Goal: Task Accomplishment & Management: Manage account settings

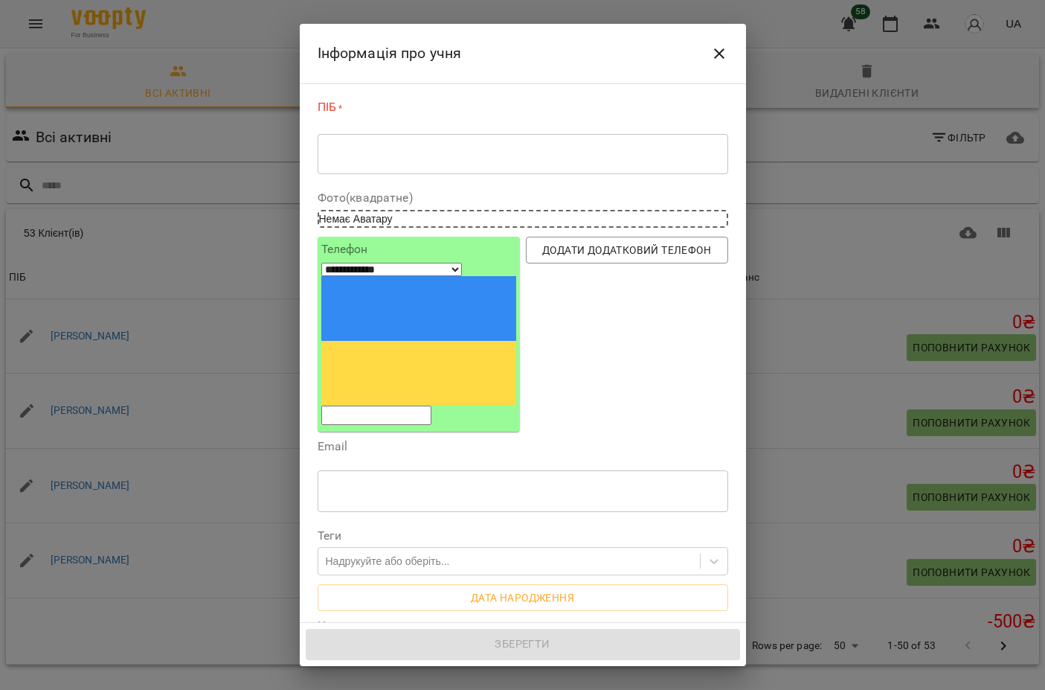
select select "**"
click at [455, 161] on div "* ​" at bounding box center [523, 153] width 411 height 41
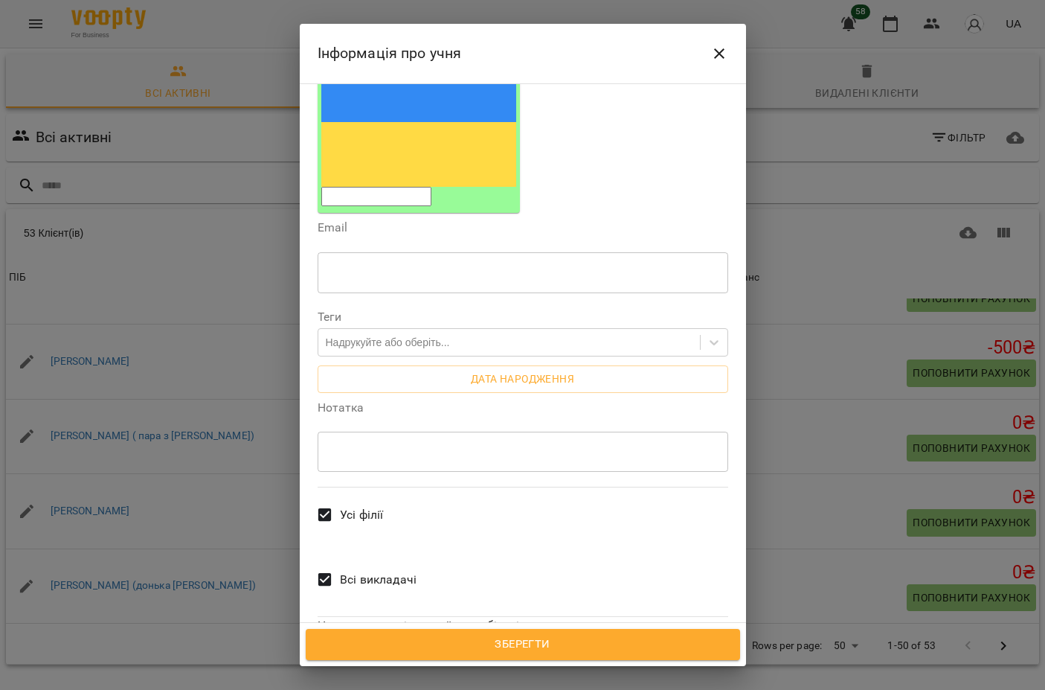
scroll to position [213, 0]
type textarea "**********"
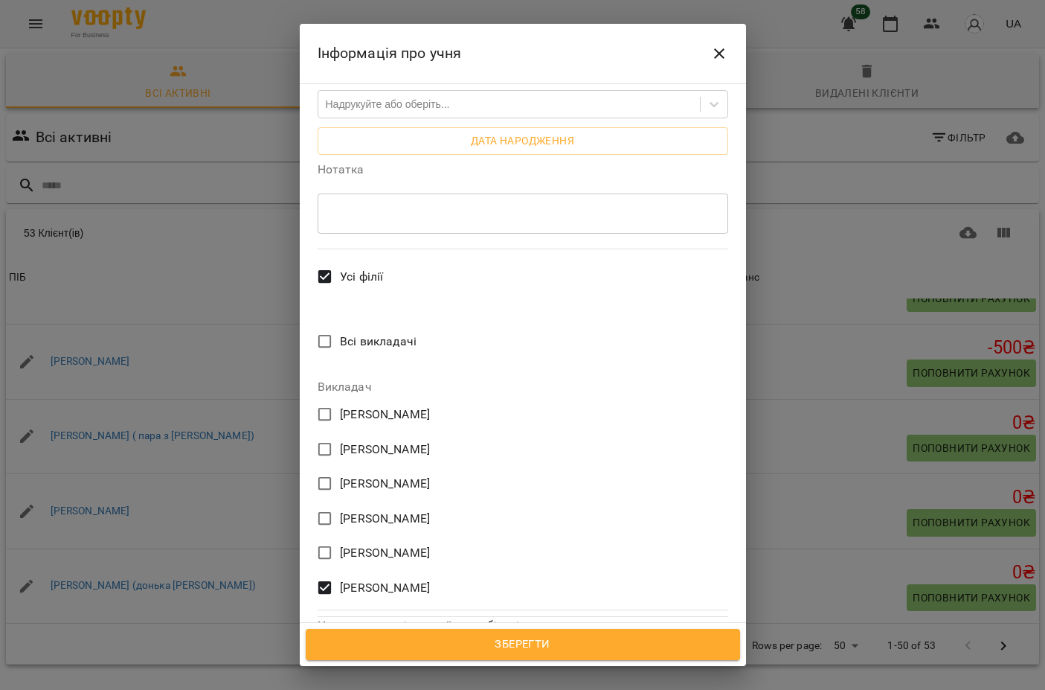
scroll to position [451, 0]
click at [433, 633] on button "Зберегти" at bounding box center [523, 644] width 434 height 31
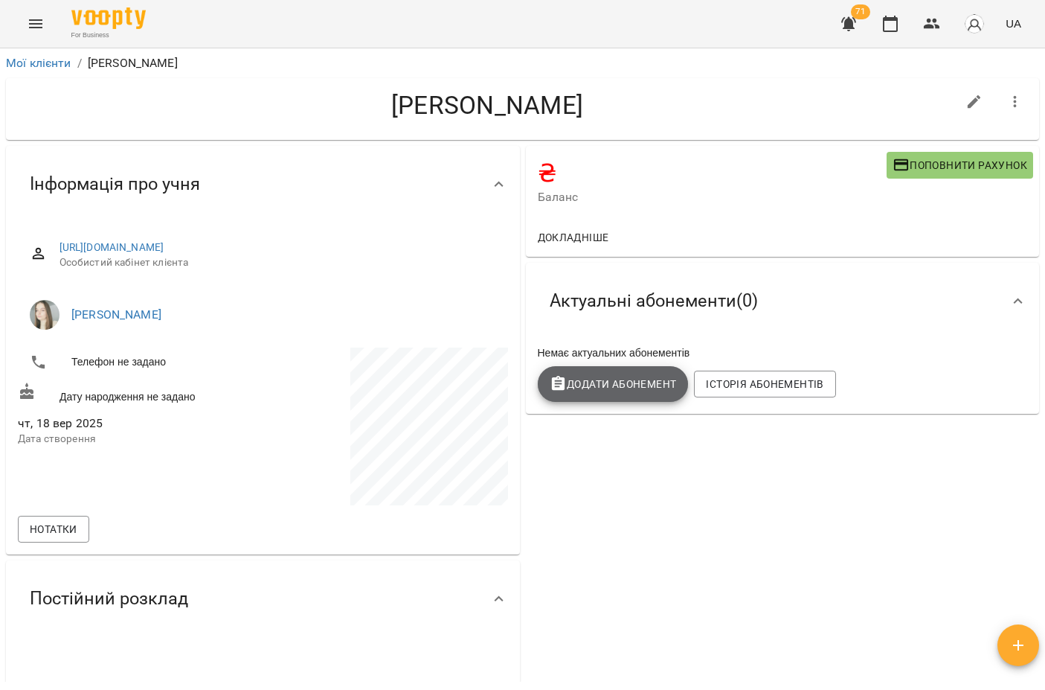
click at [606, 388] on span "Додати Абонемент" at bounding box center [613, 384] width 127 height 18
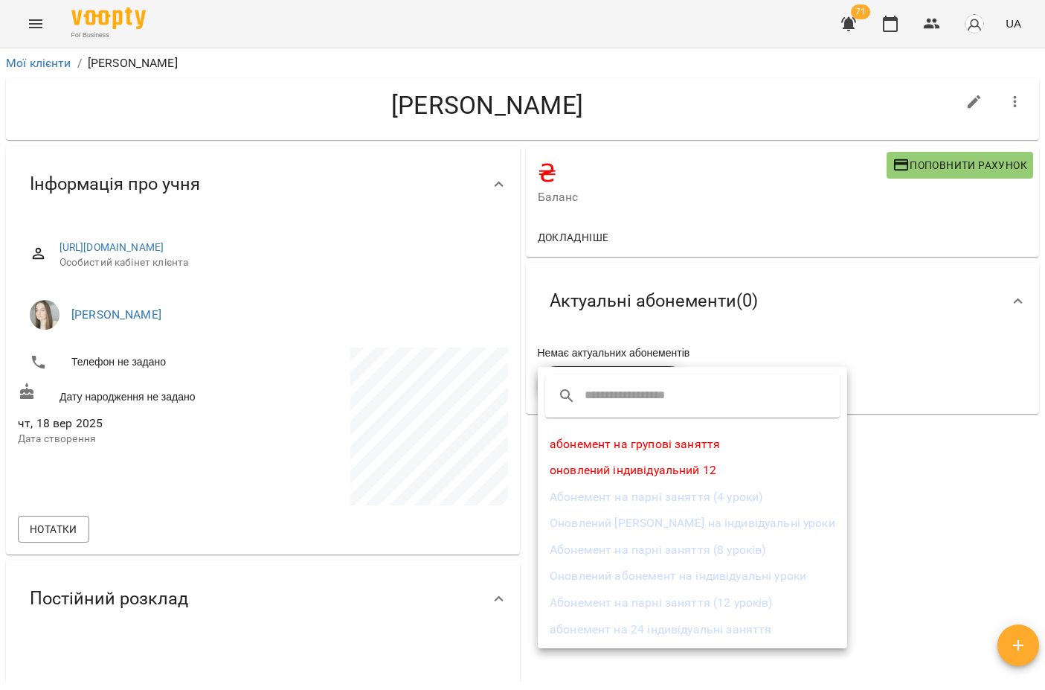
click at [634, 527] on li "Оновлений [PERSON_NAME] на індивідуальні уроки" at bounding box center [692, 523] width 309 height 27
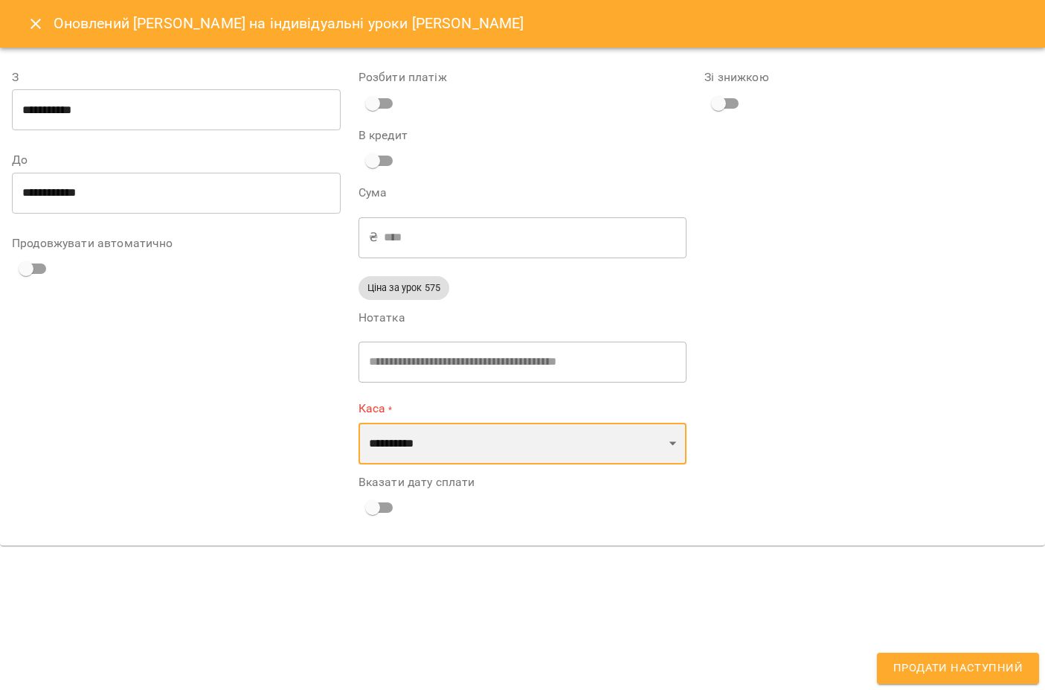
select select "****"
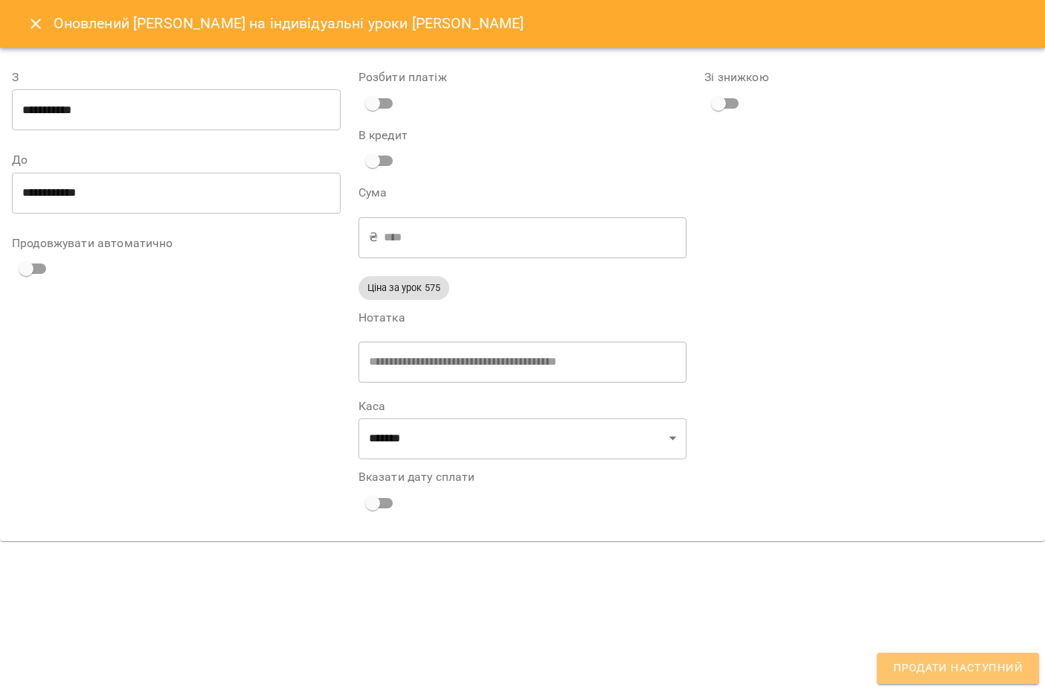
click at [933, 666] on span "Продати наступний" at bounding box center [957, 667] width 129 height 19
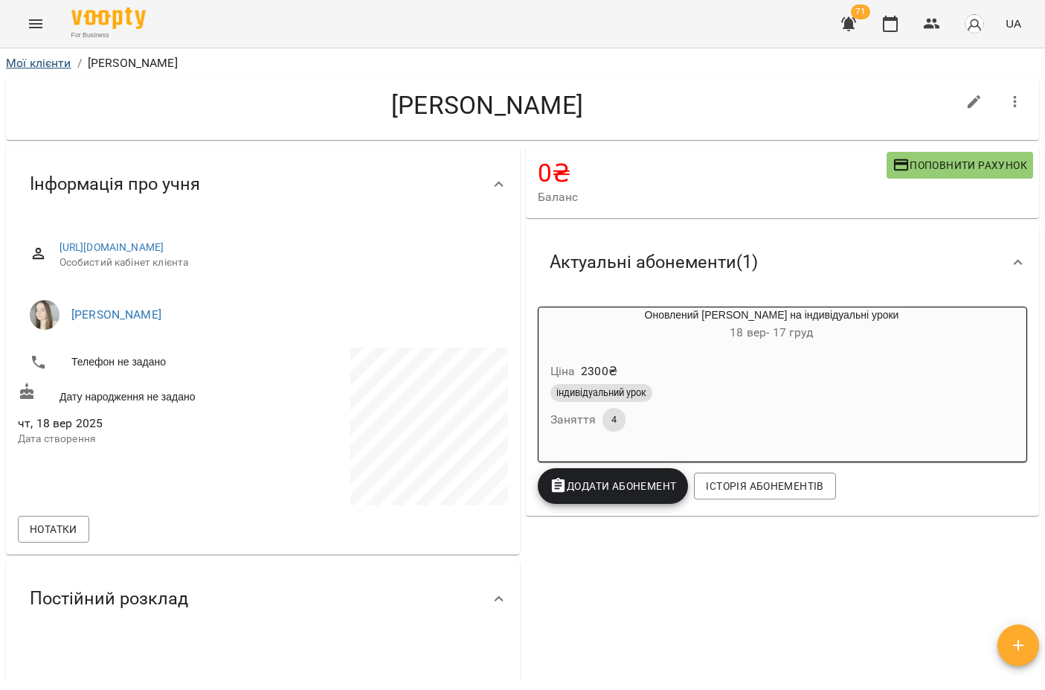
click at [54, 61] on link "Мої клієнти" at bounding box center [38, 63] width 65 height 14
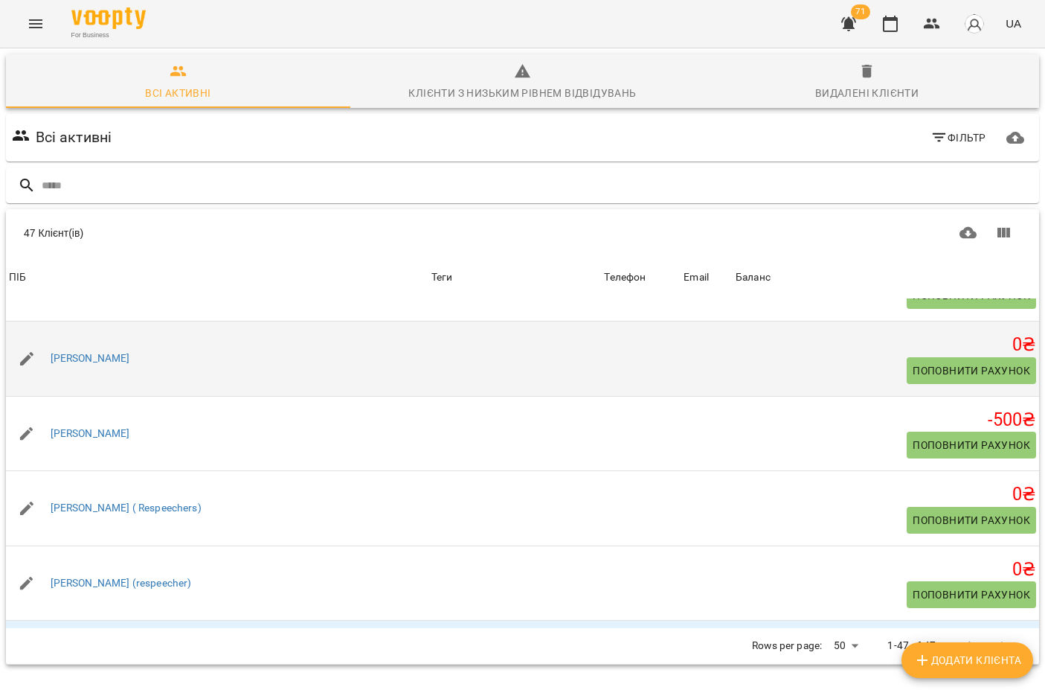
scroll to position [54, 0]
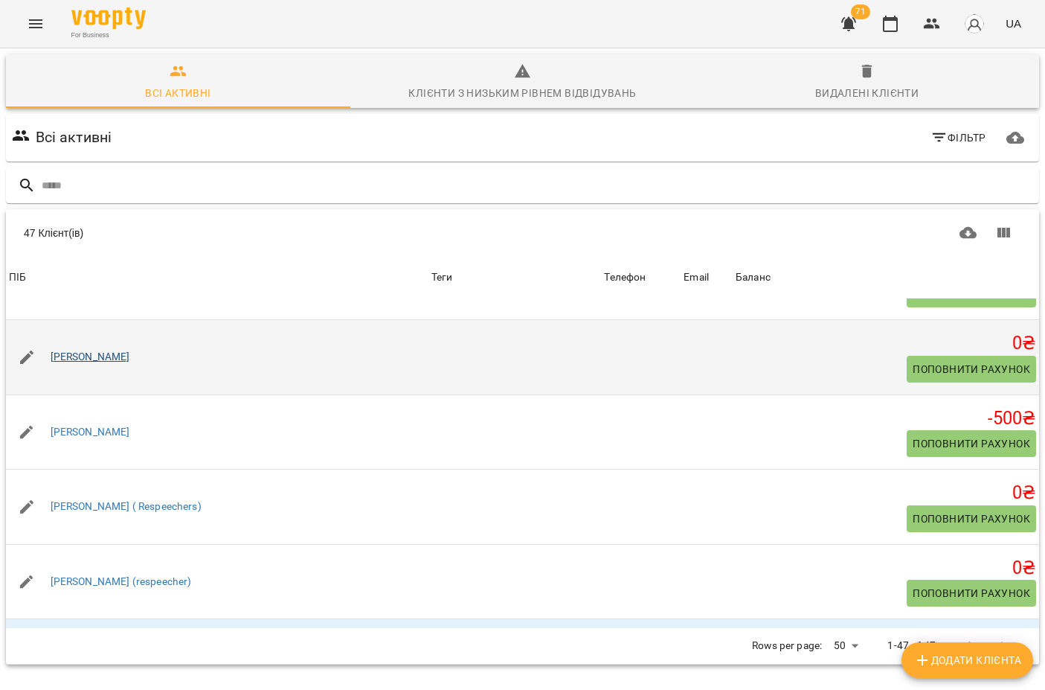
click at [130, 355] on link "[PERSON_NAME]" at bounding box center [91, 357] width 80 height 15
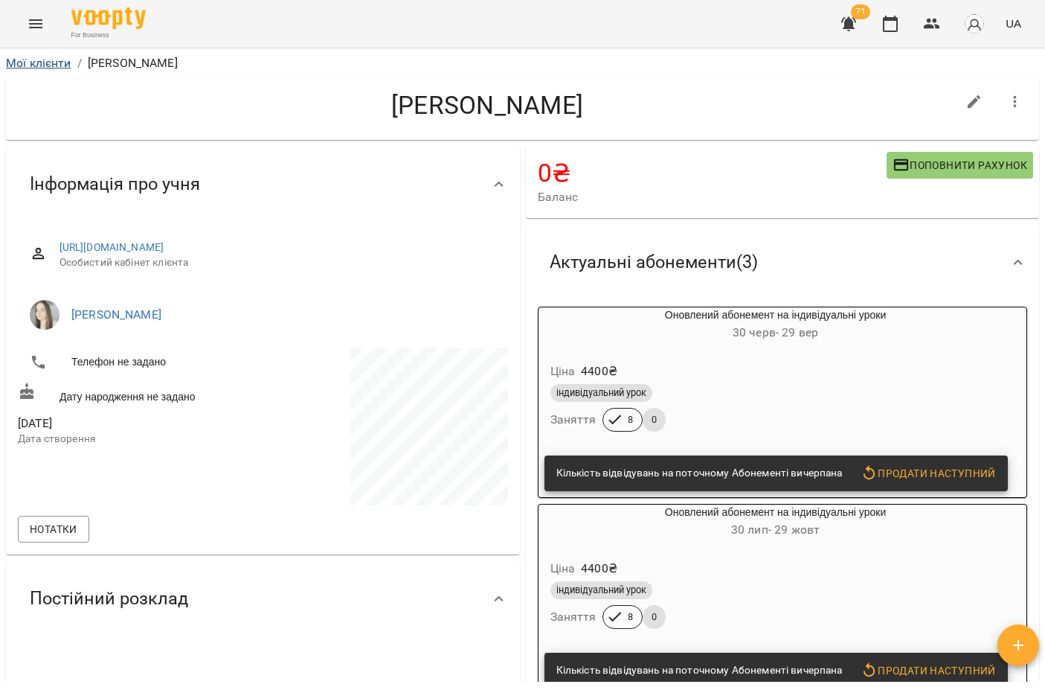
click at [54, 65] on link "Мої клієнти" at bounding box center [38, 63] width 65 height 14
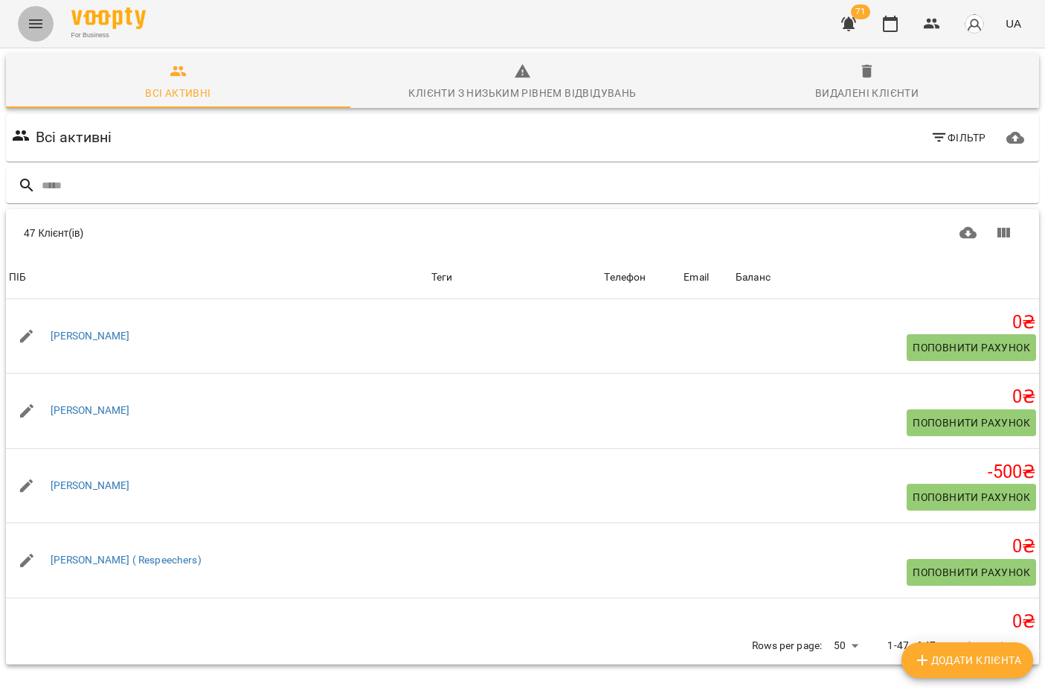
click at [37, 28] on icon "Menu" at bounding box center [36, 24] width 18 height 18
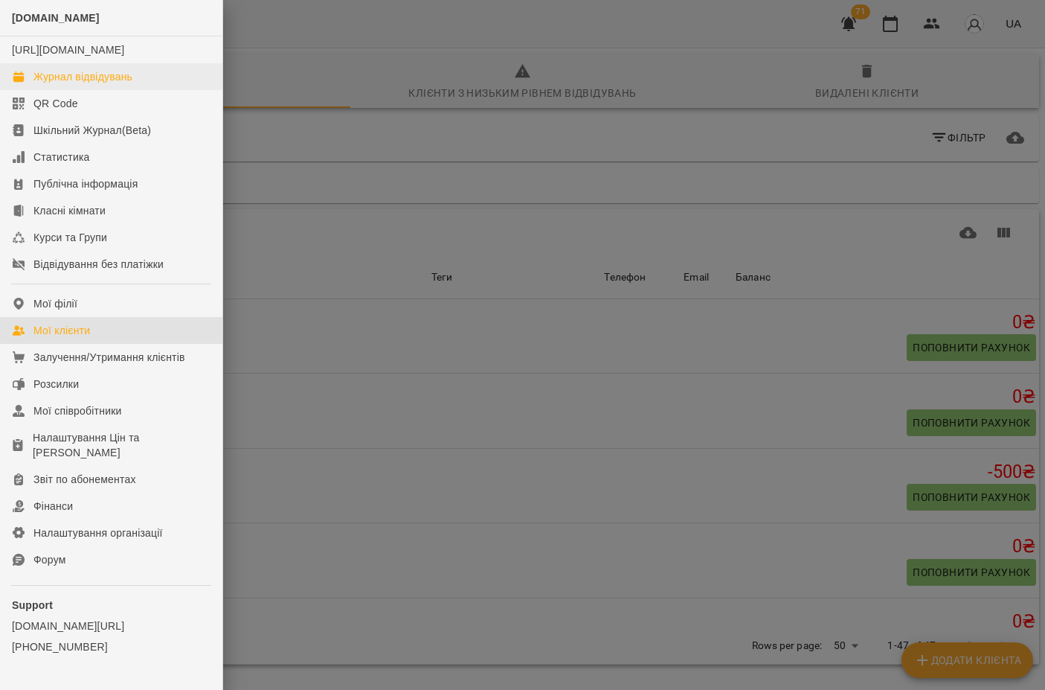
click at [62, 84] on div "Журнал відвідувань" at bounding box center [82, 76] width 99 height 15
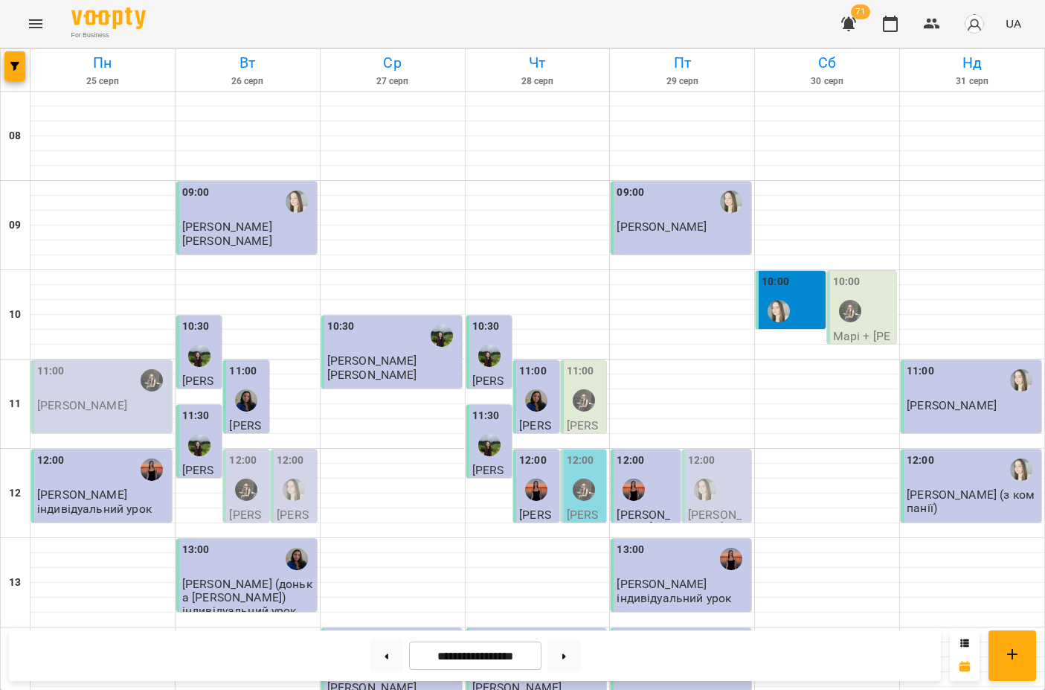
click at [391, 351] on div "10:30" at bounding box center [393, 335] width 132 height 34
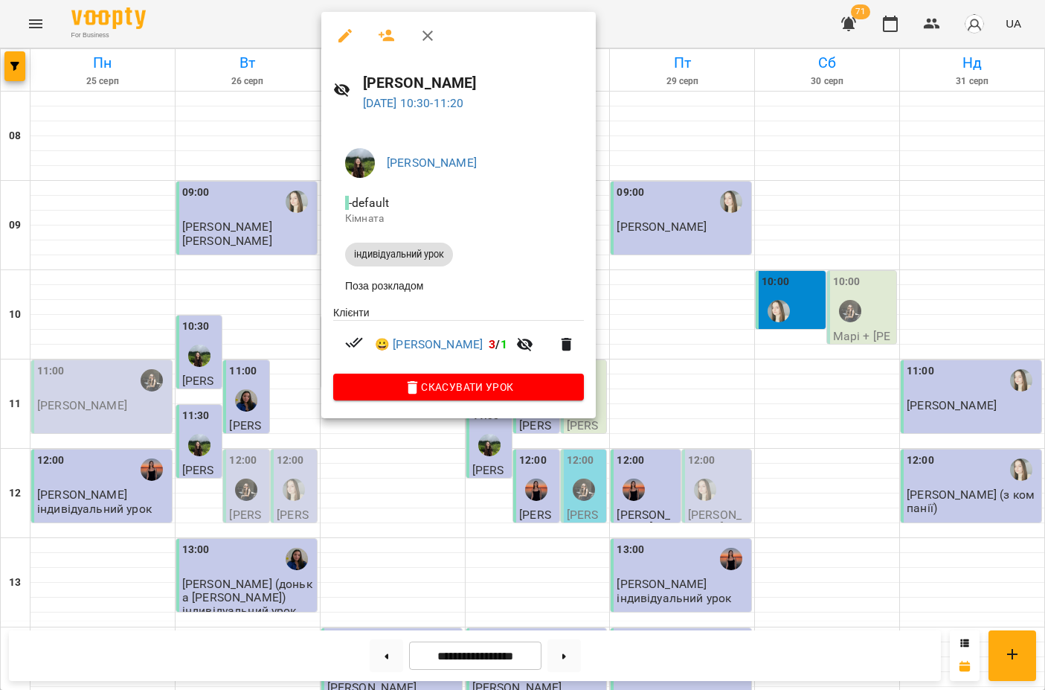
click at [654, 16] on div at bounding box center [522, 345] width 1045 height 690
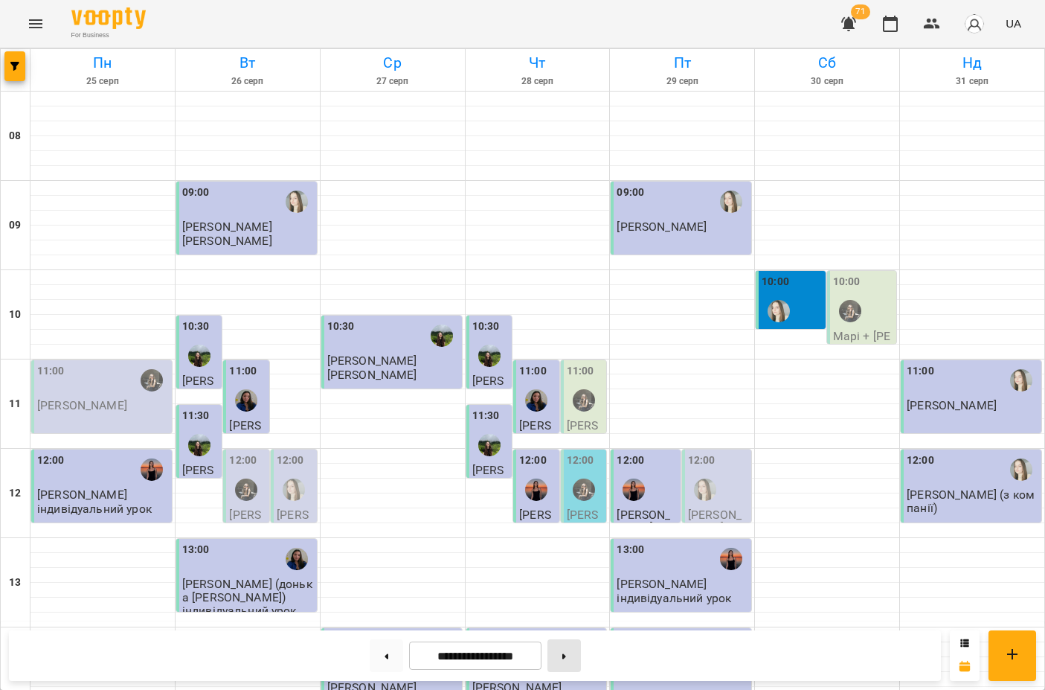
click at [567, 662] on button at bounding box center [564, 655] width 33 height 33
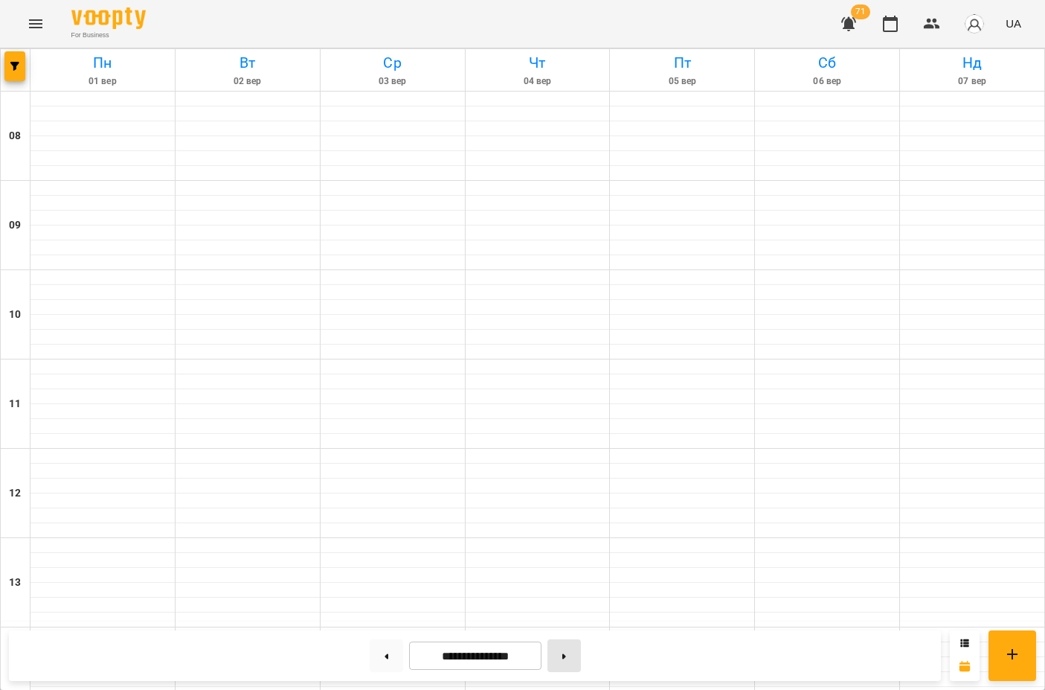
click at [568, 662] on button at bounding box center [564, 655] width 33 height 33
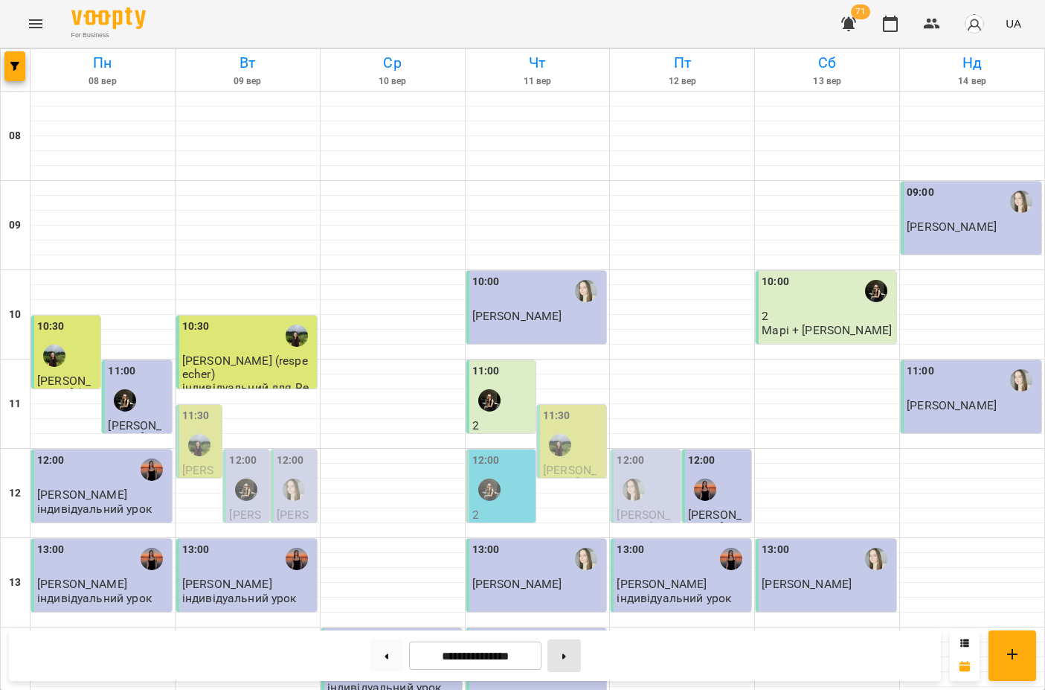
click at [568, 662] on button at bounding box center [564, 655] width 33 height 33
type input "**********"
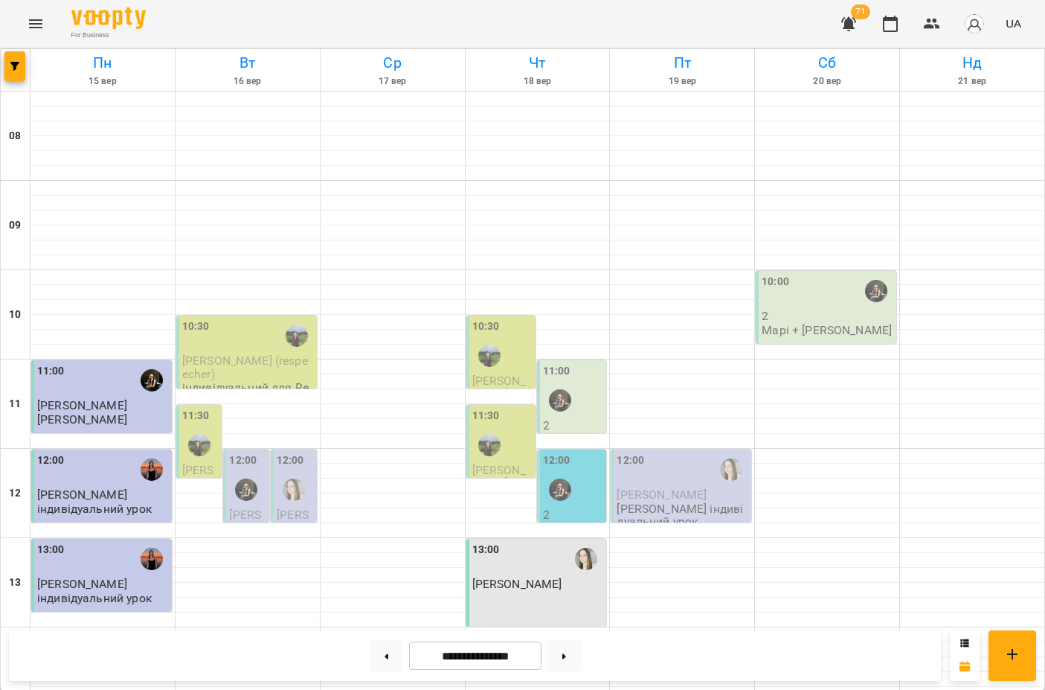
scroll to position [205, 0]
click at [670, 452] on div "12:00" at bounding box center [683, 469] width 132 height 34
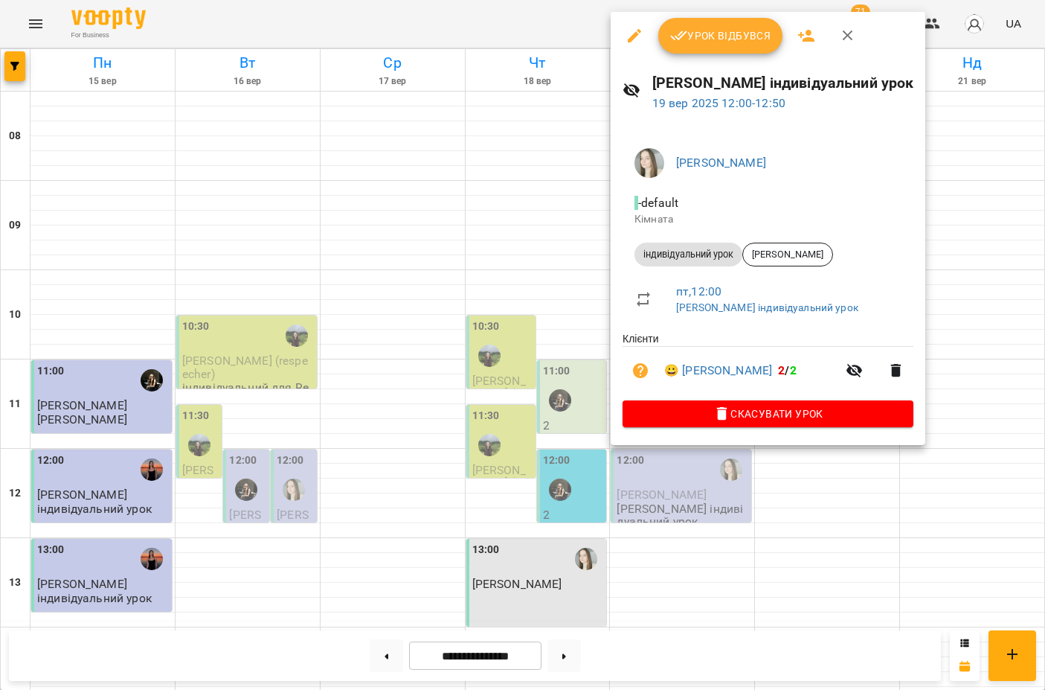
click at [504, 371] on div at bounding box center [522, 345] width 1045 height 690
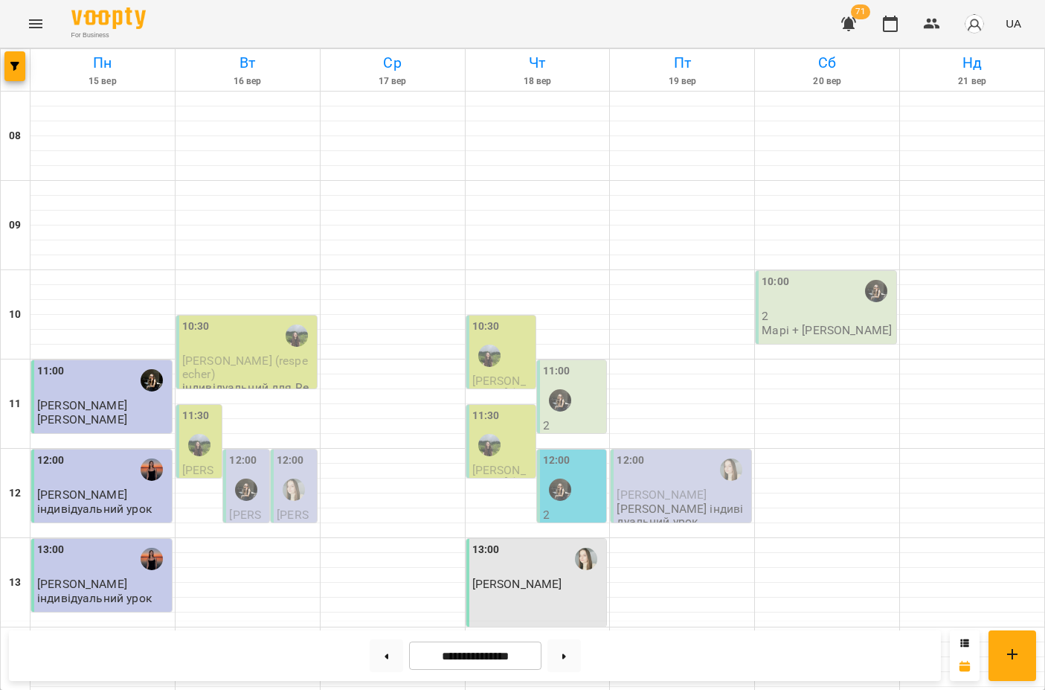
click at [498, 542] on label "13:00" at bounding box center [486, 550] width 28 height 16
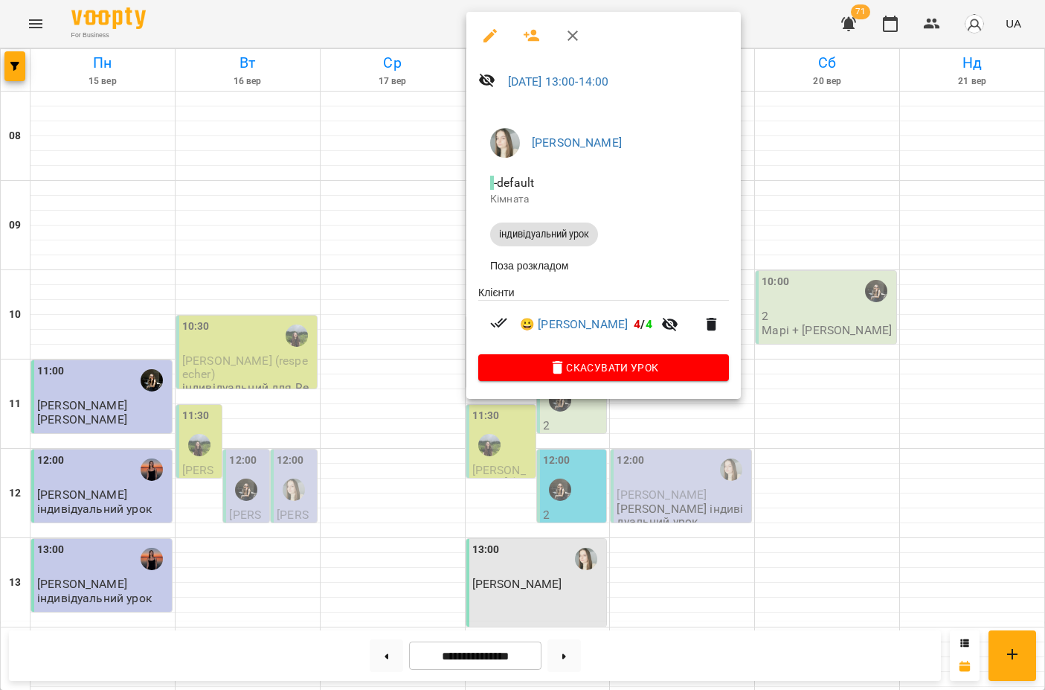
click at [493, 437] on div at bounding box center [522, 345] width 1045 height 690
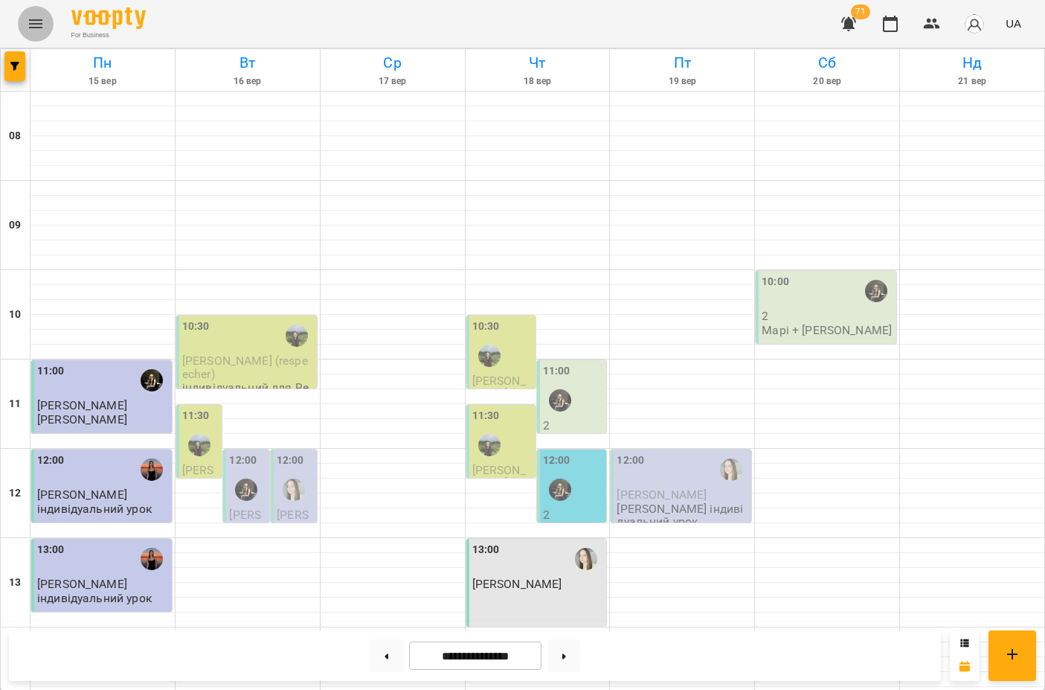
click at [32, 32] on icon "Menu" at bounding box center [36, 24] width 18 height 18
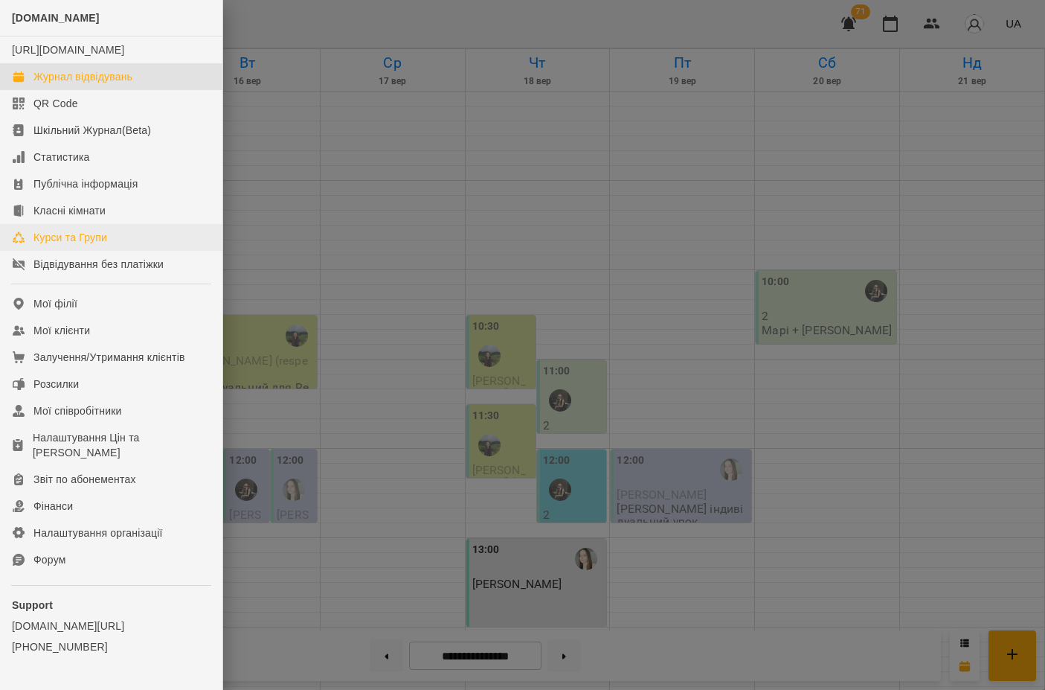
click at [84, 245] on div "Курси та Групи" at bounding box center [70, 237] width 74 height 15
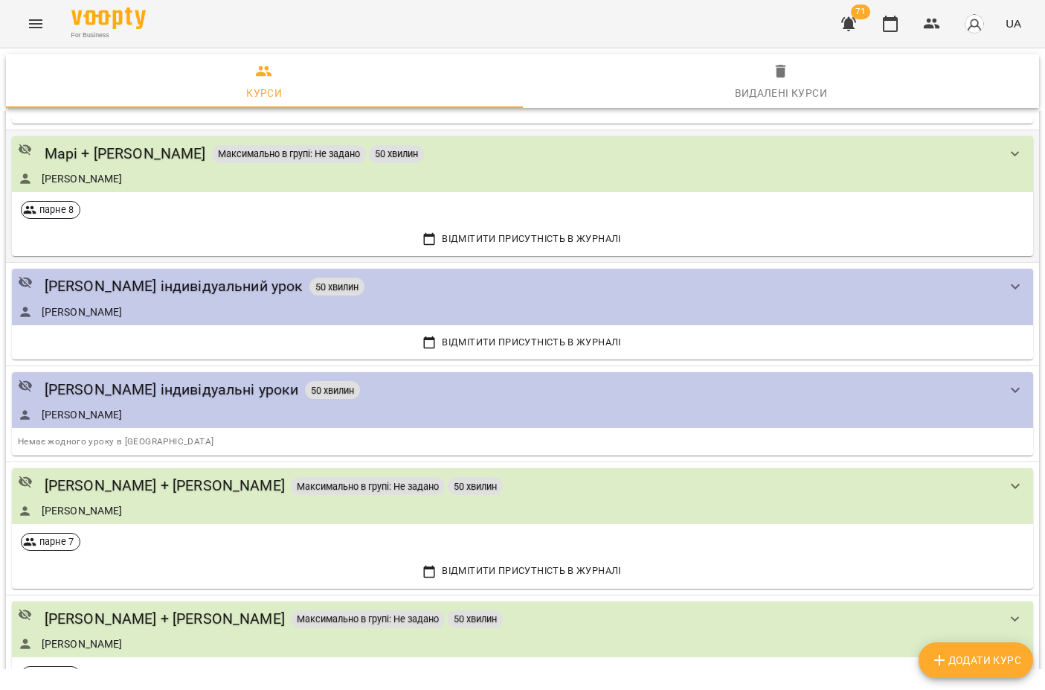
scroll to position [586, 0]
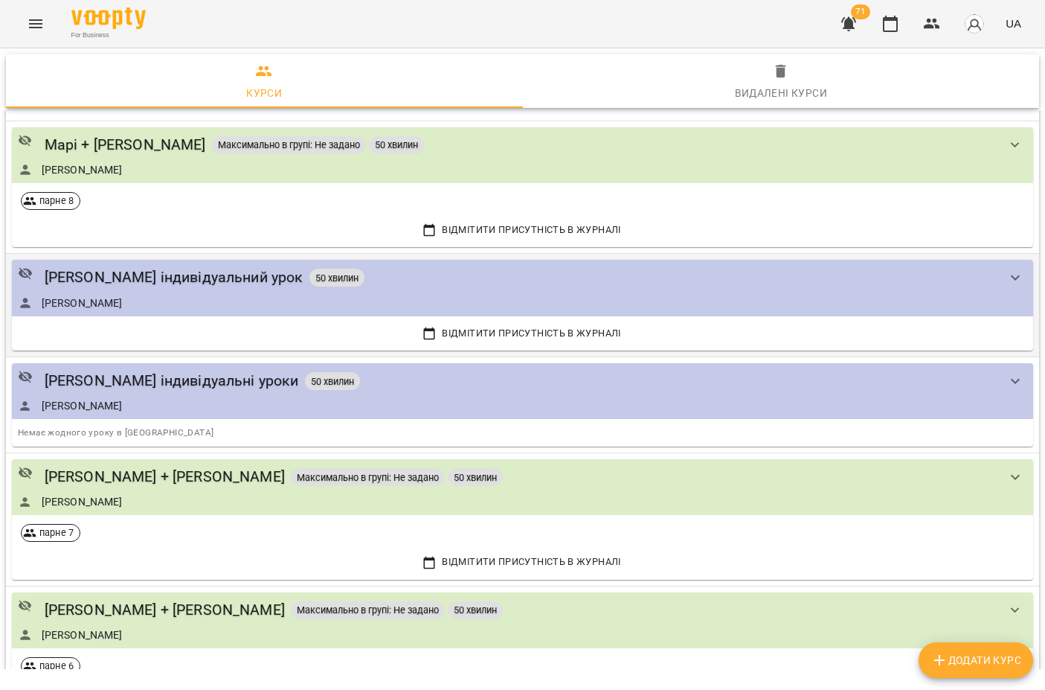
click at [190, 293] on div "[PERSON_NAME] індивідуальний урок 50 хвилин [PERSON_NAME]" at bounding box center [508, 288] width 980 height 44
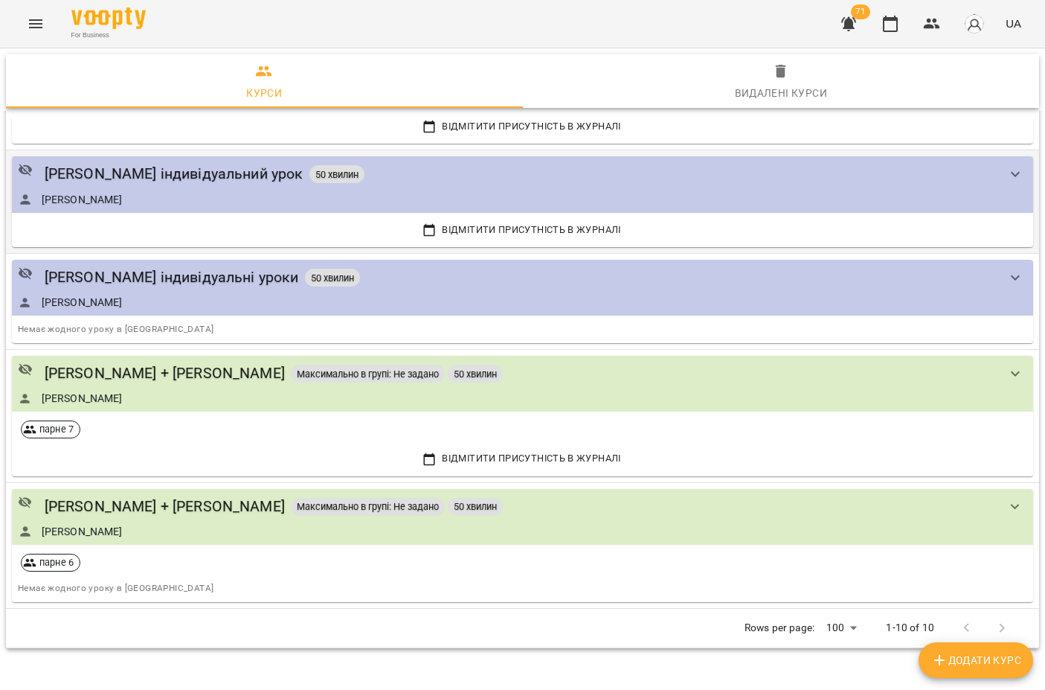
scroll to position [574, 0]
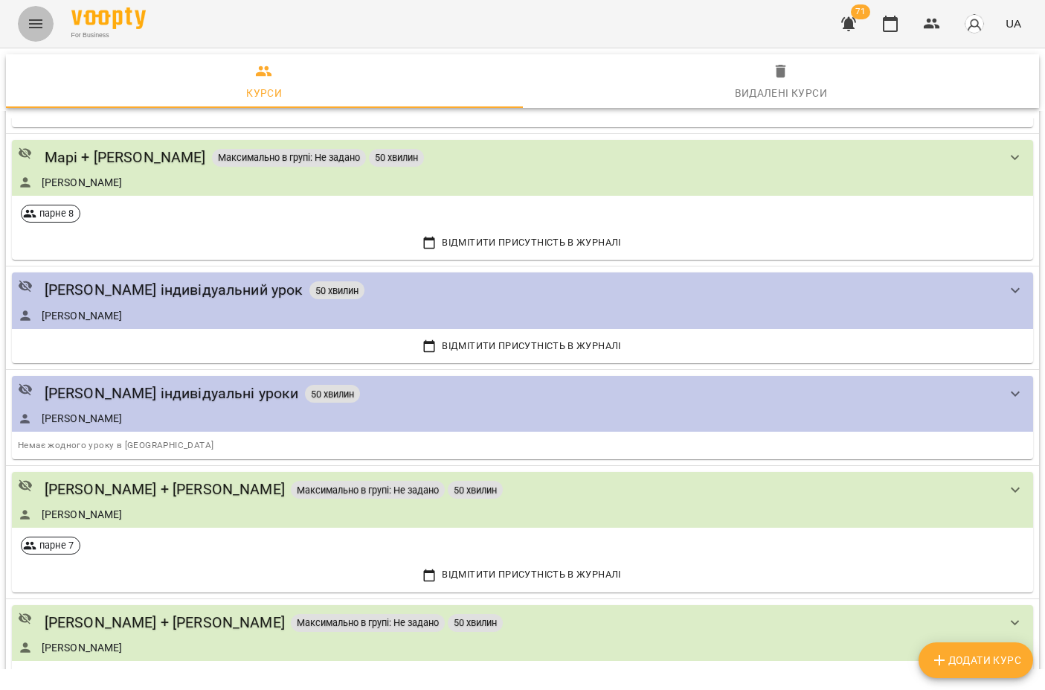
click at [42, 25] on icon "Menu" at bounding box center [36, 24] width 18 height 18
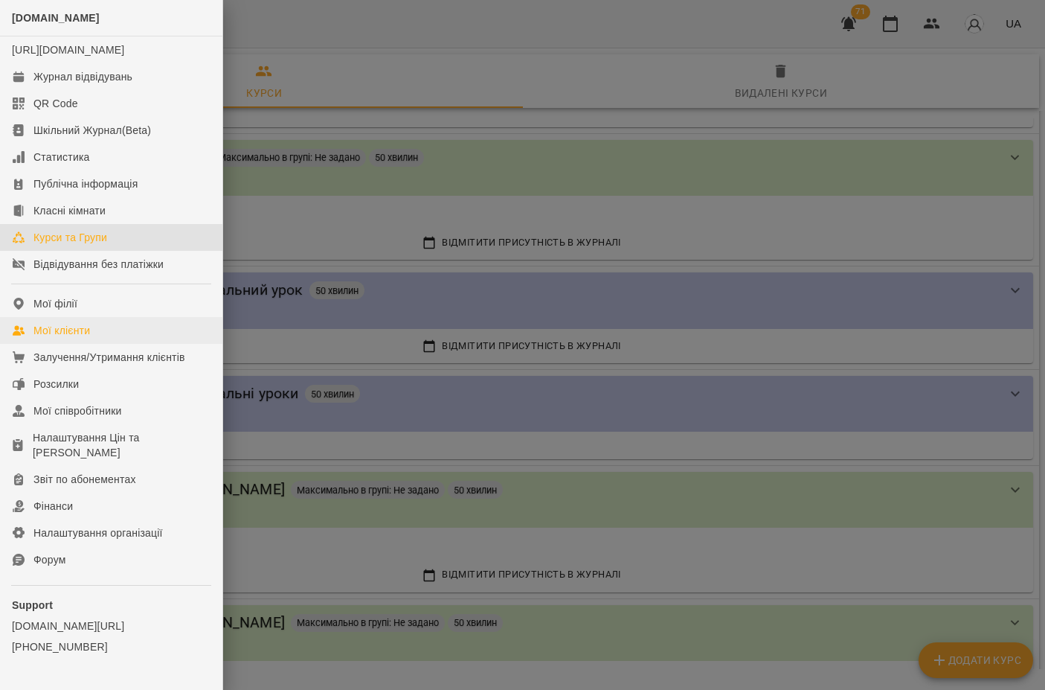
click at [103, 344] on link "Мої клієнти" at bounding box center [111, 330] width 222 height 27
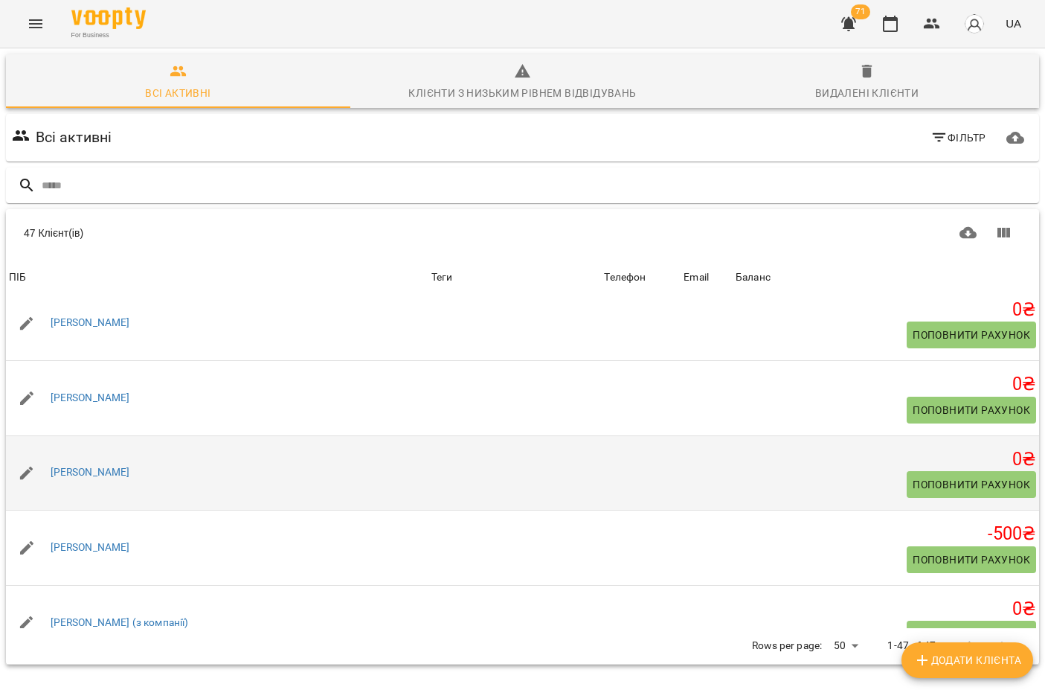
scroll to position [1290, 0]
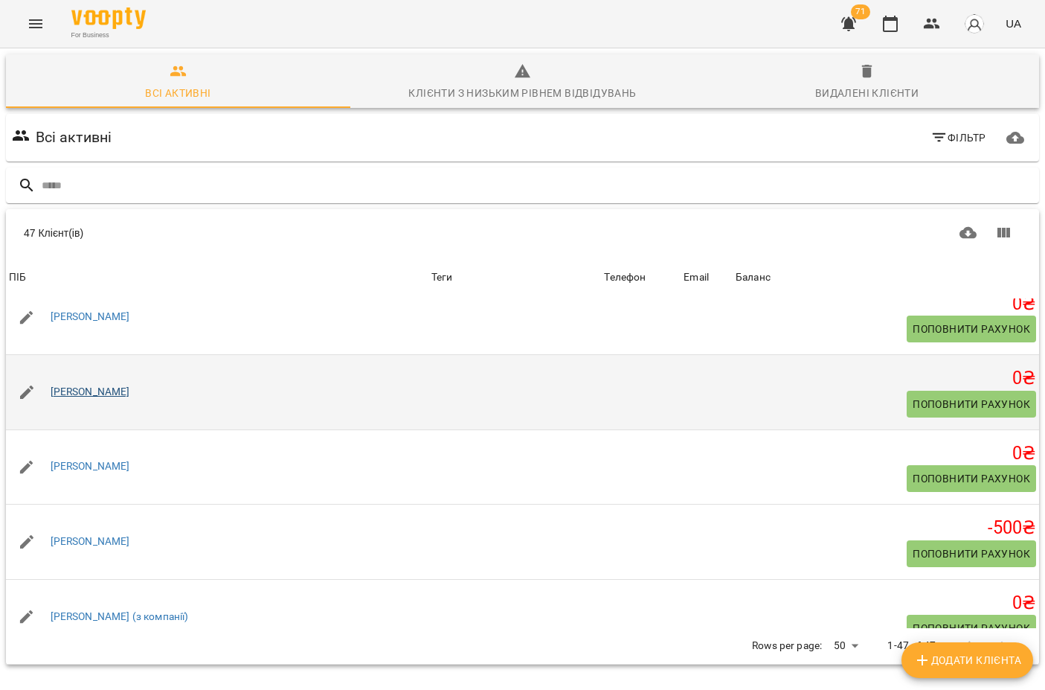
click at [105, 398] on link "[PERSON_NAME]" at bounding box center [91, 392] width 80 height 15
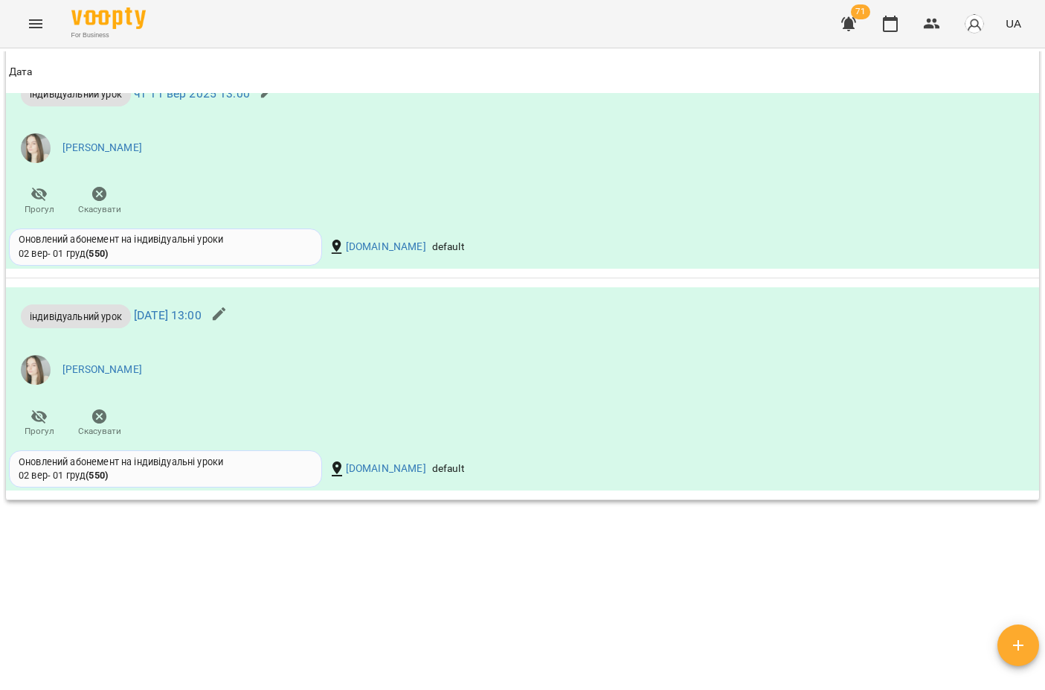
scroll to position [911, 0]
click at [243, 355] on li "[PERSON_NAME]" at bounding box center [350, 370] width 683 height 42
click at [202, 309] on link "[DATE] 13:00" at bounding box center [168, 315] width 68 height 14
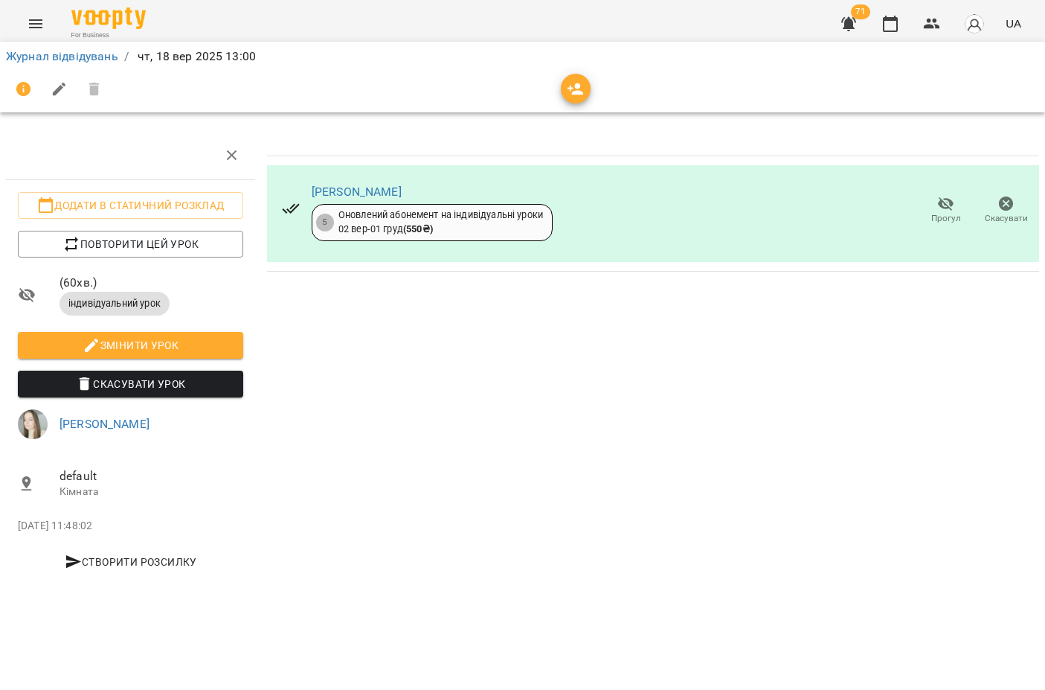
click at [39, 16] on icon "Menu" at bounding box center [36, 24] width 18 height 18
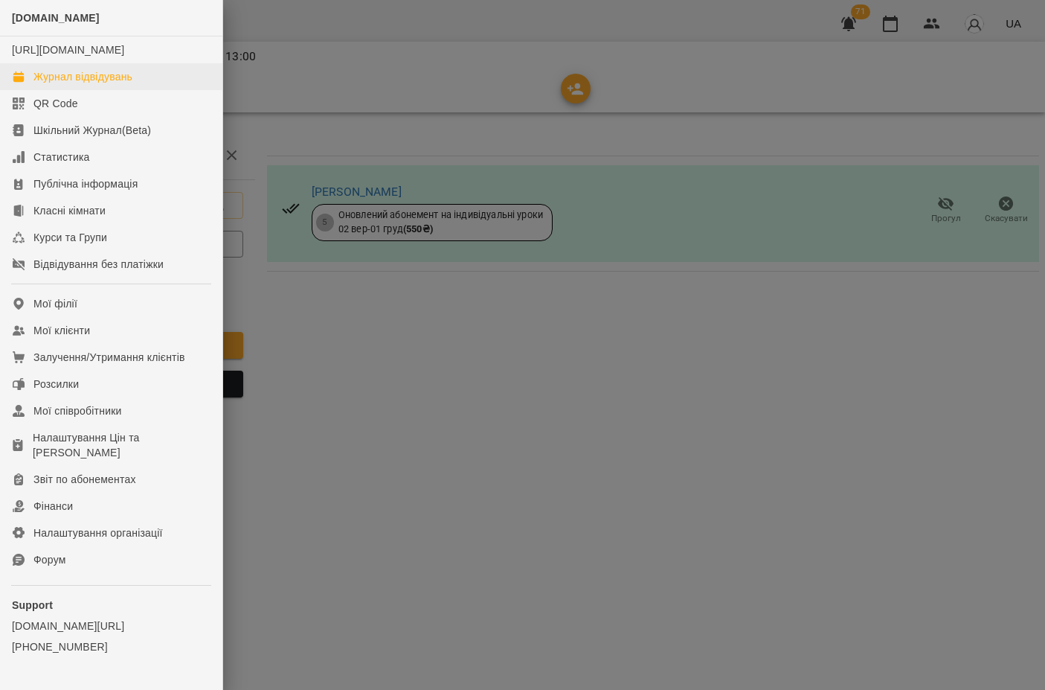
click at [117, 84] on div "Журнал відвідувань" at bounding box center [82, 76] width 99 height 15
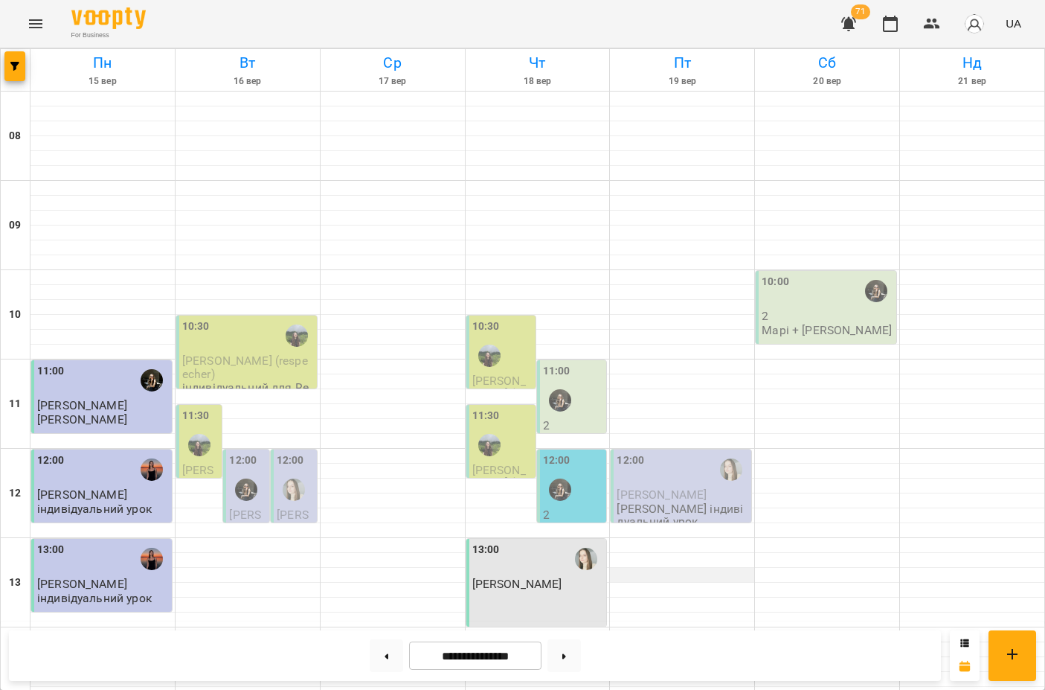
scroll to position [182, 0]
click at [556, 539] on div "13:00 [PERSON_NAME]" at bounding box center [536, 583] width 141 height 88
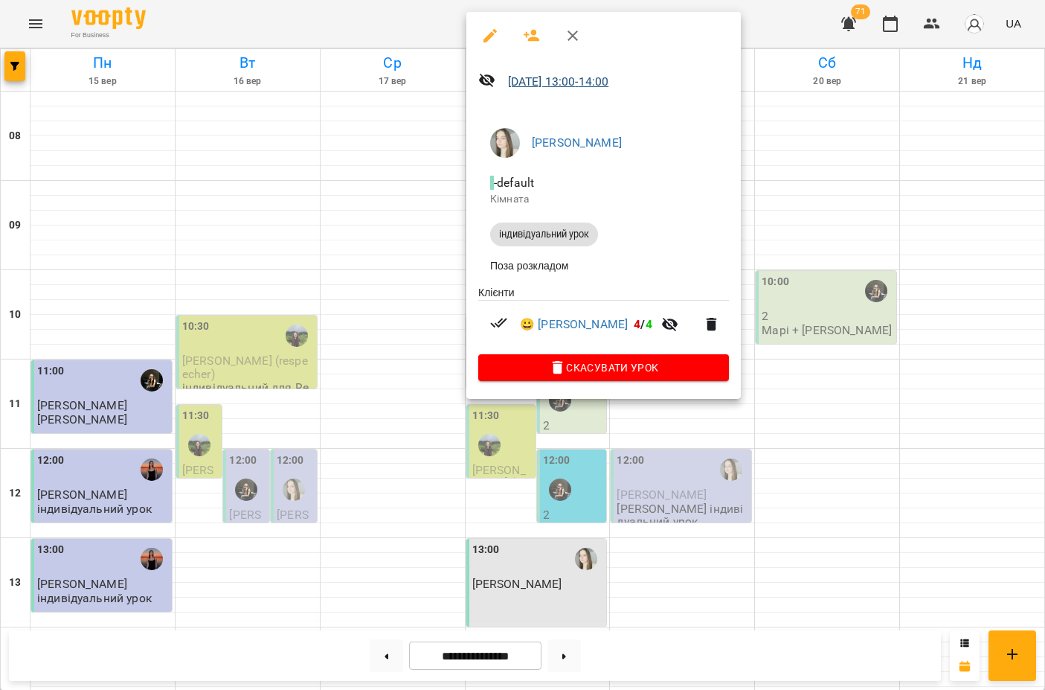
click at [600, 82] on link "[DATE] 13:00 - 14:00" at bounding box center [558, 81] width 101 height 14
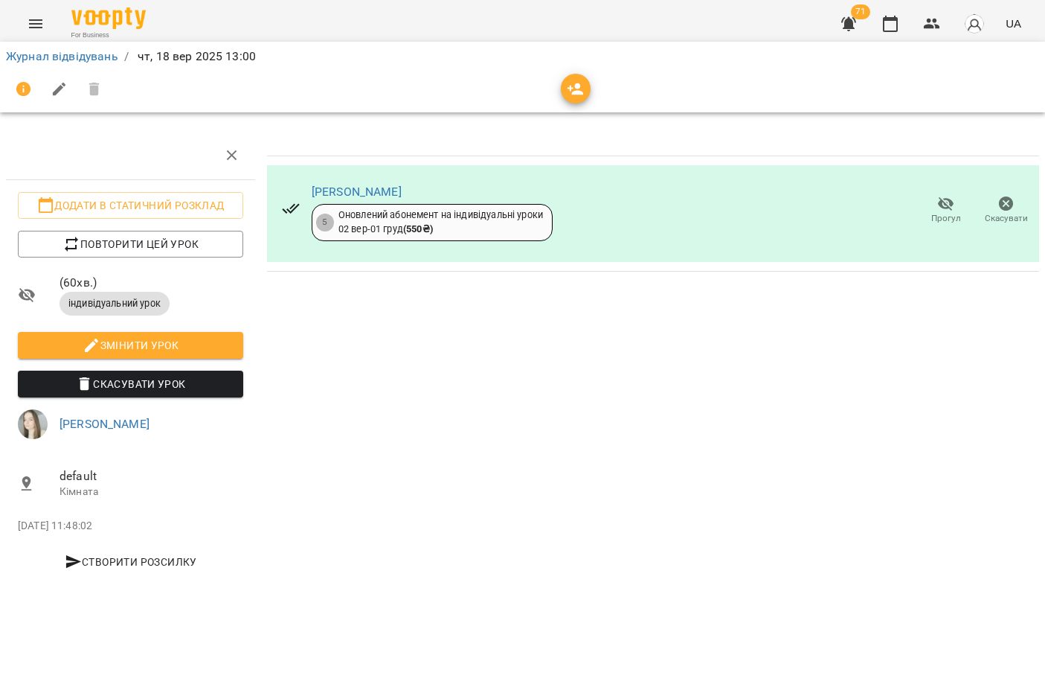
click at [192, 276] on span "( 60 хв. )" at bounding box center [152, 283] width 184 height 18
click at [118, 301] on span "індивідуальний урок" at bounding box center [115, 303] width 110 height 13
click at [33, 29] on icon "Menu" at bounding box center [36, 24] width 18 height 18
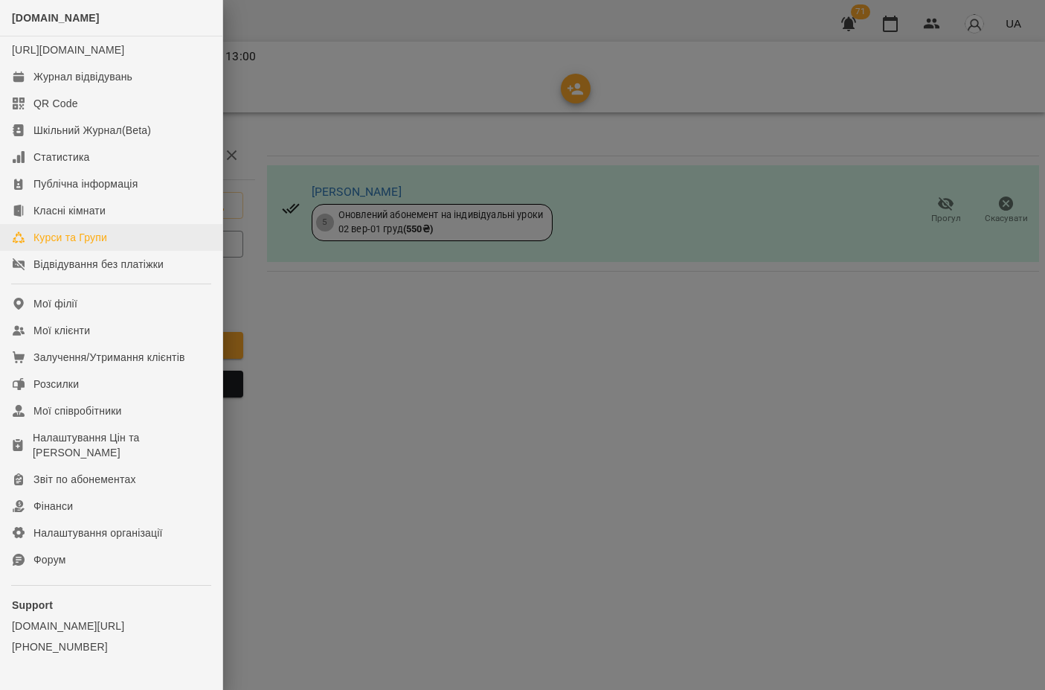
click at [107, 245] on div "Курси та Групи" at bounding box center [70, 237] width 74 height 15
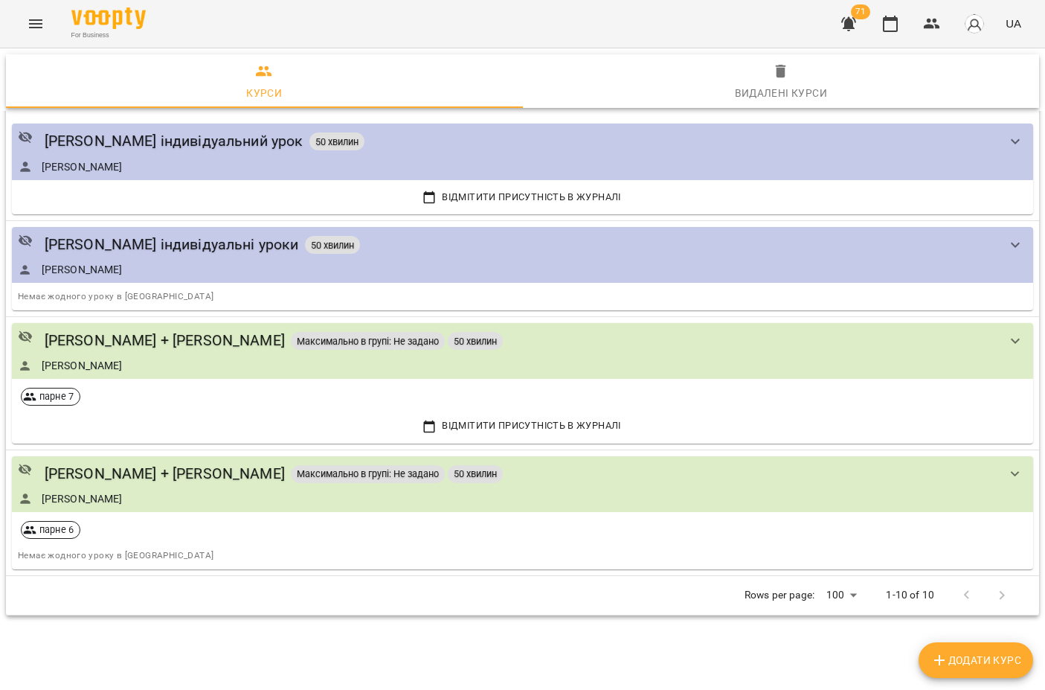
scroll to position [726, 0]
click at [35, 31] on icon "Menu" at bounding box center [36, 24] width 18 height 18
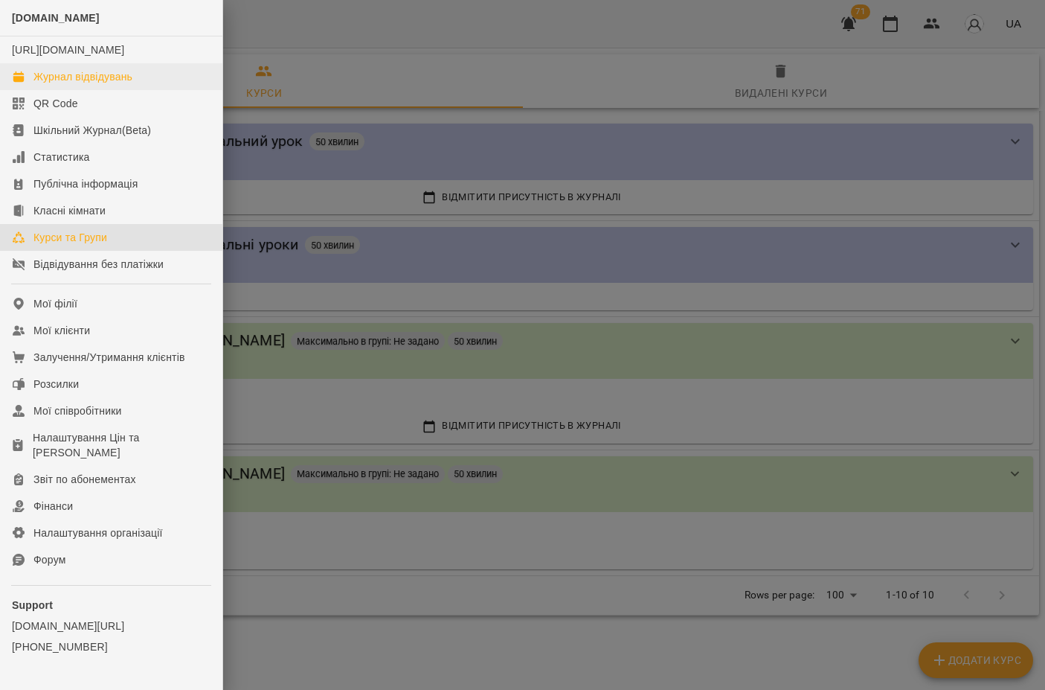
click at [137, 90] on link "Журнал відвідувань" at bounding box center [111, 76] width 222 height 27
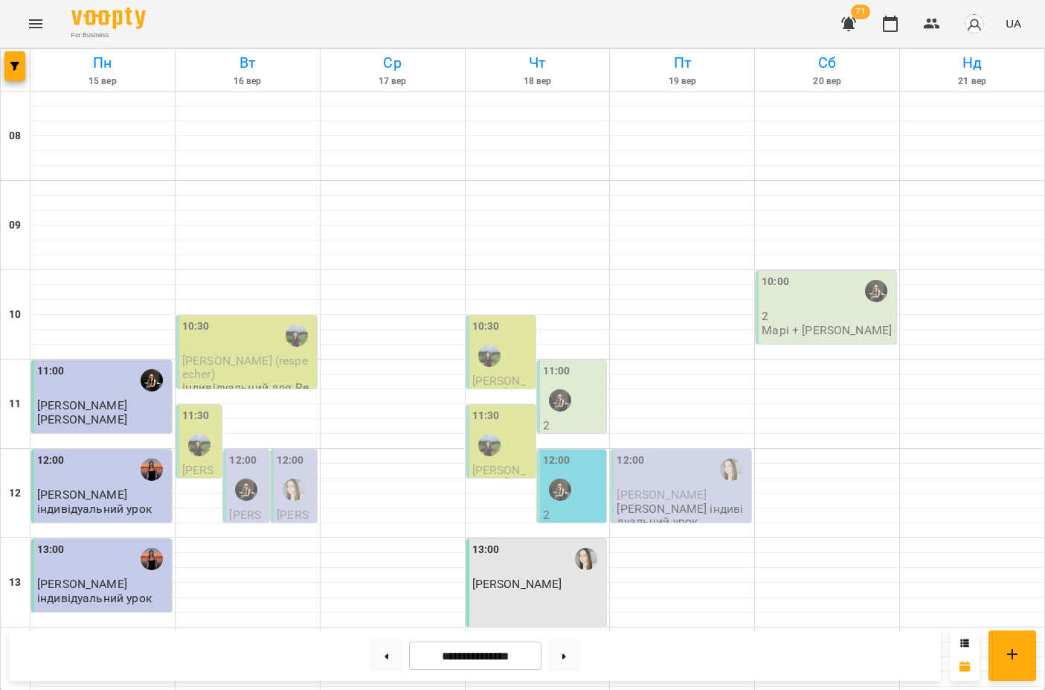
scroll to position [719, 0]
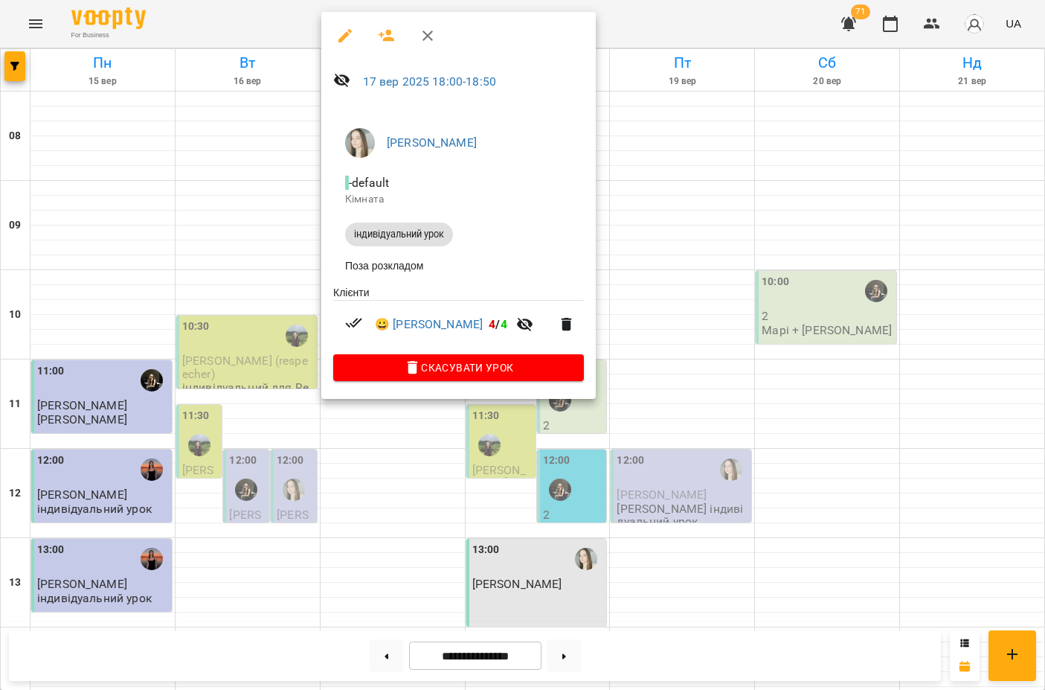
click at [386, 233] on span "індивідуальний урок" at bounding box center [399, 234] width 108 height 13
click at [296, 251] on div at bounding box center [522, 345] width 1045 height 690
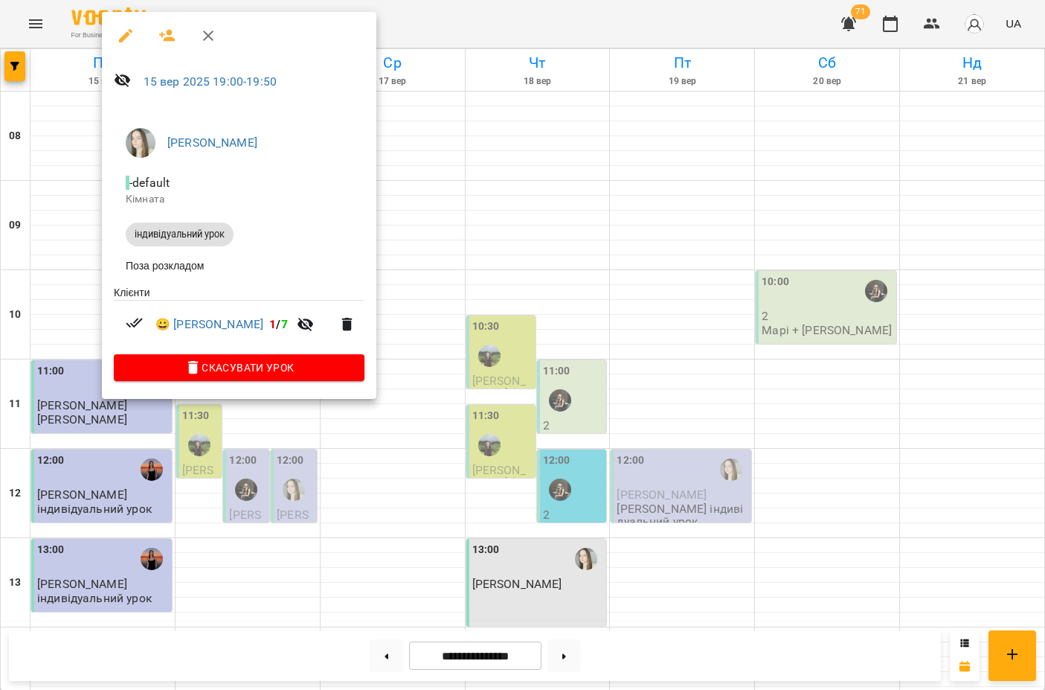
click at [399, 292] on div at bounding box center [522, 345] width 1045 height 690
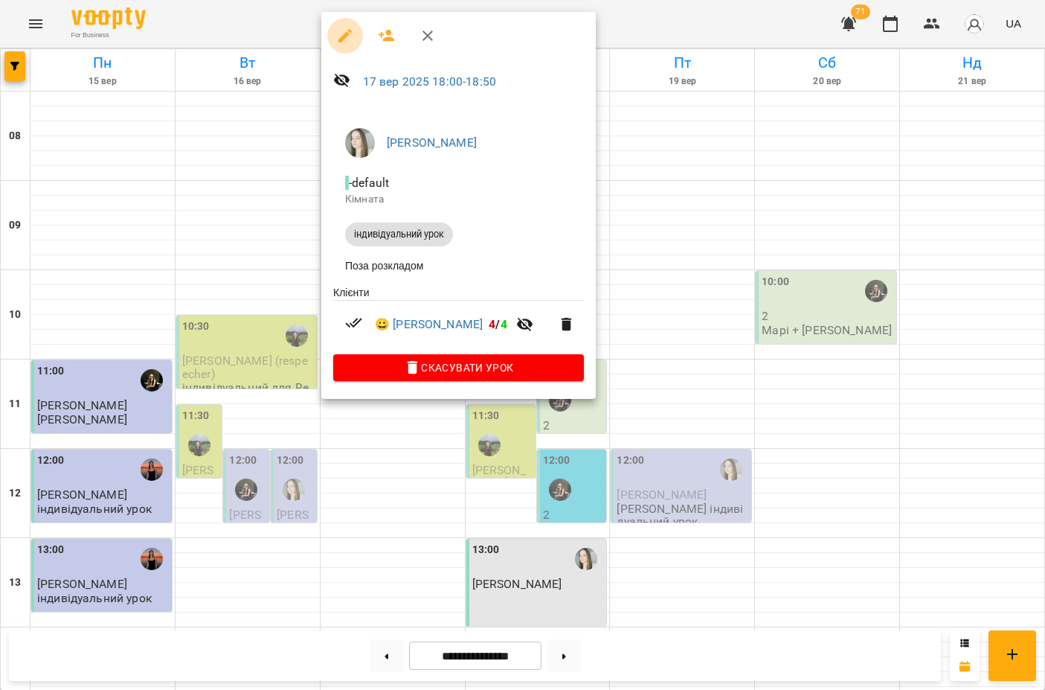
click at [346, 38] on icon "button" at bounding box center [345, 36] width 18 height 18
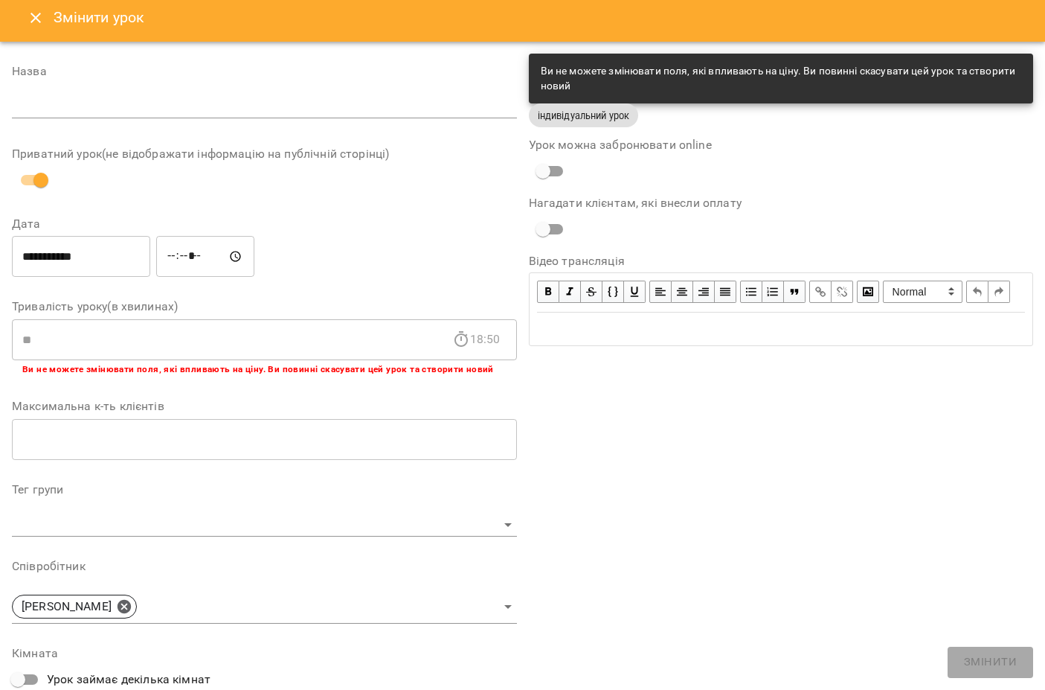
scroll to position [5, 0]
click at [36, 22] on icon "Close" at bounding box center [36, 19] width 18 height 18
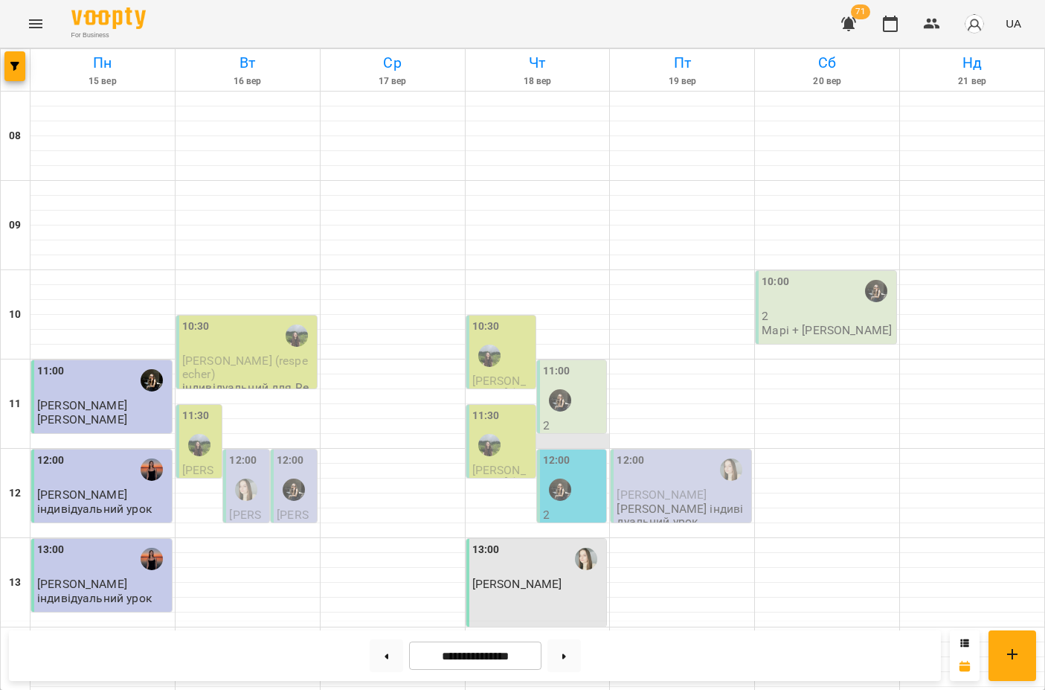
scroll to position [284, 0]
click at [532, 577] on span "[PERSON_NAME]" at bounding box center [517, 584] width 90 height 14
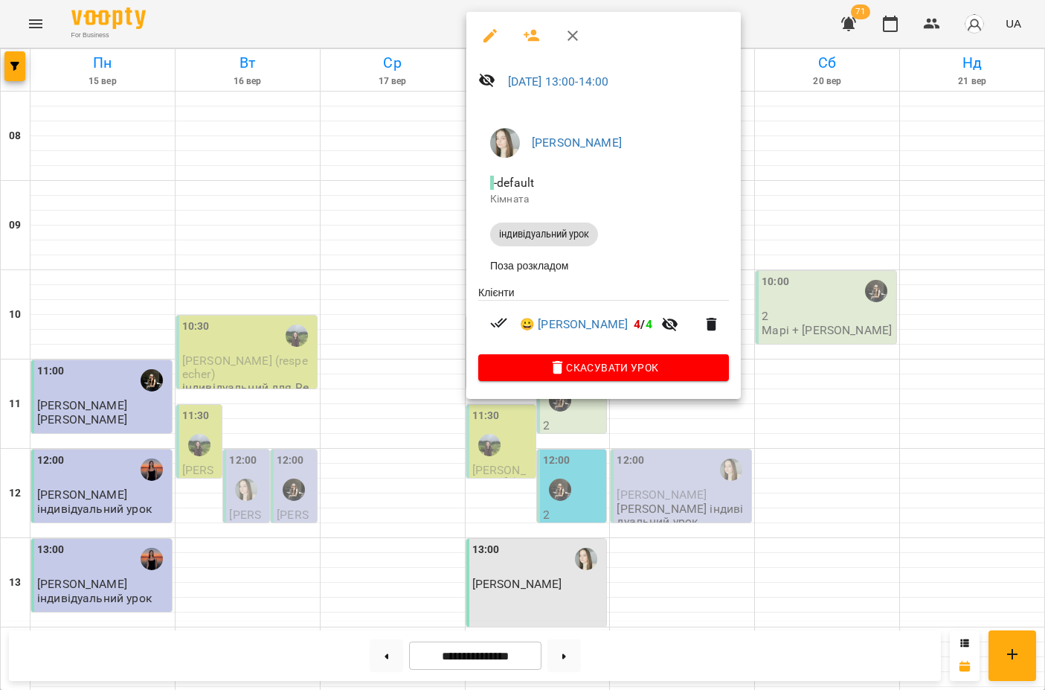
click at [486, 32] on icon "button" at bounding box center [490, 36] width 18 height 18
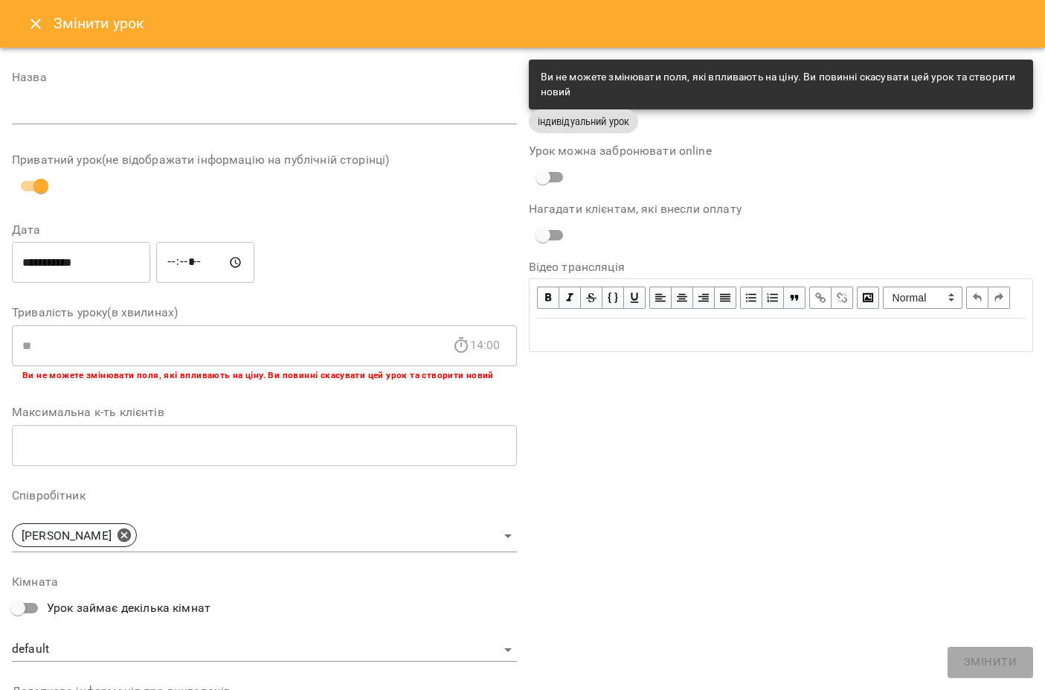
scroll to position [35, 0]
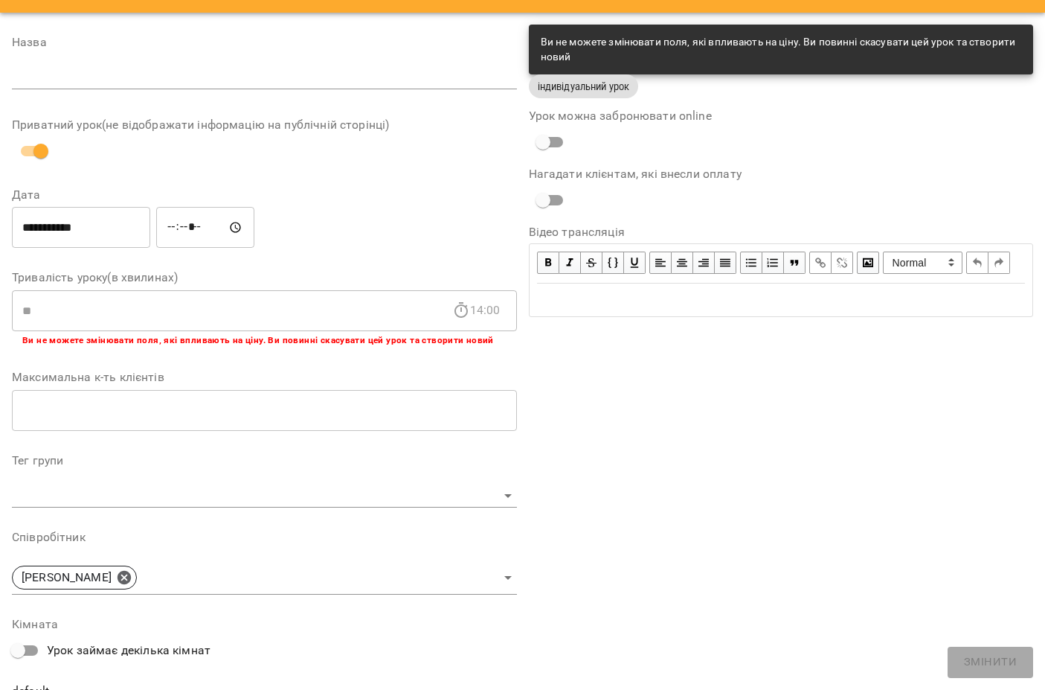
click at [370, 288] on div "Тривалість уроку(в хвилинах) ** 14:00 ​ Ви не можете змінювати поля, які вплива…" at bounding box center [264, 310] width 505 height 76
click at [370, 304] on input "**" at bounding box center [232, 310] width 440 height 42
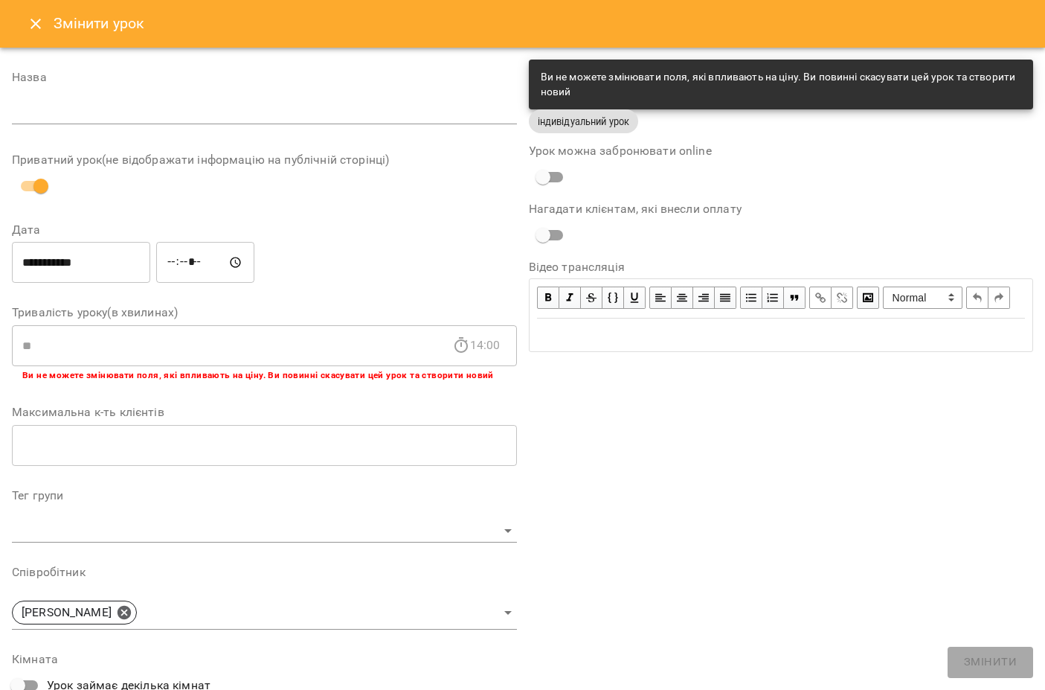
scroll to position [0, 0]
click at [30, 23] on icon "Close" at bounding box center [36, 24] width 18 height 18
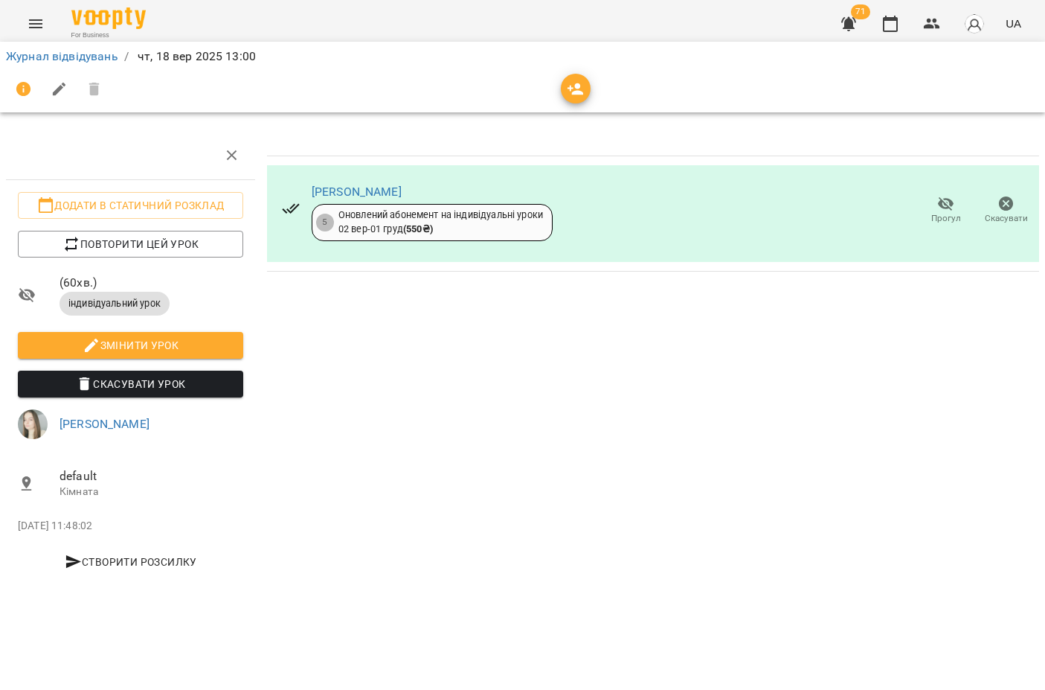
click at [39, 27] on icon "Menu" at bounding box center [35, 23] width 13 height 9
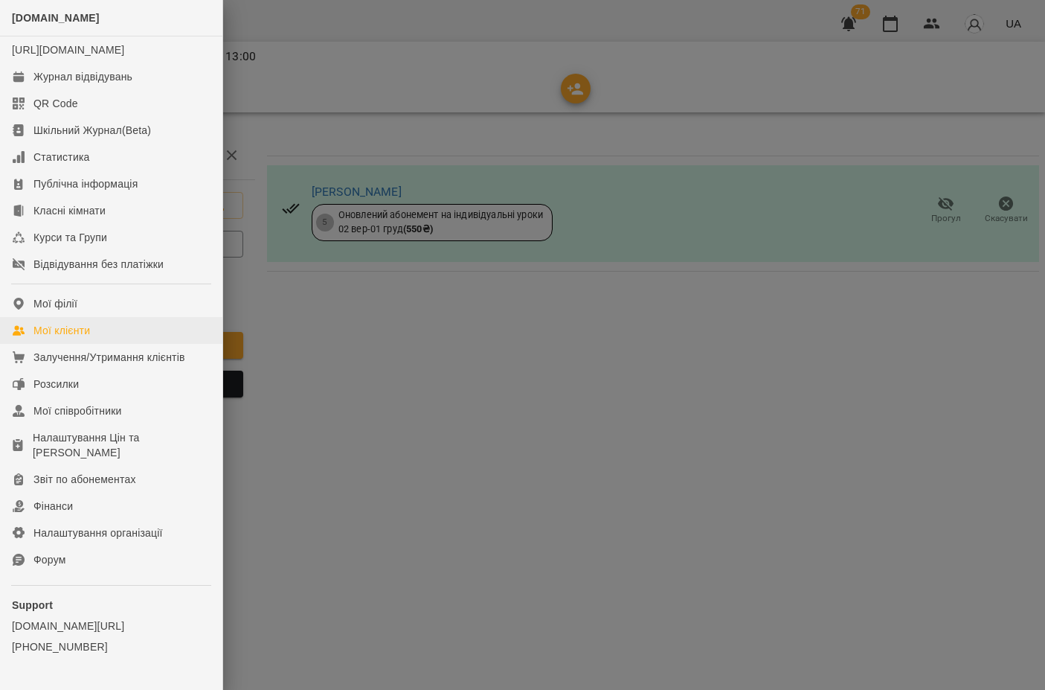
click at [74, 338] on div "Мої клієнти" at bounding box center [61, 330] width 57 height 15
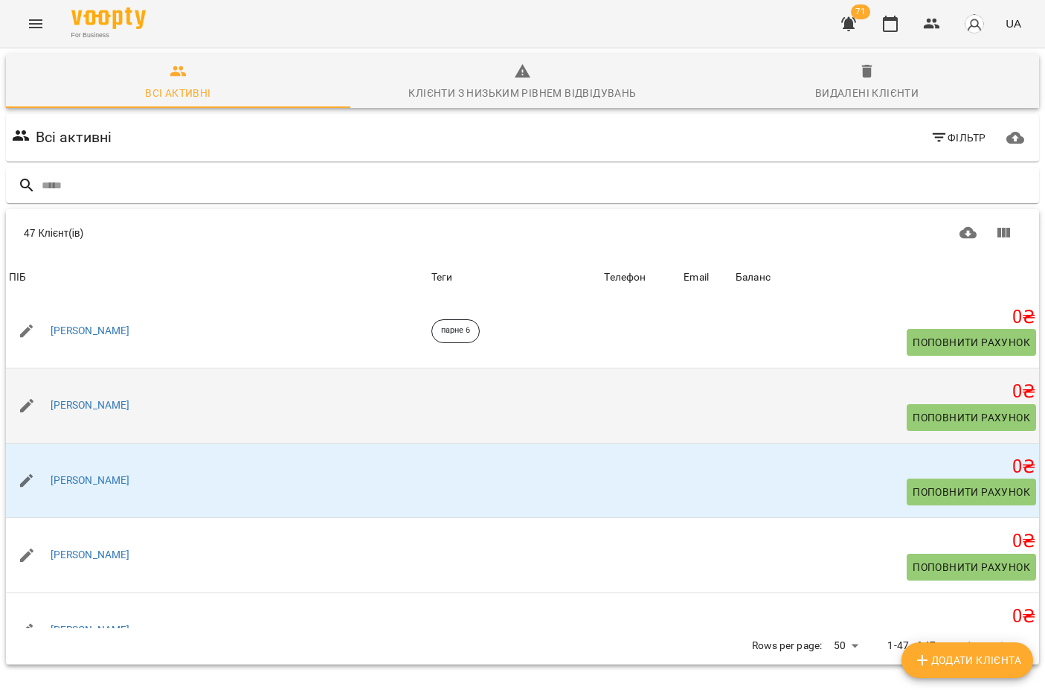
scroll to position [605, 0]
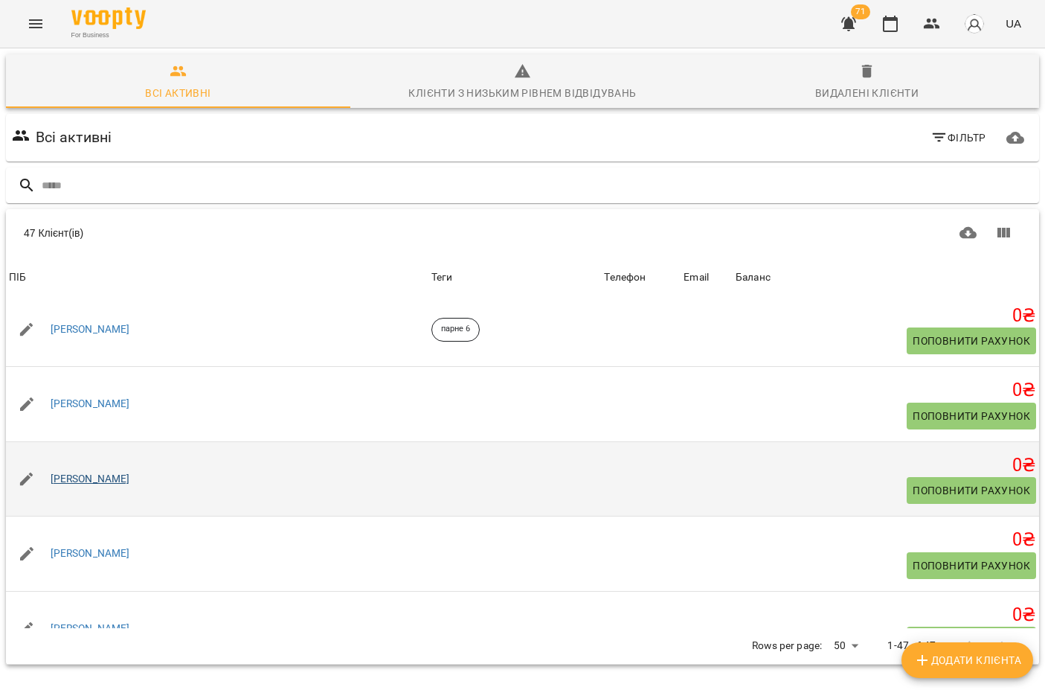
click at [117, 482] on link "[PERSON_NAME]" at bounding box center [91, 479] width 80 height 15
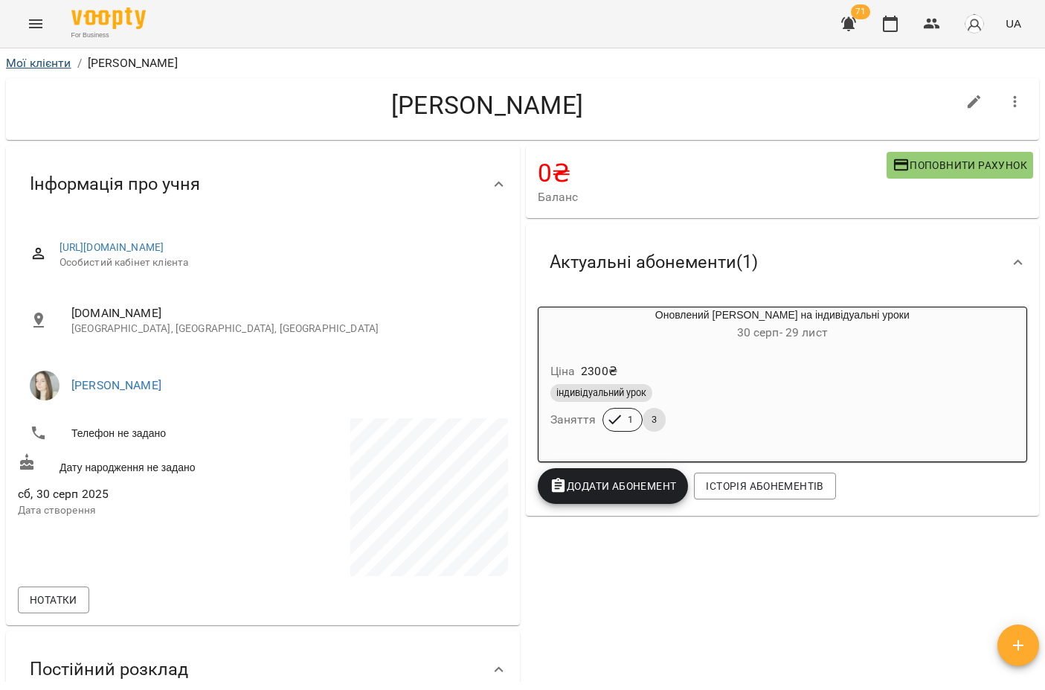
click at [42, 64] on link "Мої клієнти" at bounding box center [38, 63] width 65 height 14
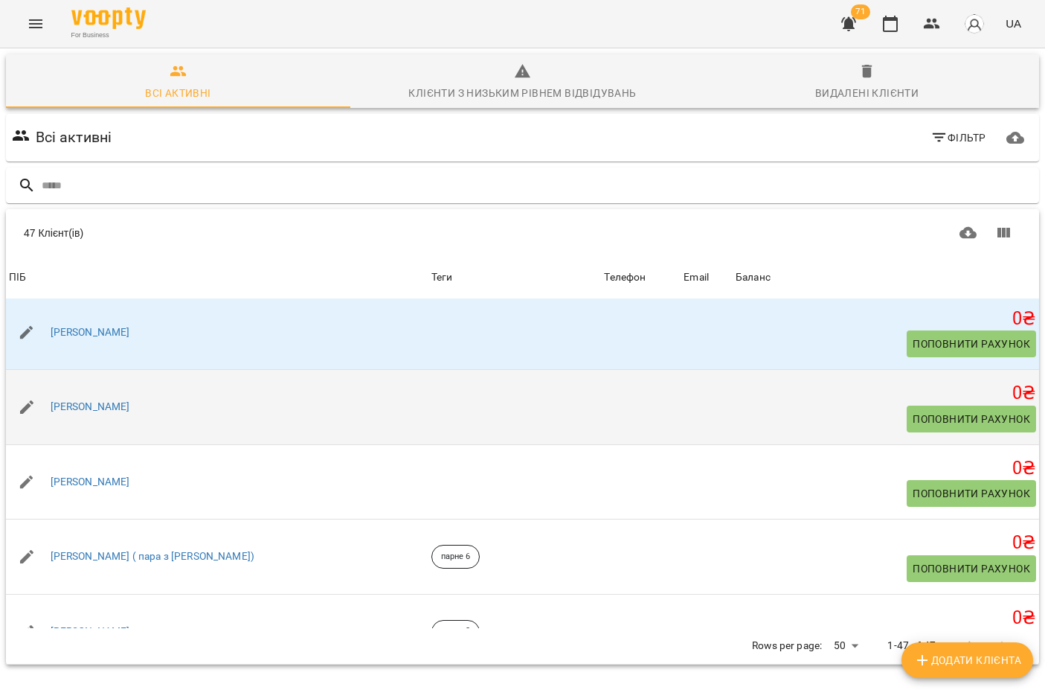
scroll to position [755, 0]
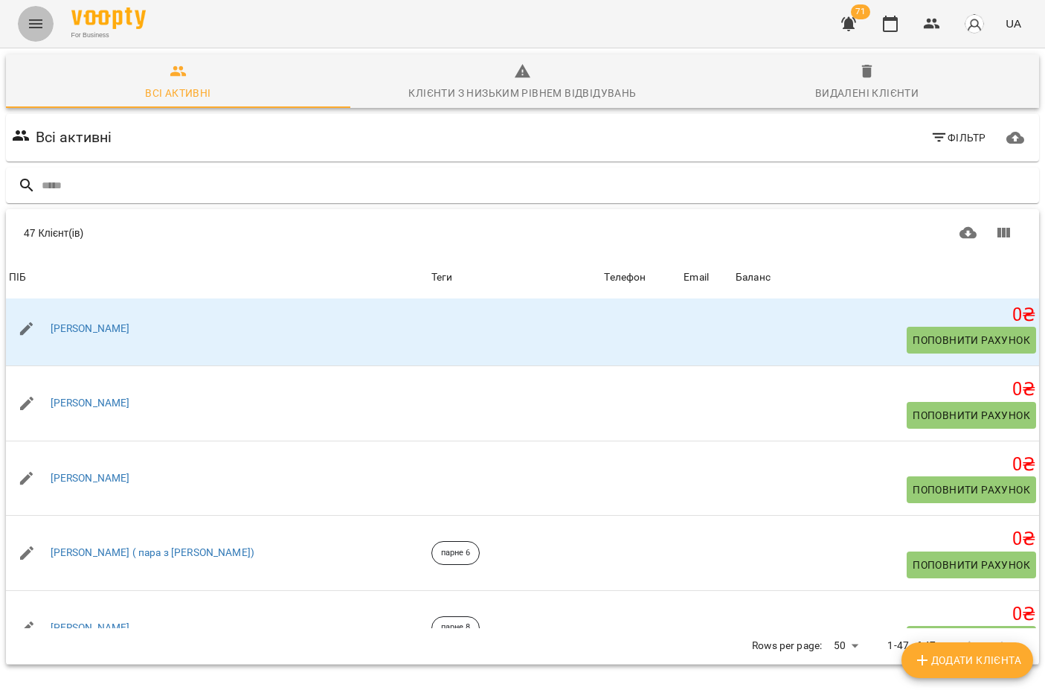
click at [34, 14] on button "Menu" at bounding box center [36, 24] width 36 height 36
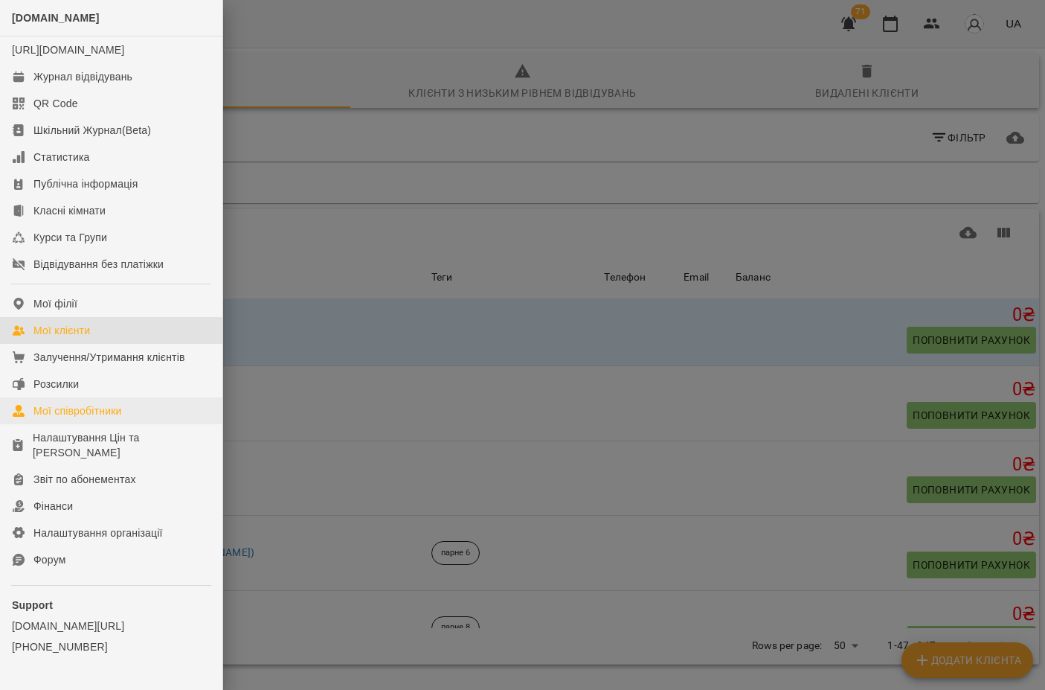
click at [99, 418] on div "Мої співробітники" at bounding box center [77, 410] width 89 height 15
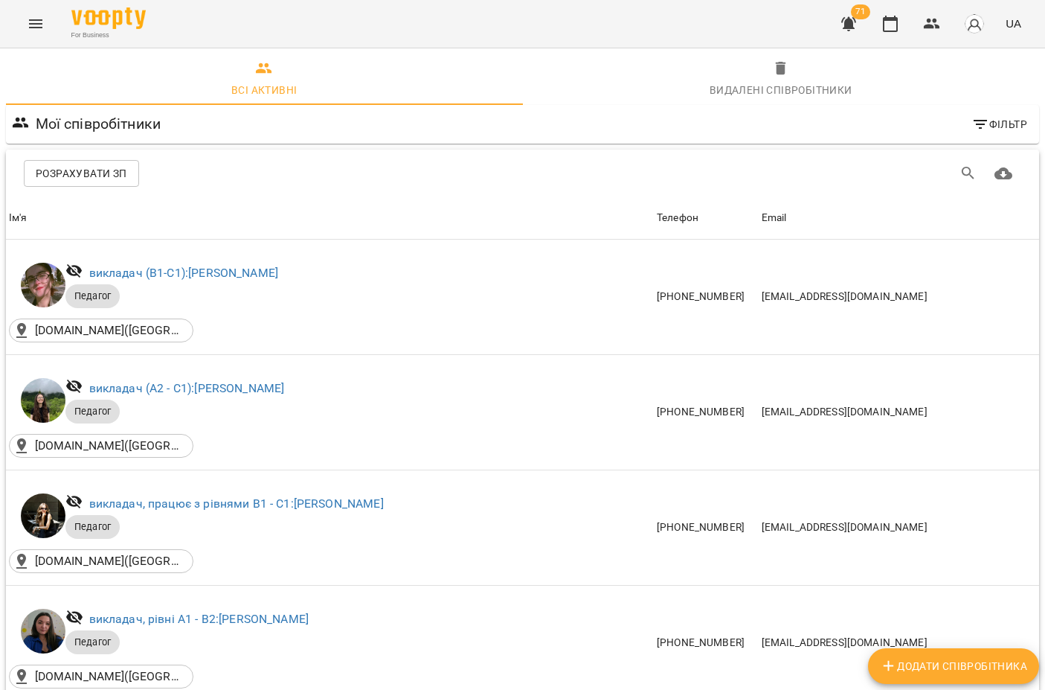
scroll to position [350, 0]
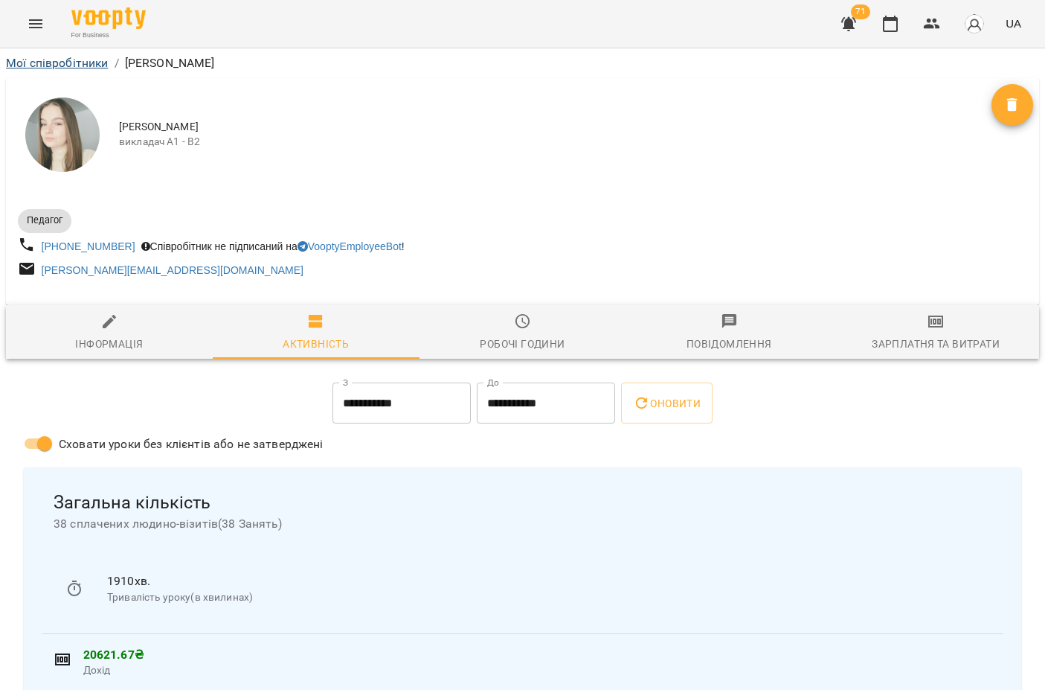
click at [55, 61] on link "Мої співробітники" at bounding box center [57, 63] width 103 height 14
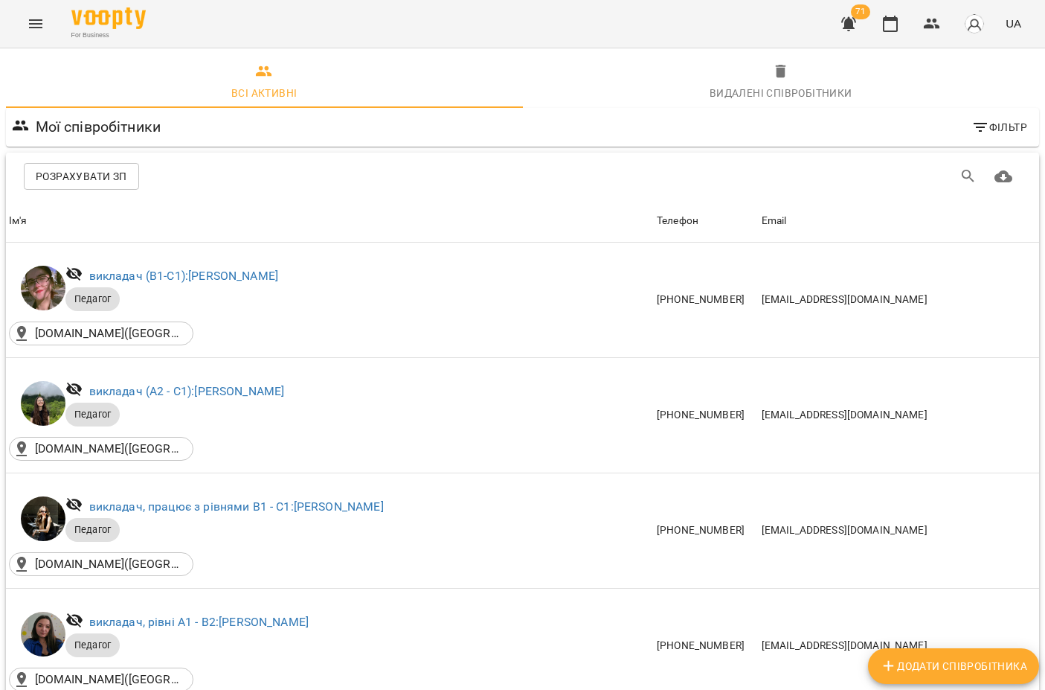
click at [36, 31] on icon "Menu" at bounding box center [36, 24] width 18 height 18
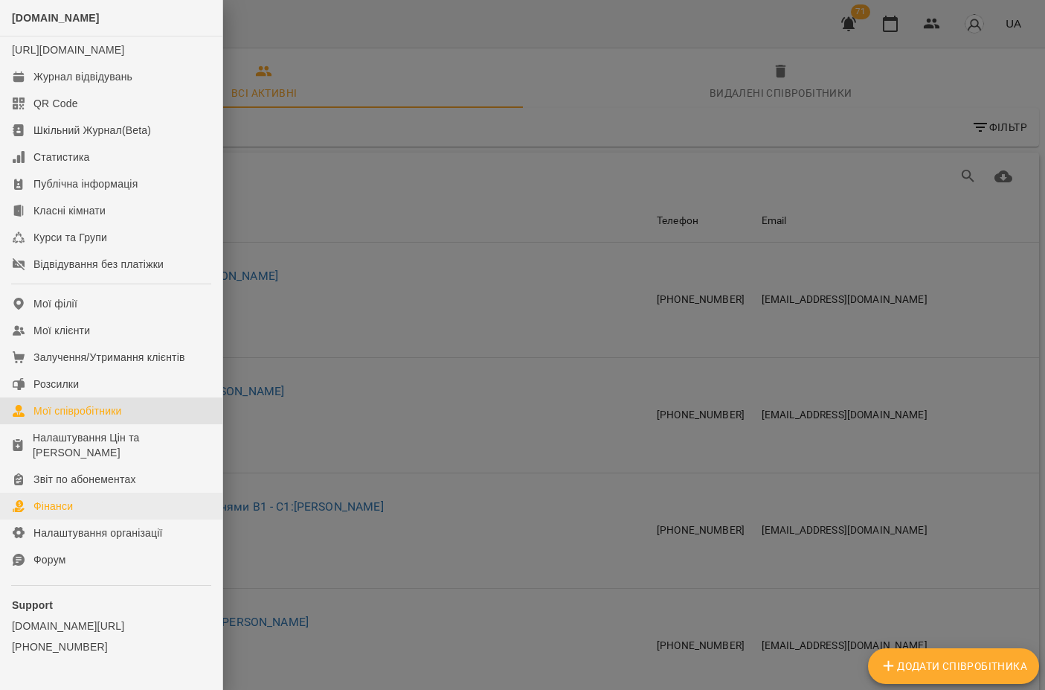
click at [66, 513] on div "Фінанси" at bounding box center [52, 505] width 39 height 15
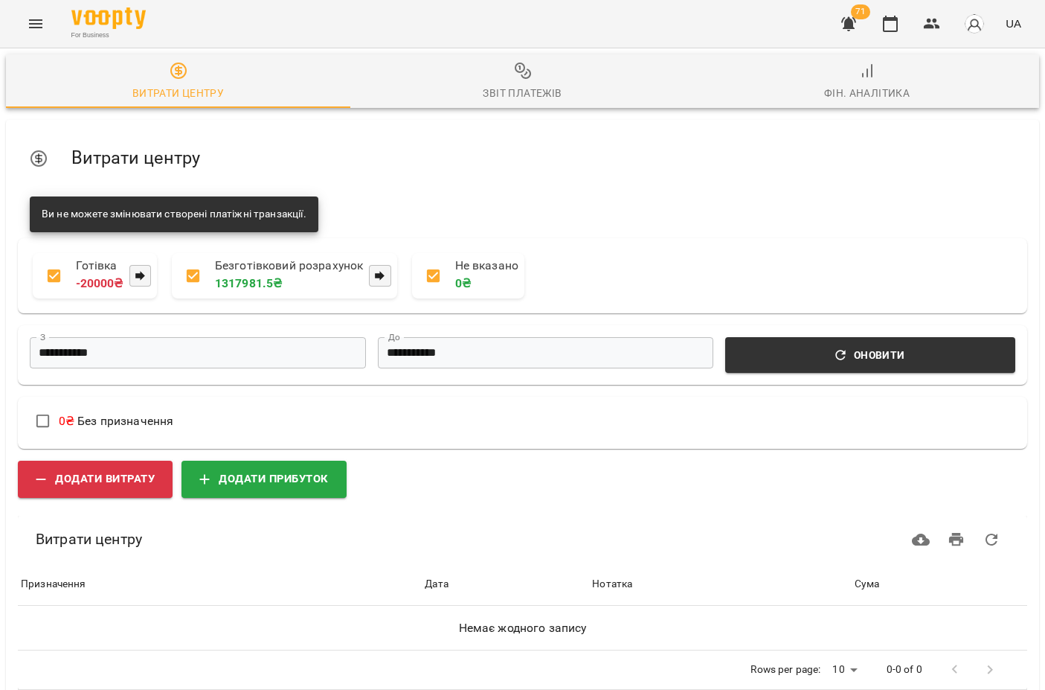
click at [839, 110] on div "**********" at bounding box center [522, 382] width 1045 height 657
click at [857, 72] on span "Фін. Аналітика" at bounding box center [867, 82] width 327 height 40
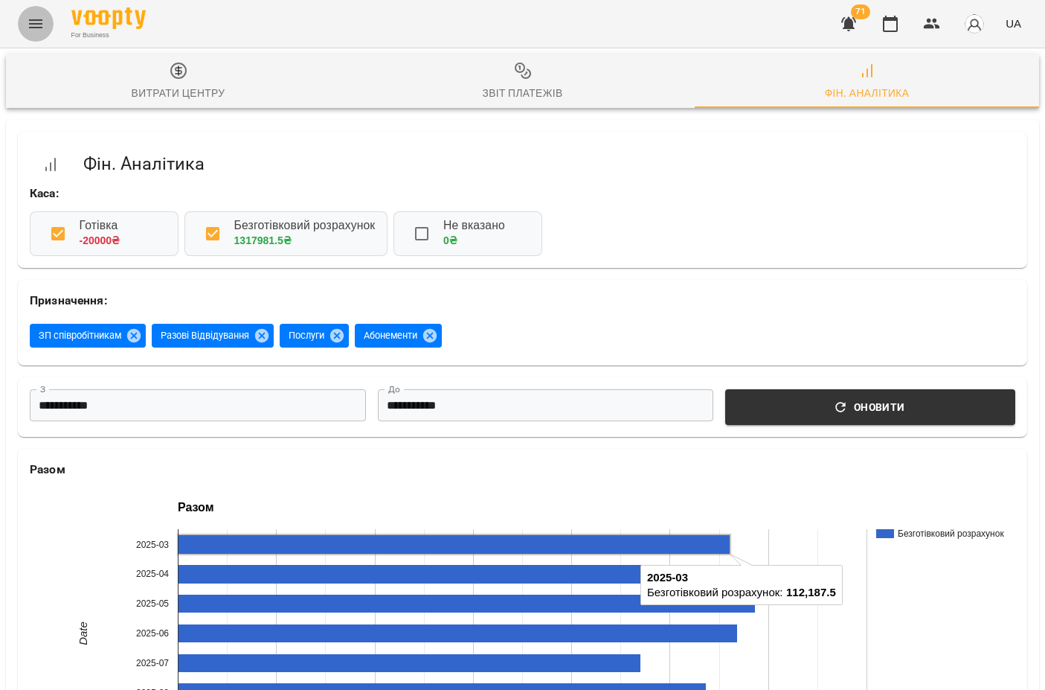
click at [43, 25] on icon "Menu" at bounding box center [36, 24] width 18 height 18
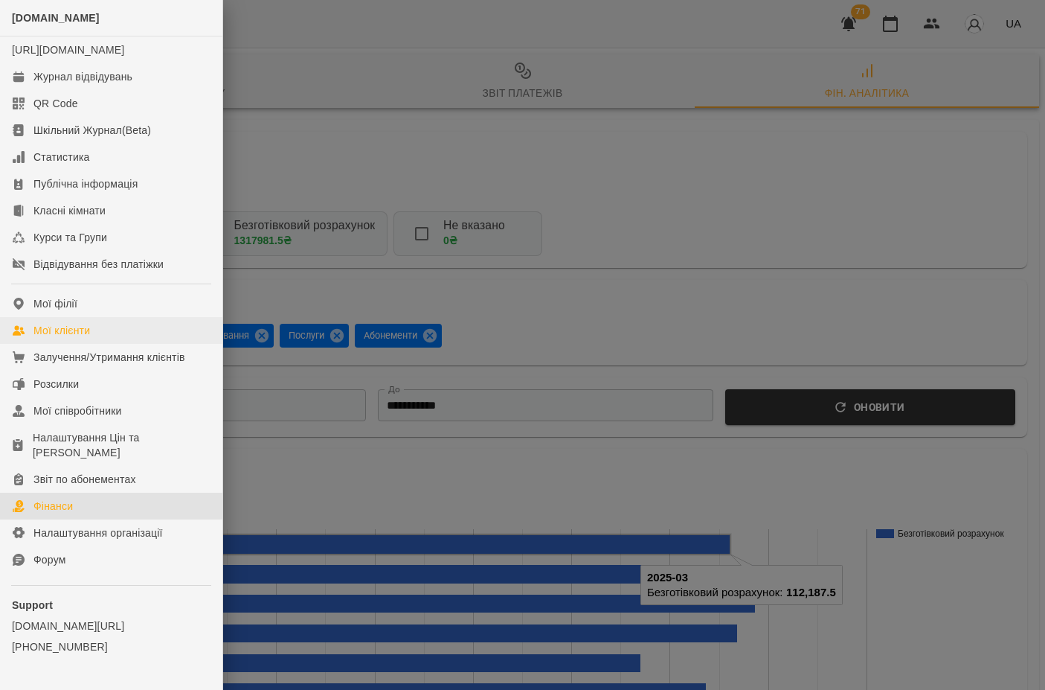
click at [73, 338] on div "Мої клієнти" at bounding box center [61, 330] width 57 height 15
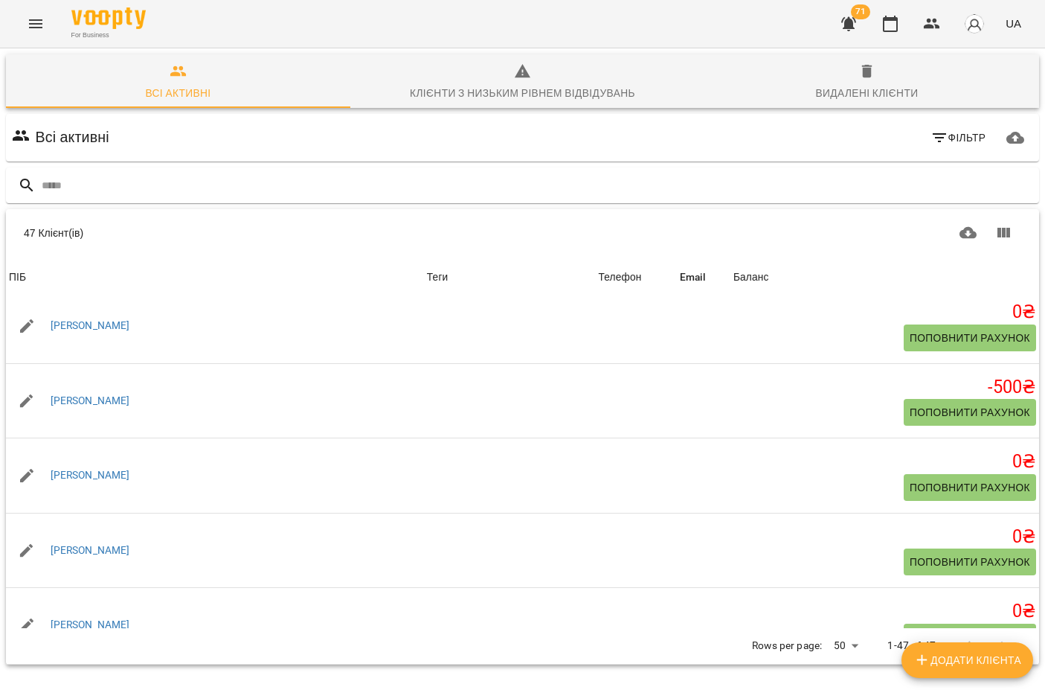
scroll to position [1957, 0]
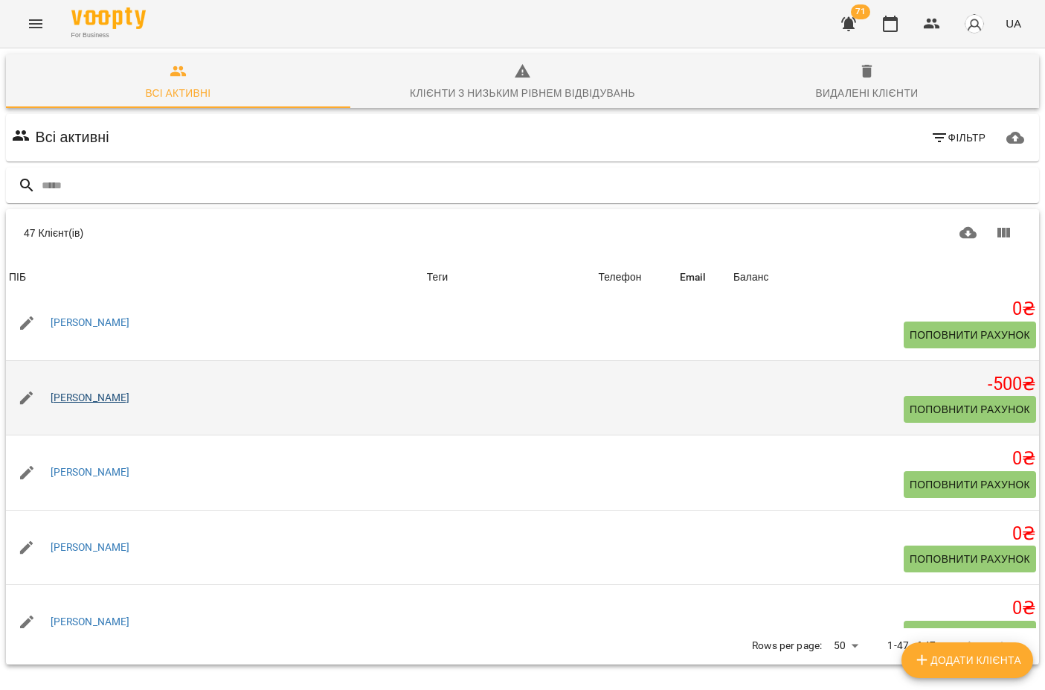
click at [115, 405] on link "[PERSON_NAME]" at bounding box center [91, 398] width 80 height 15
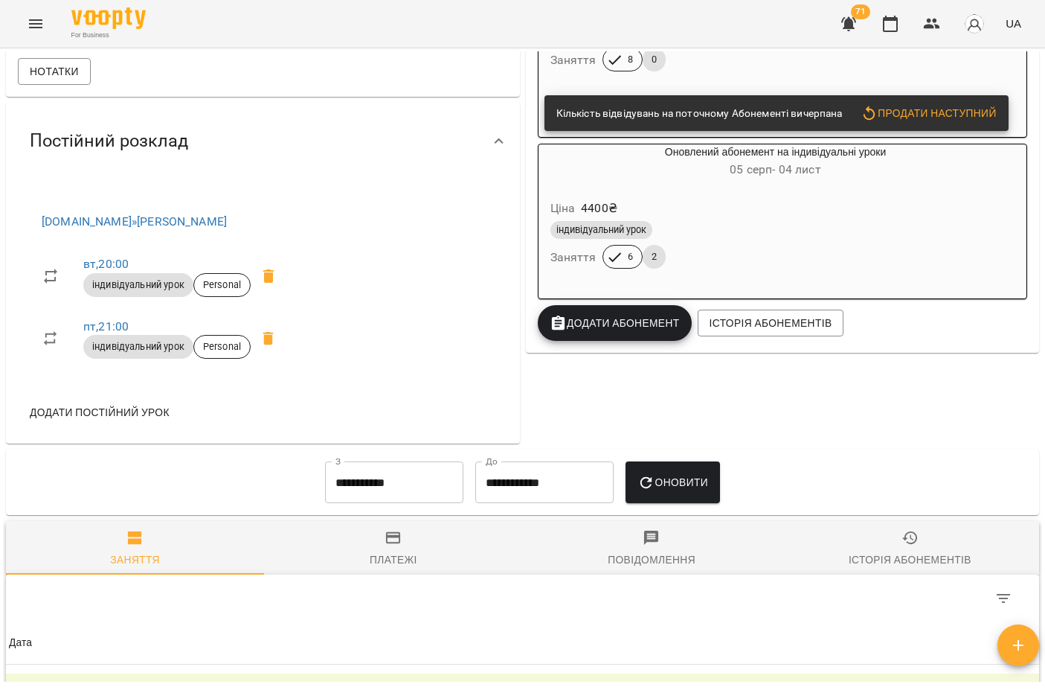
scroll to position [455, 0]
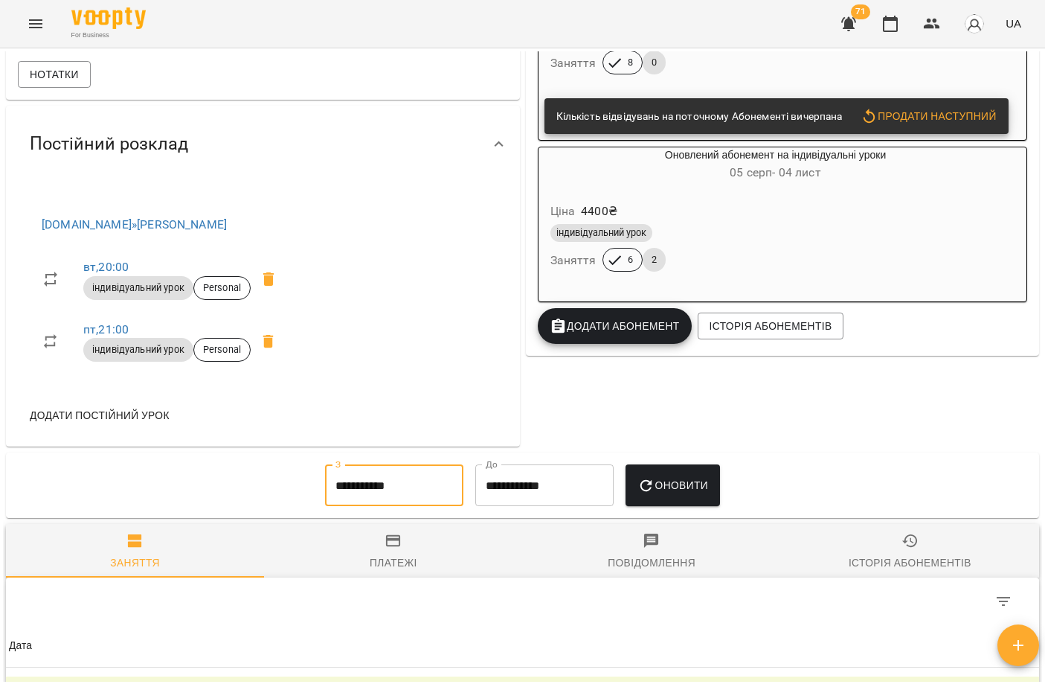
click at [343, 492] on input "**********" at bounding box center [394, 485] width 138 height 42
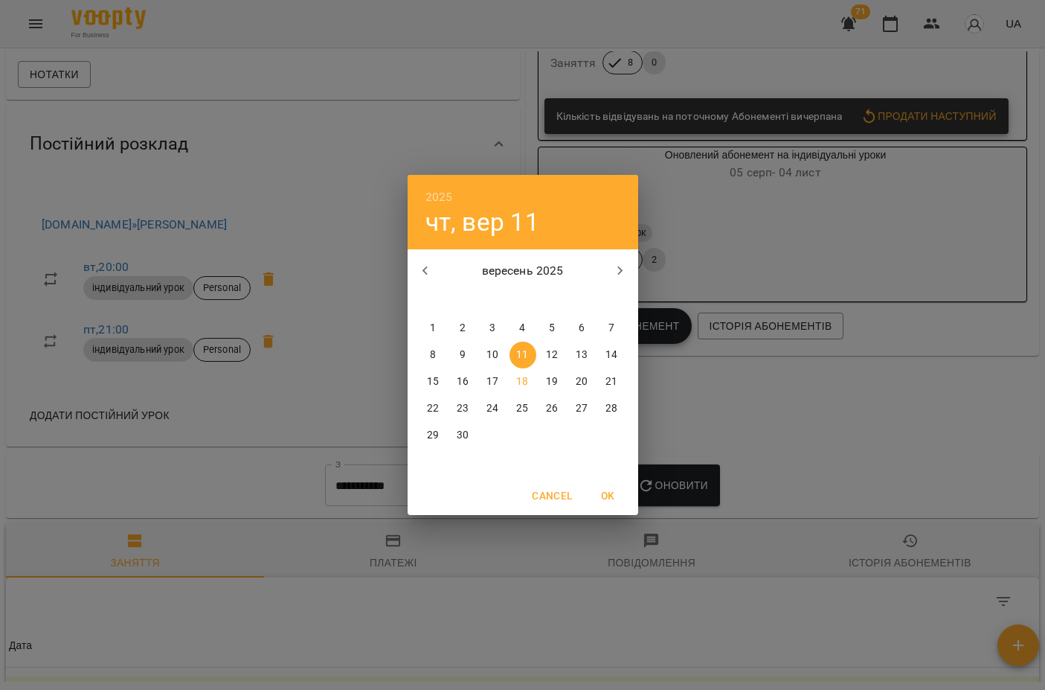
click at [434, 328] on p "1" at bounding box center [433, 328] width 6 height 15
type input "**********"
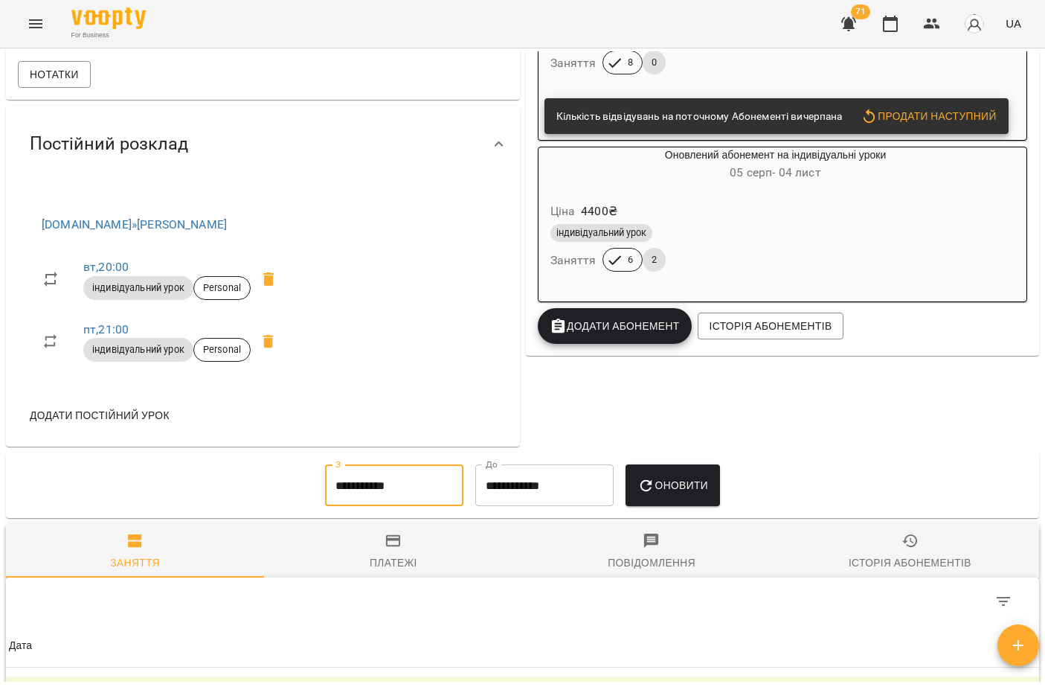
click at [699, 494] on span "Оновити" at bounding box center [673, 485] width 71 height 18
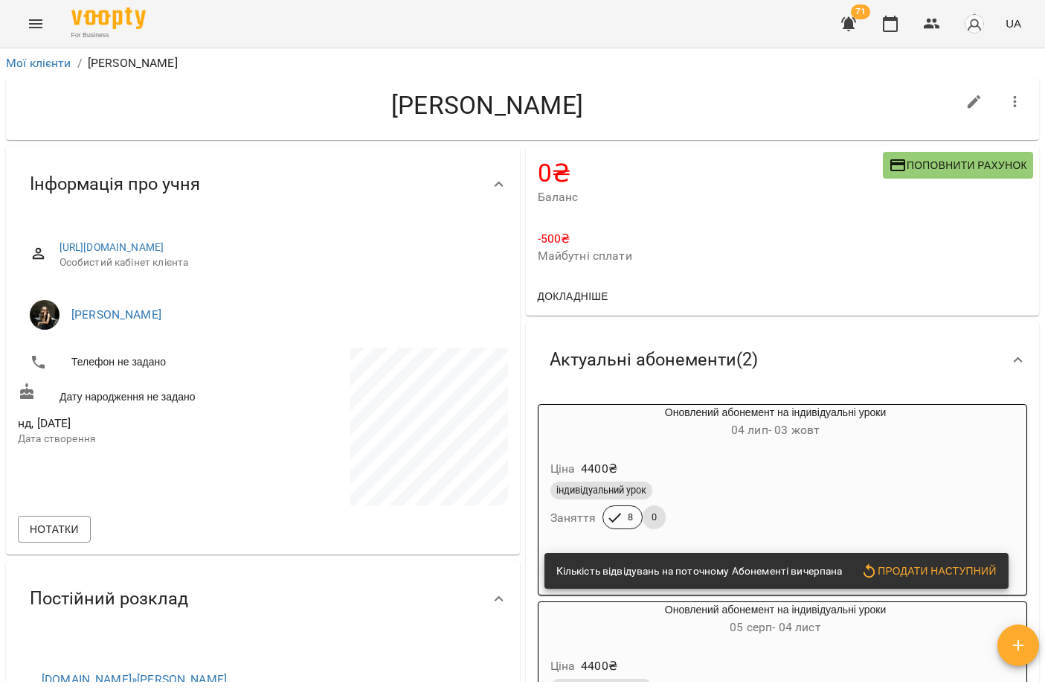
scroll to position [0, 0]
click at [20, 18] on button "Menu" at bounding box center [36, 24] width 36 height 36
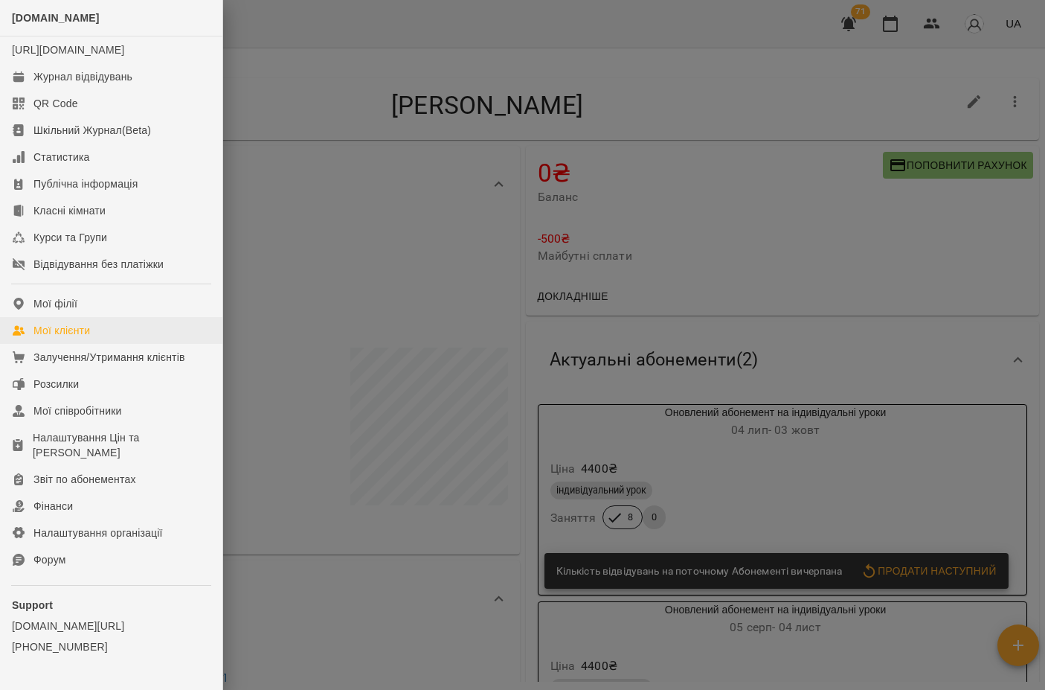
click at [99, 336] on link "Мої клієнти" at bounding box center [111, 330] width 222 height 27
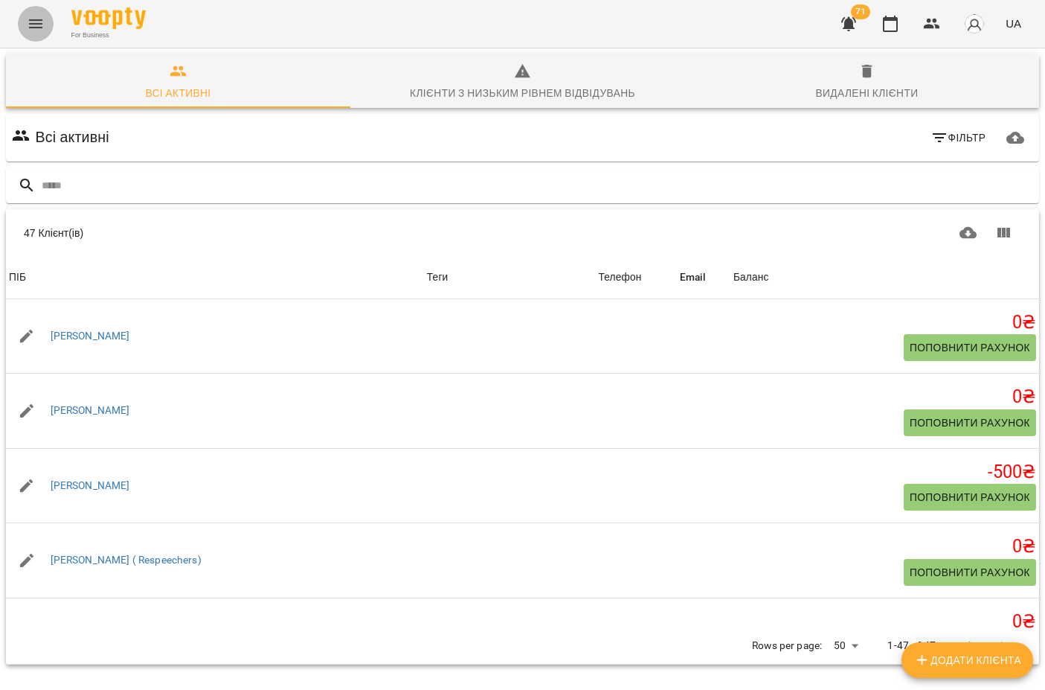
click at [22, 14] on button "Menu" at bounding box center [36, 24] width 36 height 36
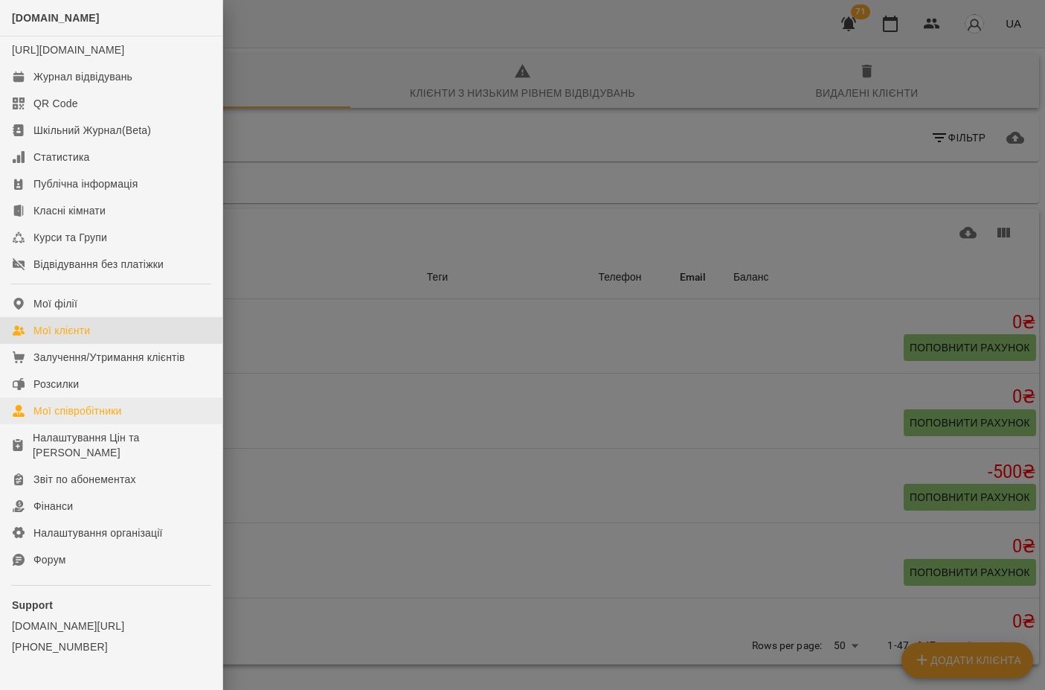
click at [110, 418] on div "Мої співробітники" at bounding box center [77, 410] width 89 height 15
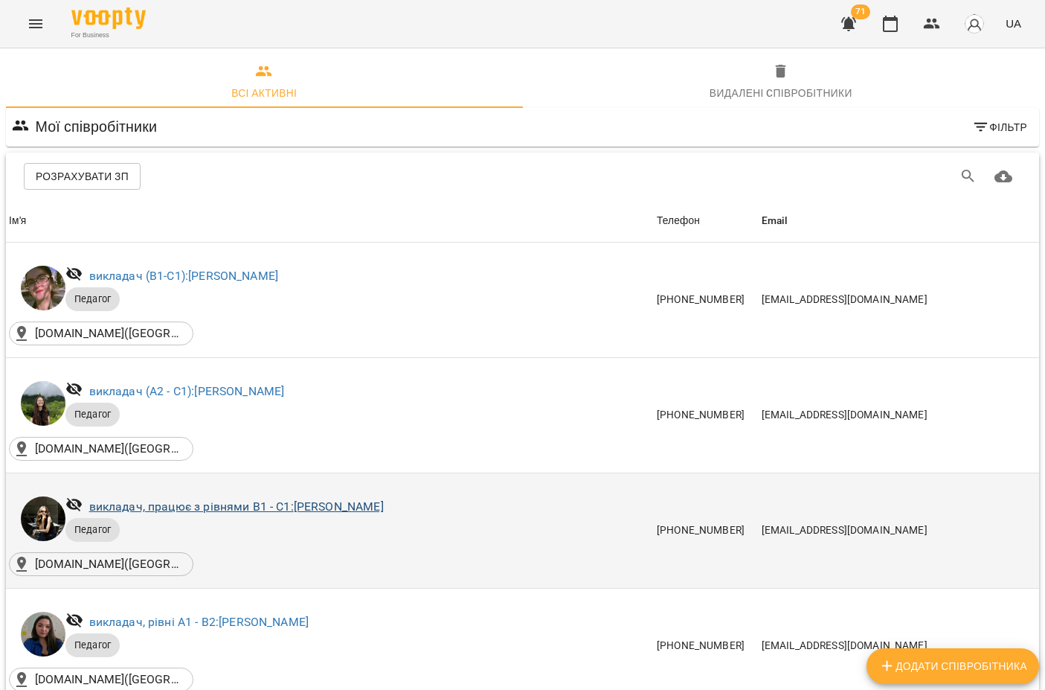
click at [177, 504] on link "викладач, працює з рівнями В1 - С1: [PERSON_NAME]" at bounding box center [236, 506] width 295 height 14
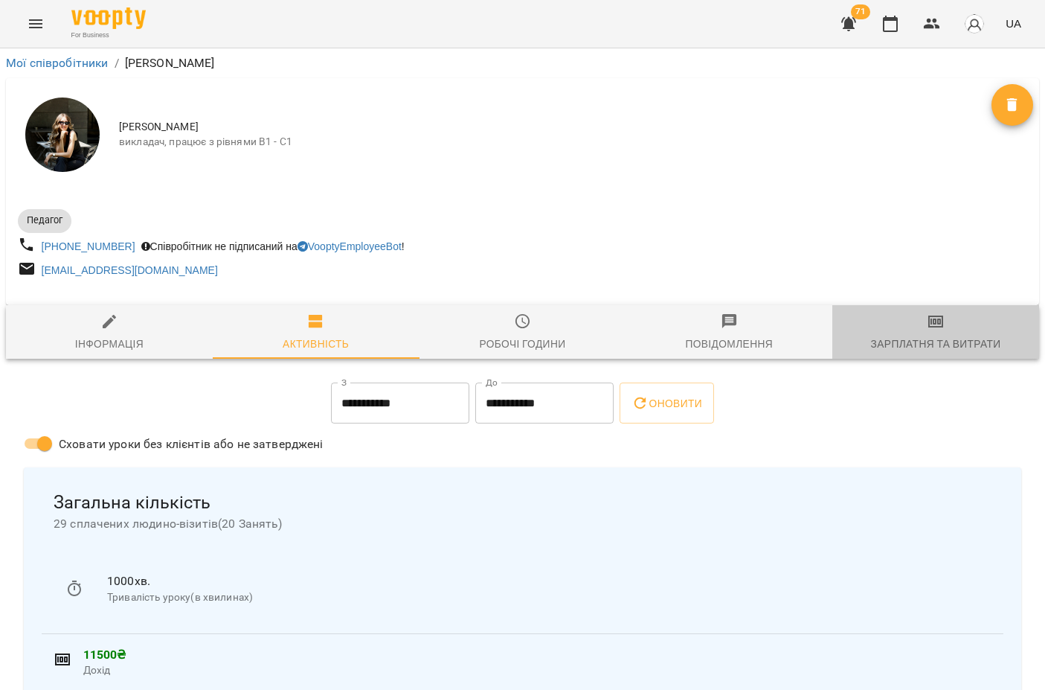
click at [923, 336] on span "Зарплатня та Витрати" at bounding box center [935, 332] width 189 height 40
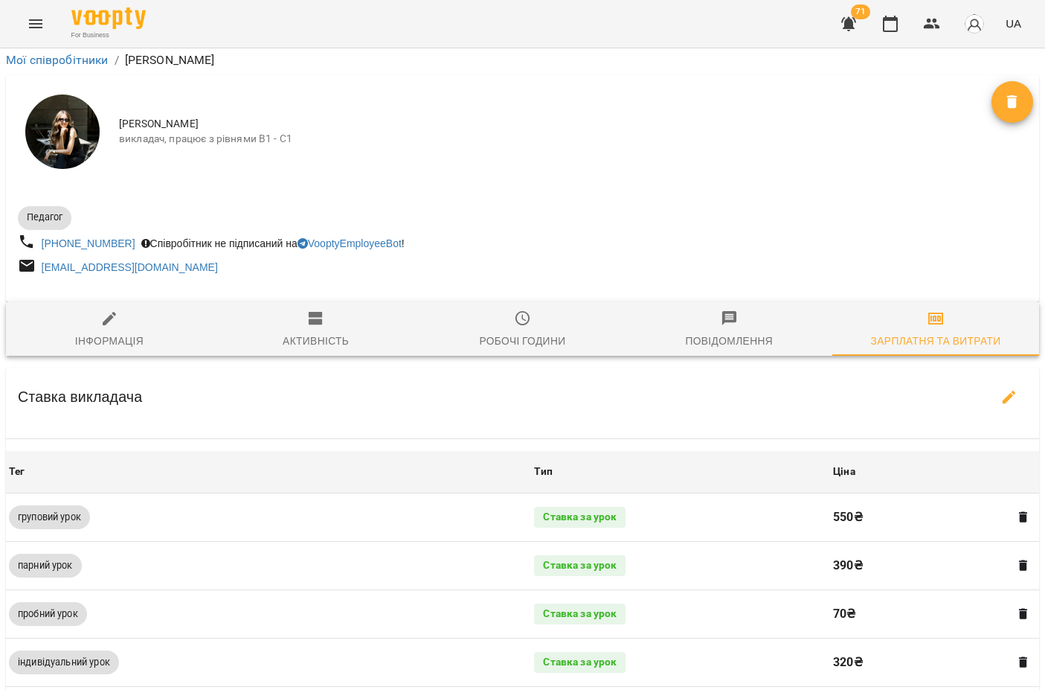
scroll to position [511, 0]
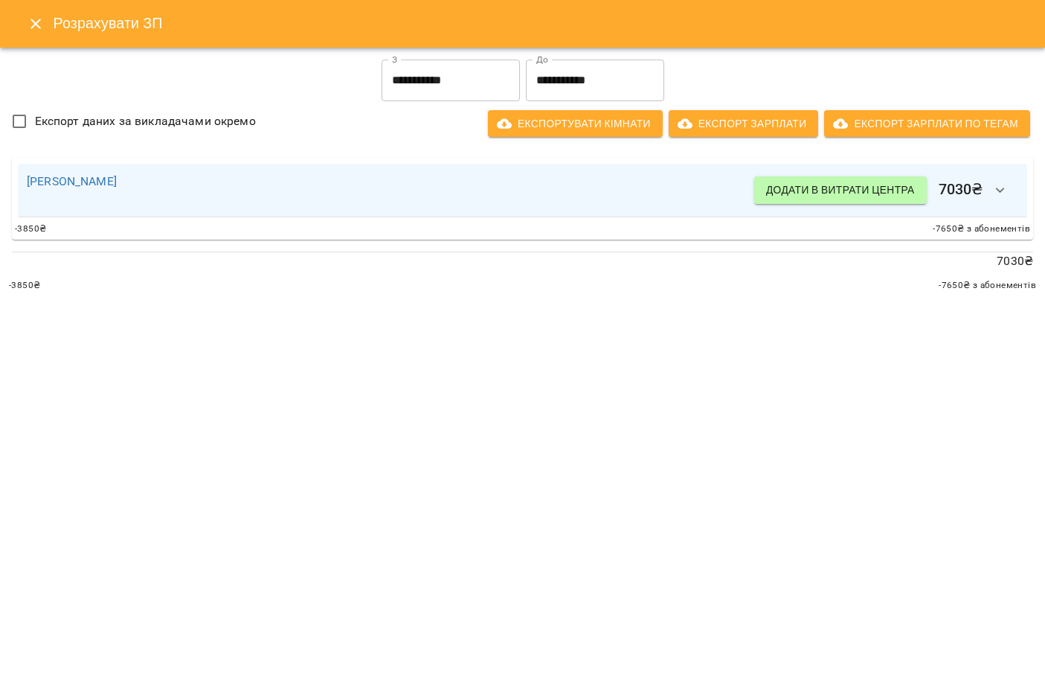
click at [36, 19] on icon "Close" at bounding box center [36, 24] width 18 height 18
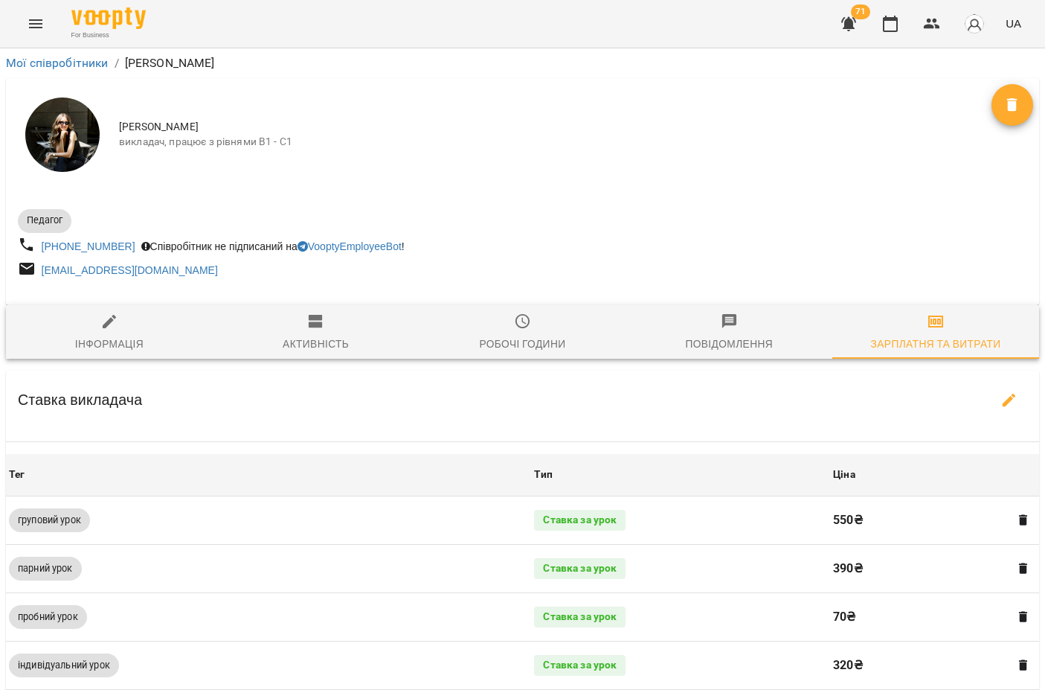
scroll to position [0, 0]
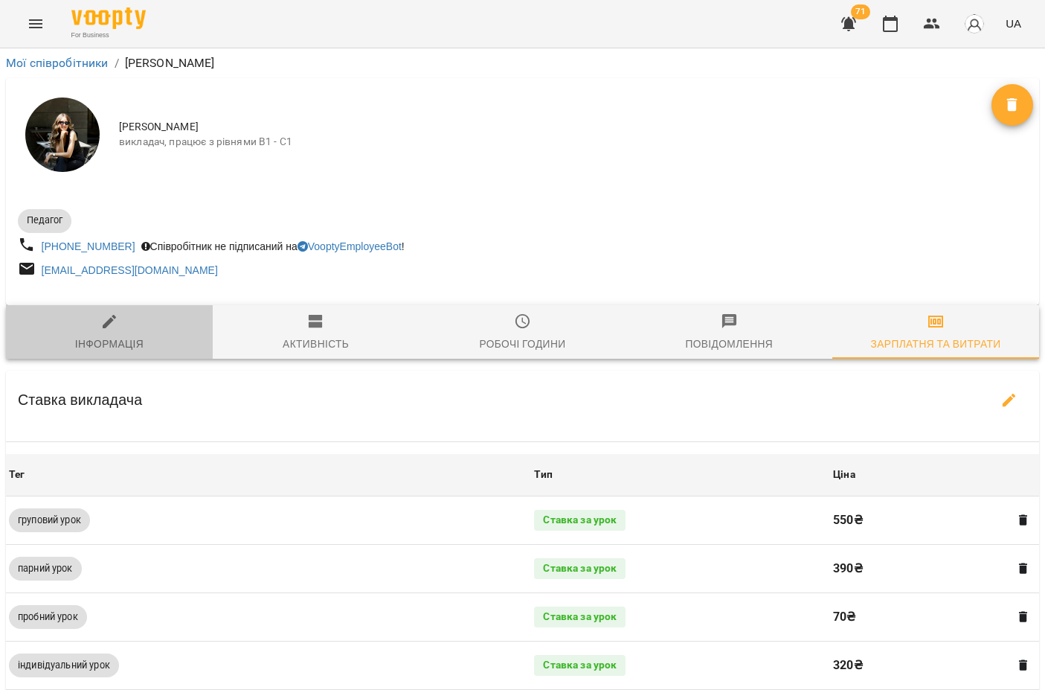
click at [126, 318] on span "Інформація" at bounding box center [109, 332] width 189 height 40
select select "**"
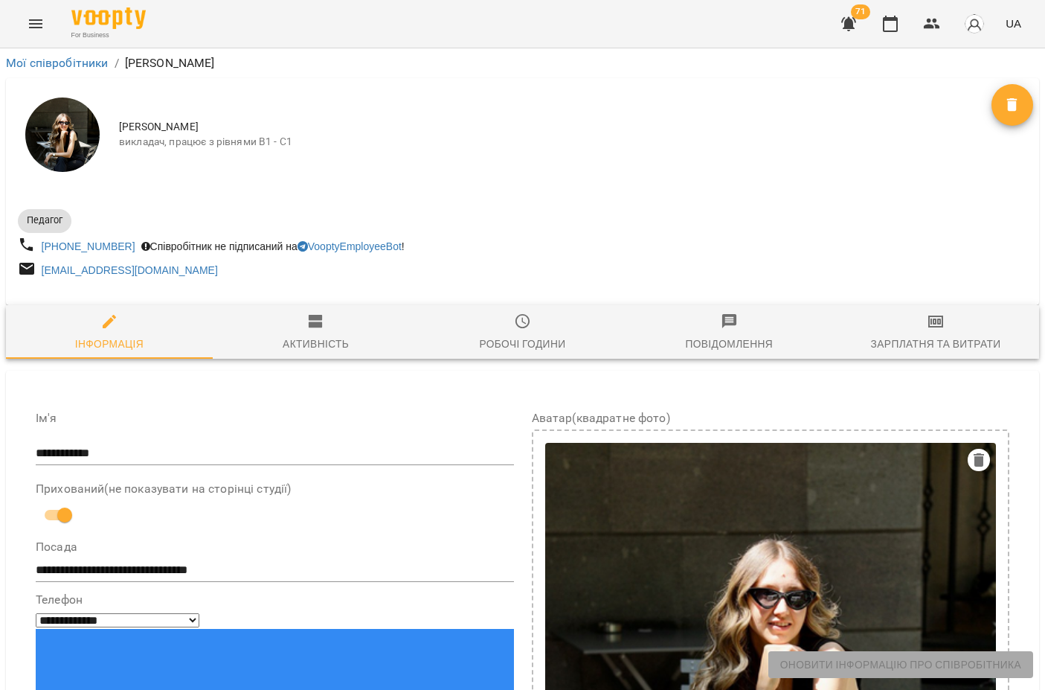
click at [299, 331] on span "Активність" at bounding box center [316, 332] width 189 height 40
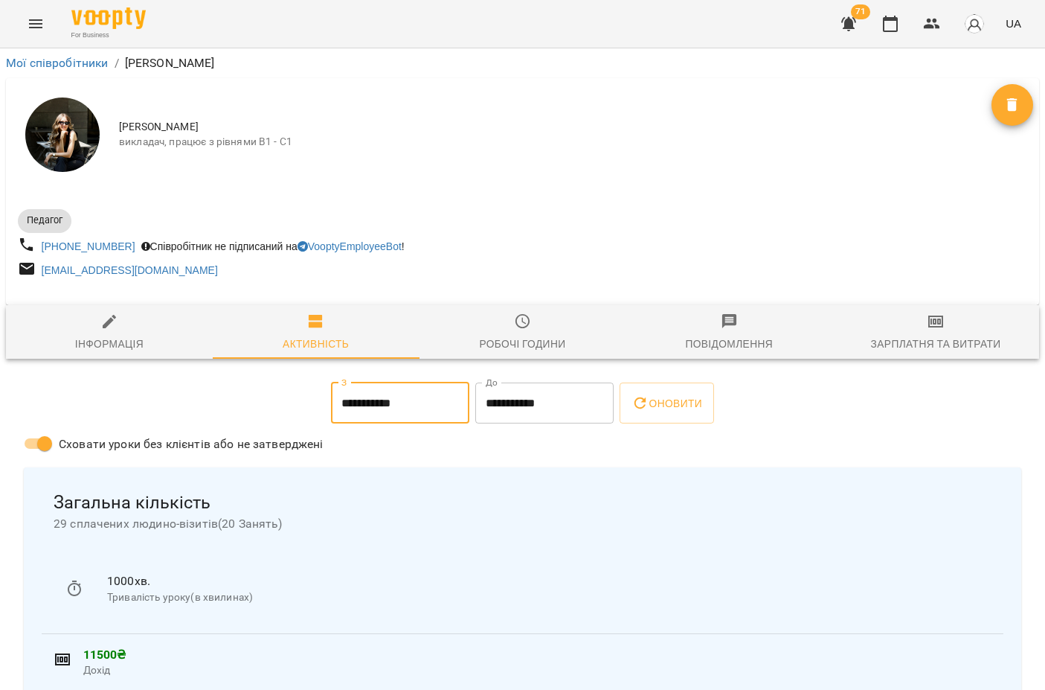
click at [408, 389] on input "**********" at bounding box center [400, 403] width 138 height 42
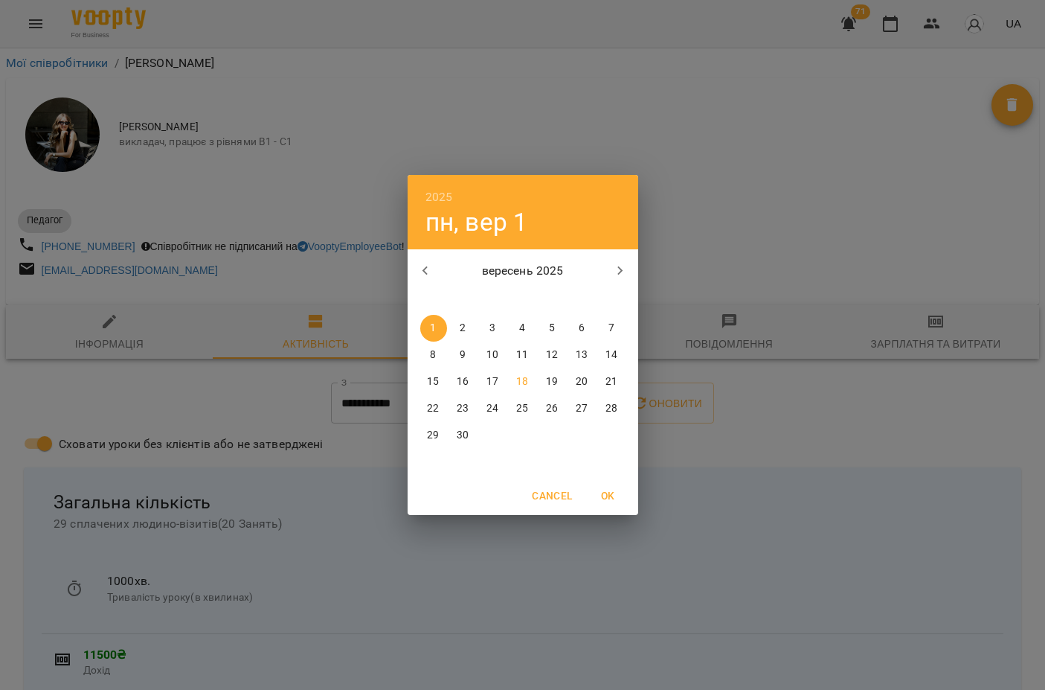
click at [441, 376] on span "15" at bounding box center [433, 381] width 27 height 15
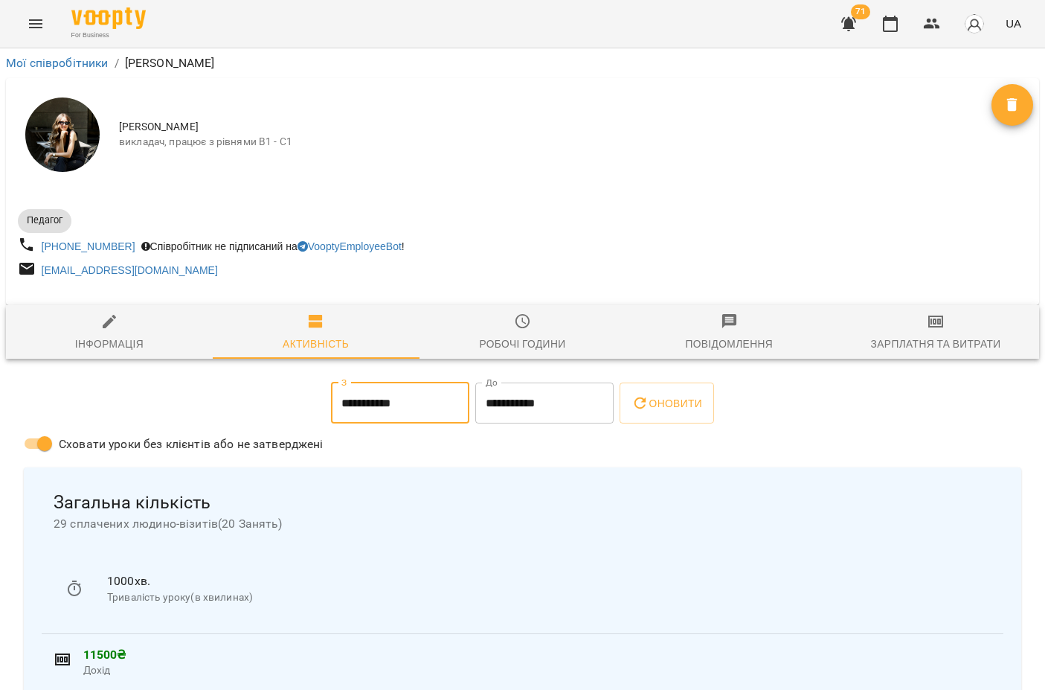
click at [414, 409] on input "**********" at bounding box center [400, 403] width 138 height 42
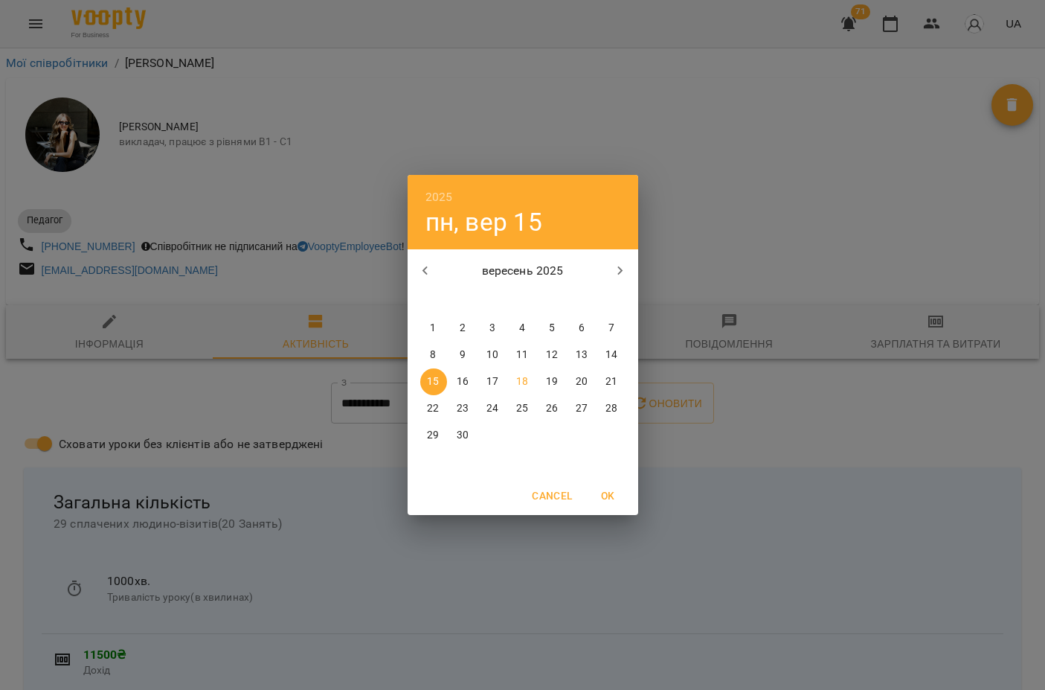
click at [435, 338] on button "1" at bounding box center [433, 328] width 27 height 27
type input "**********"
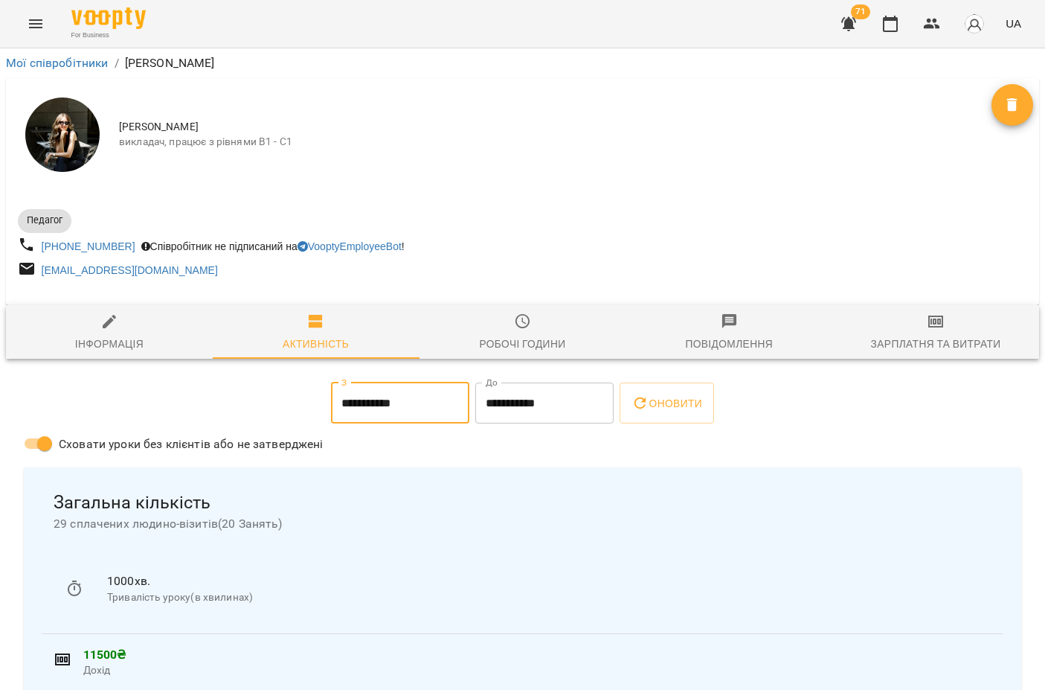
click at [502, 412] on input "**********" at bounding box center [544, 403] width 138 height 42
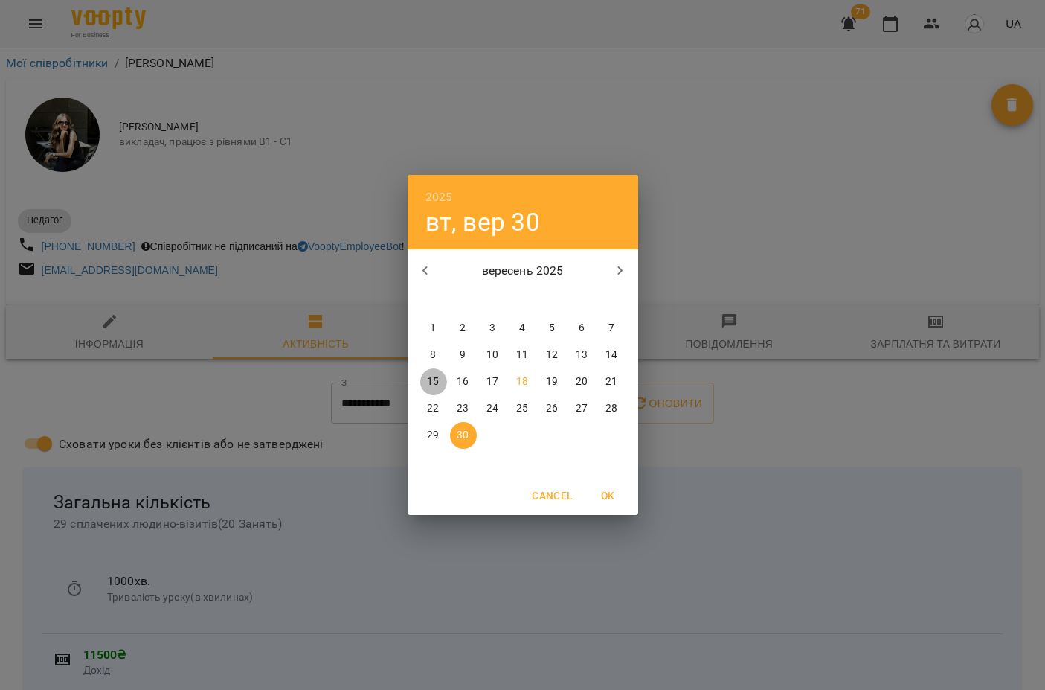
click at [431, 382] on p "15" at bounding box center [433, 381] width 12 height 15
type input "**********"
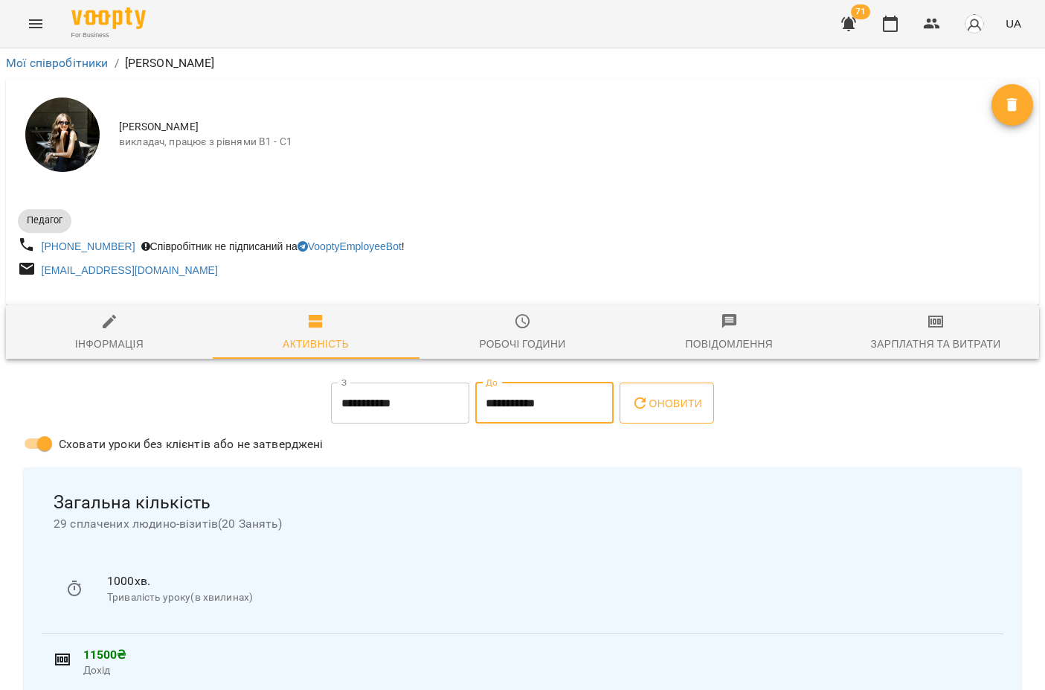
click at [649, 400] on icon "button" at bounding box center [641, 403] width 18 height 18
click at [436, 394] on input "**********" at bounding box center [400, 403] width 138 height 42
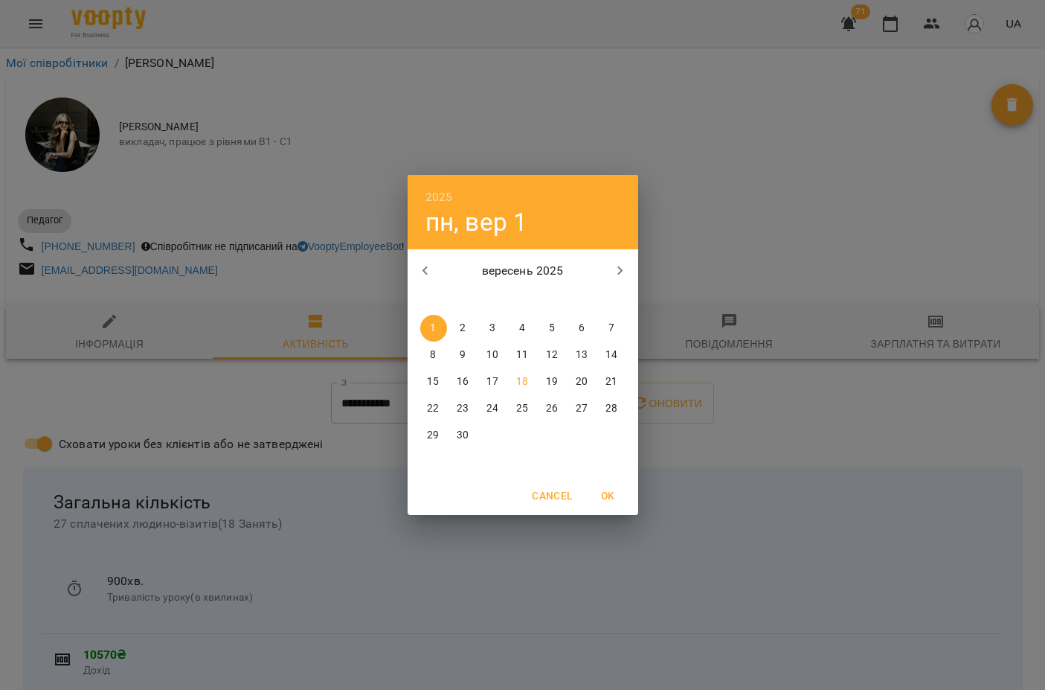
click at [696, 373] on div "2025 пн, вер 1 вересень 2025 пн вт ср чт пт сб нд 1 2 3 4 5 6 7 8 9 10 11 12 13…" at bounding box center [522, 345] width 1045 height 690
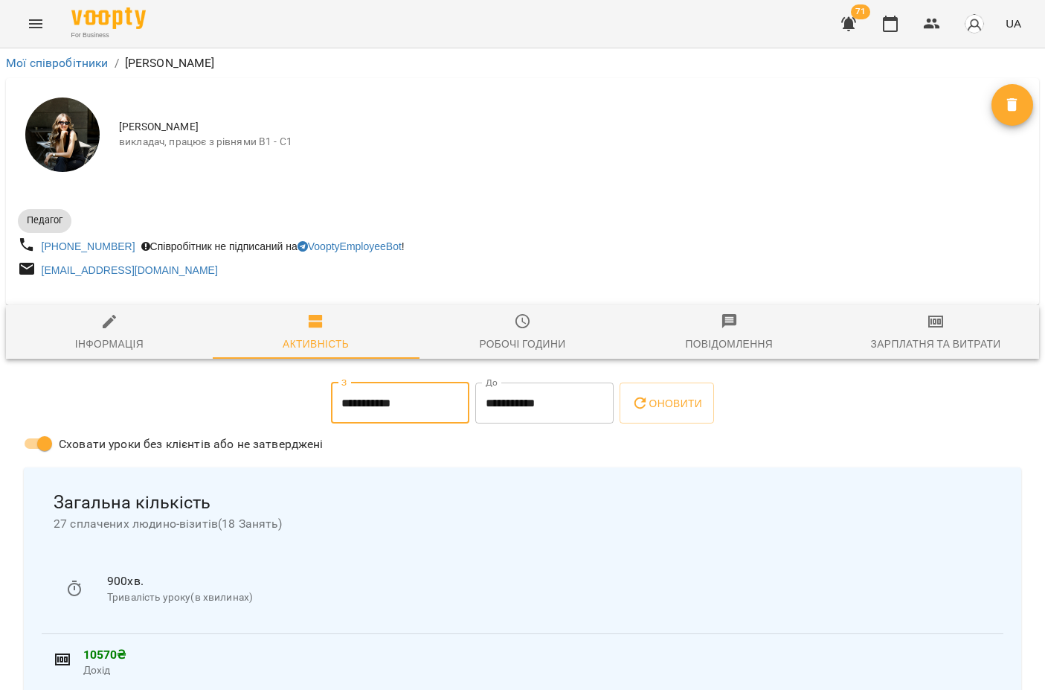
click at [569, 399] on input "**********" at bounding box center [544, 403] width 138 height 42
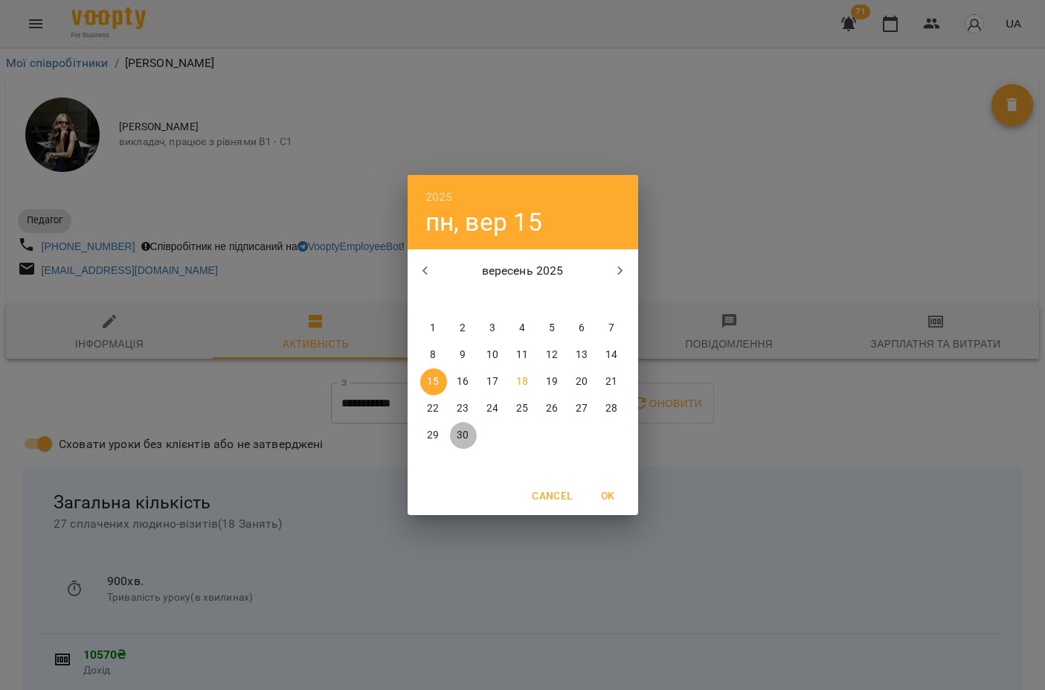
click at [472, 436] on span "30" at bounding box center [463, 435] width 27 height 15
type input "**********"
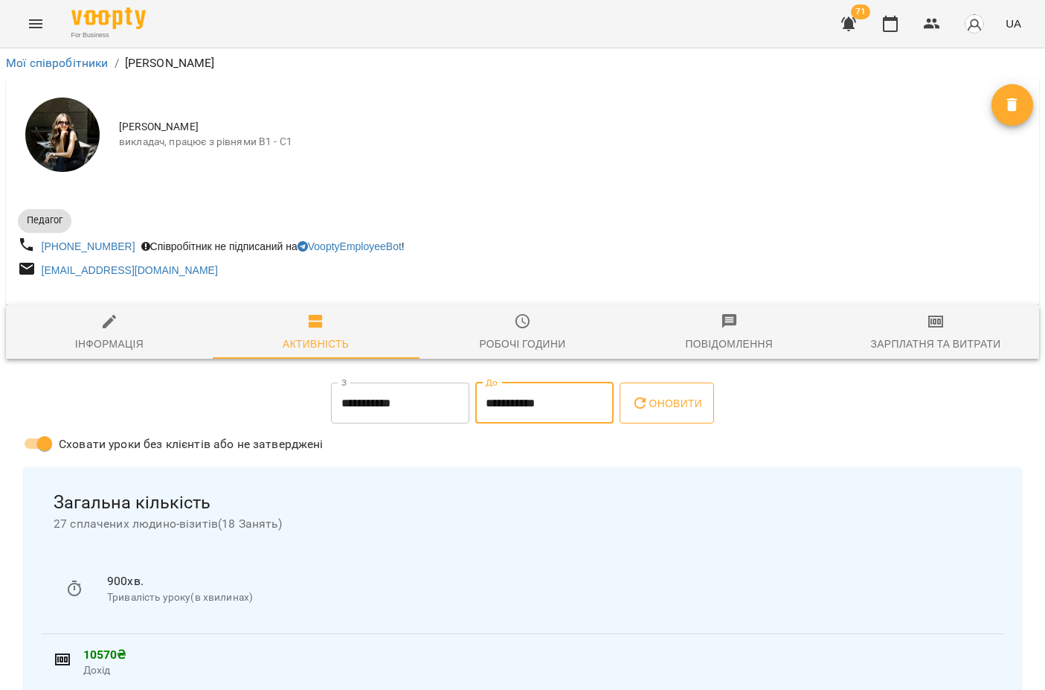
click at [638, 409] on button "Оновити" at bounding box center [667, 403] width 94 height 42
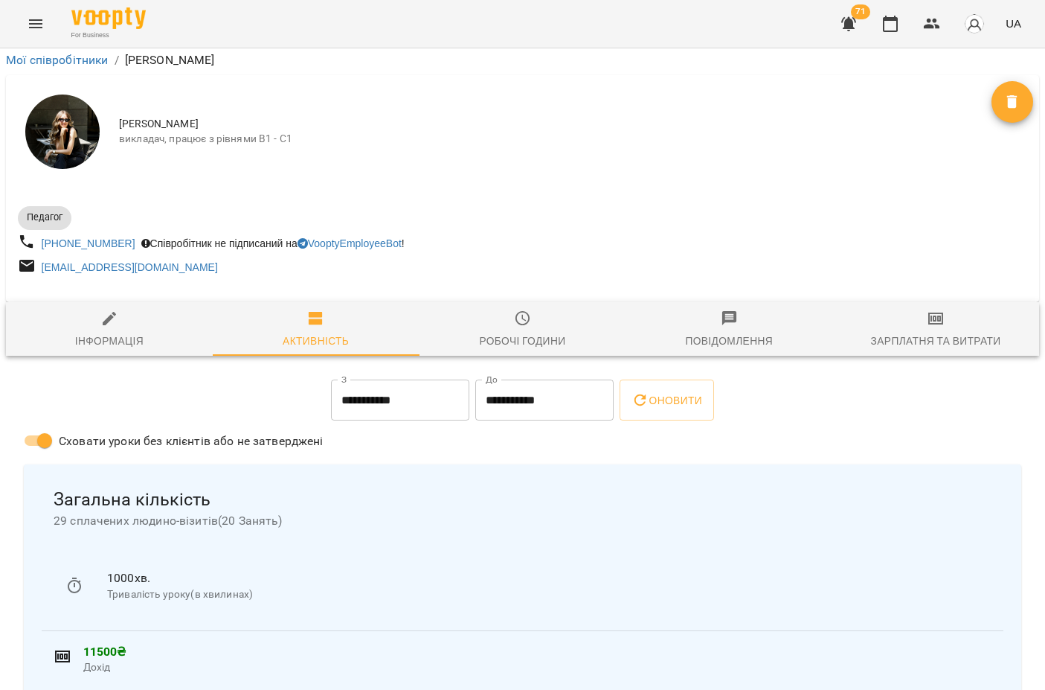
scroll to position [2289, 0]
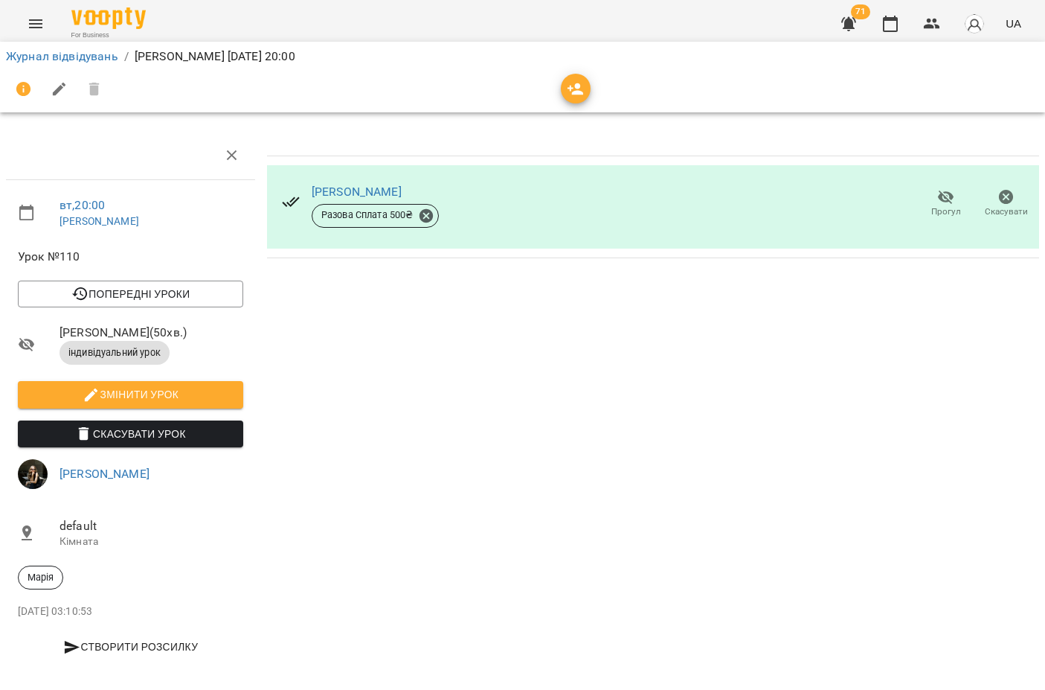
click at [12, 27] on div "For Business 71 UA" at bounding box center [522, 24] width 1045 height 48
click at [32, 20] on icon "Menu" at bounding box center [35, 23] width 13 height 9
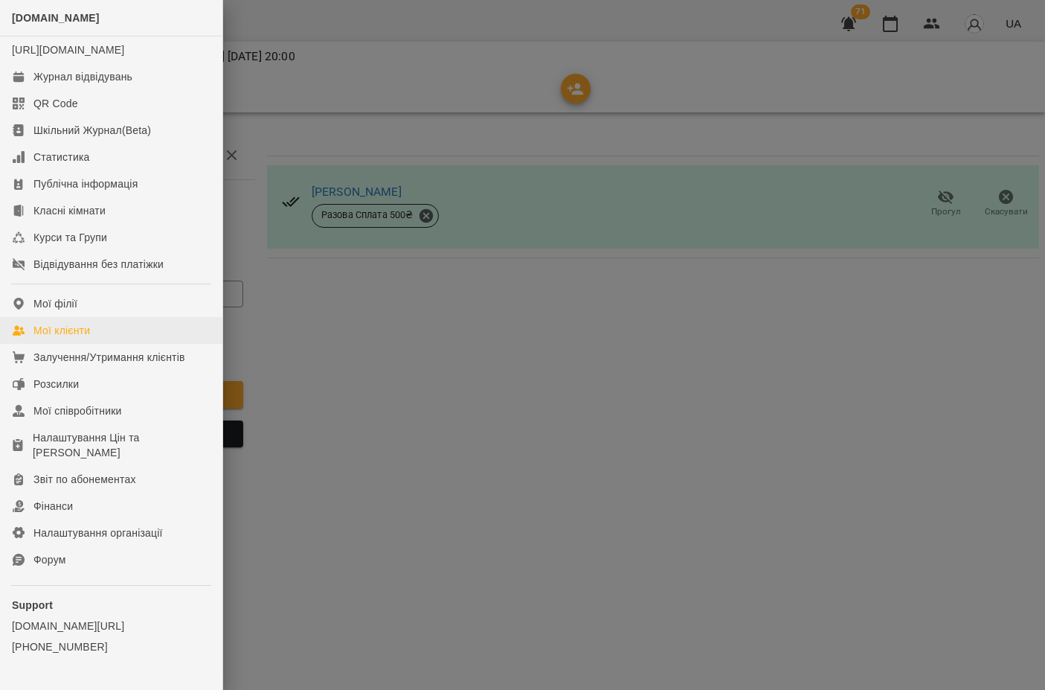
click at [123, 344] on link "Мої клієнти" at bounding box center [111, 330] width 222 height 27
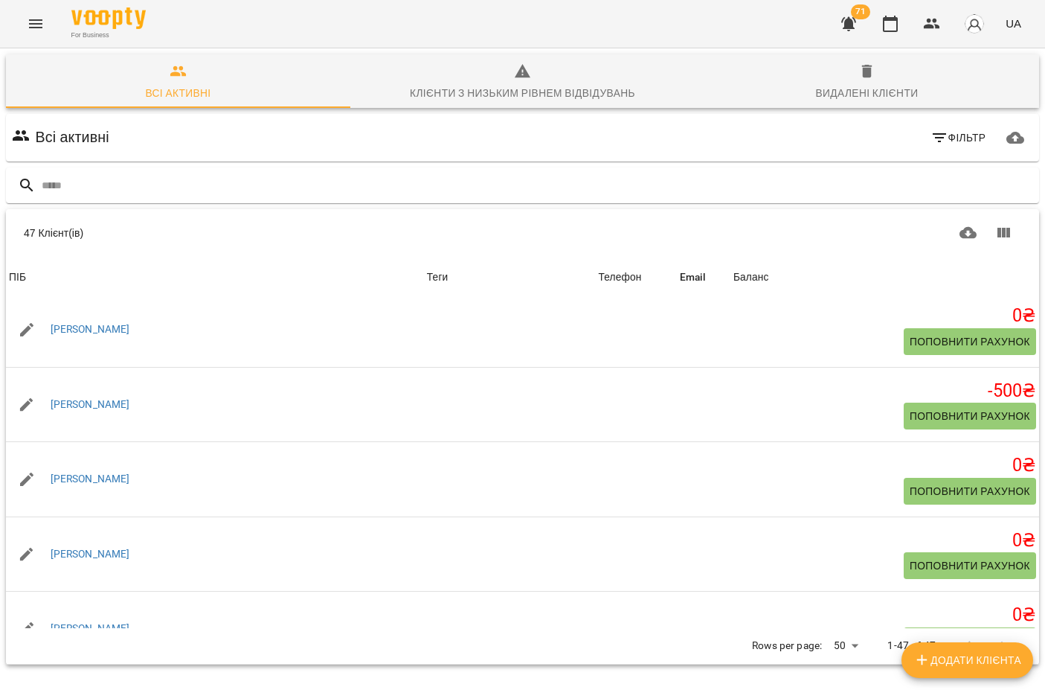
scroll to position [1953, 0]
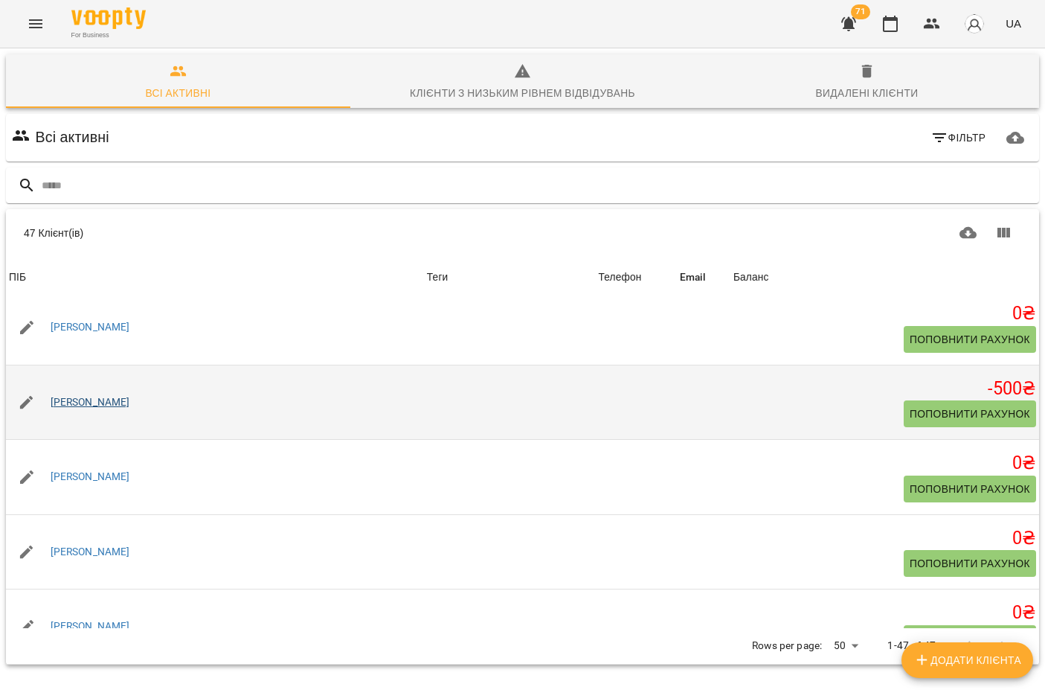
click at [117, 410] on link "[PERSON_NAME]" at bounding box center [91, 402] width 80 height 15
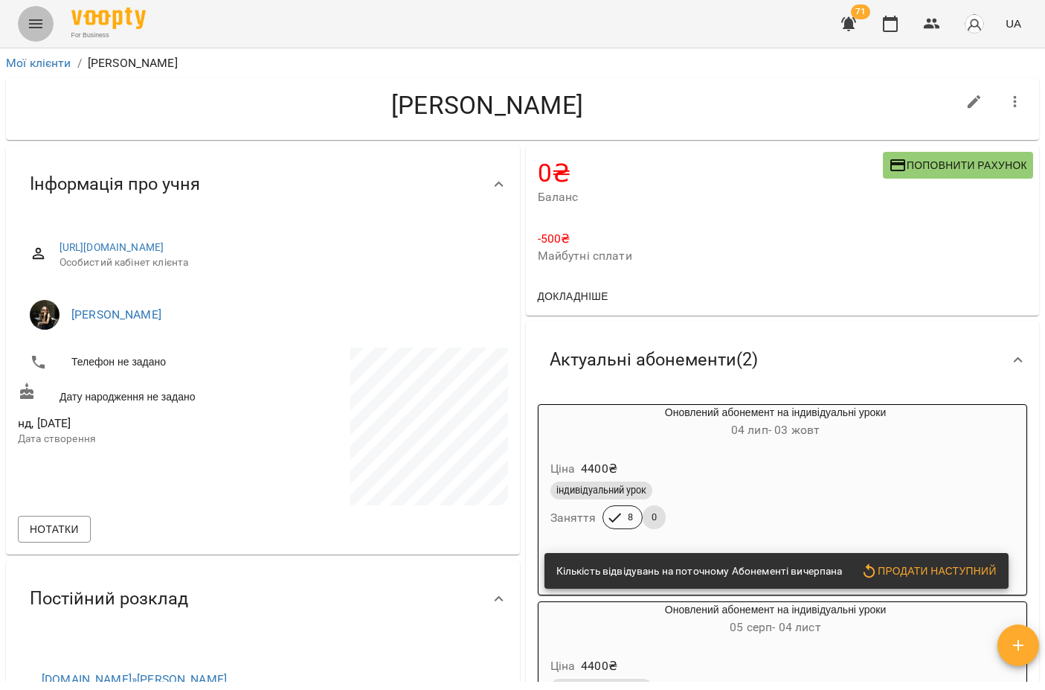
click at [36, 12] on button "Menu" at bounding box center [36, 24] width 36 height 36
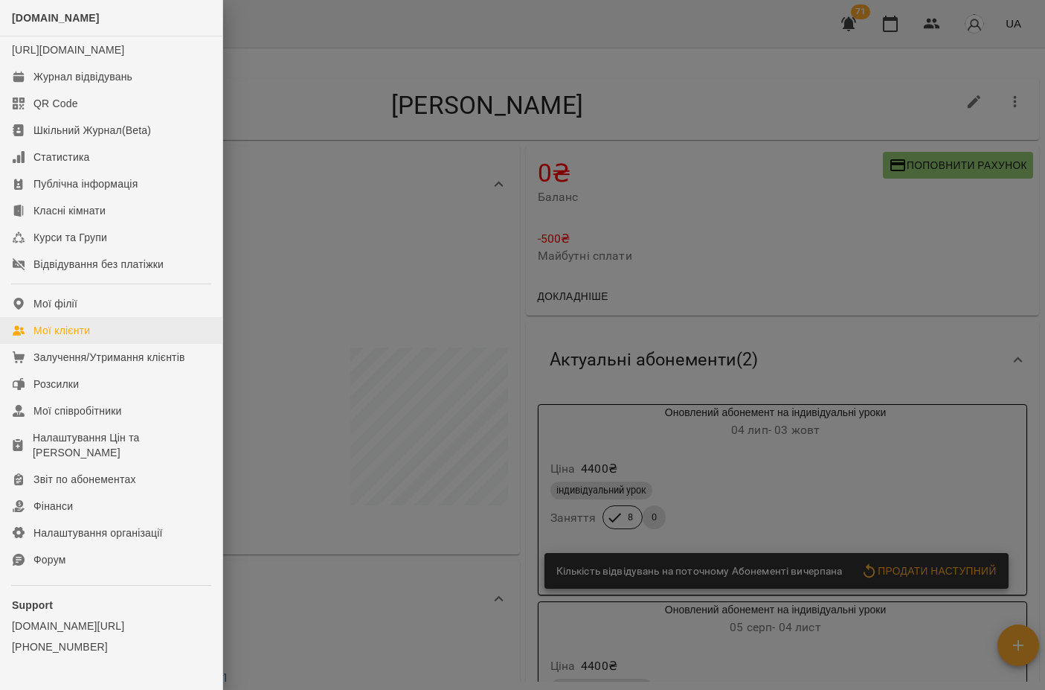
click at [103, 344] on link "Мої клієнти" at bounding box center [111, 330] width 222 height 27
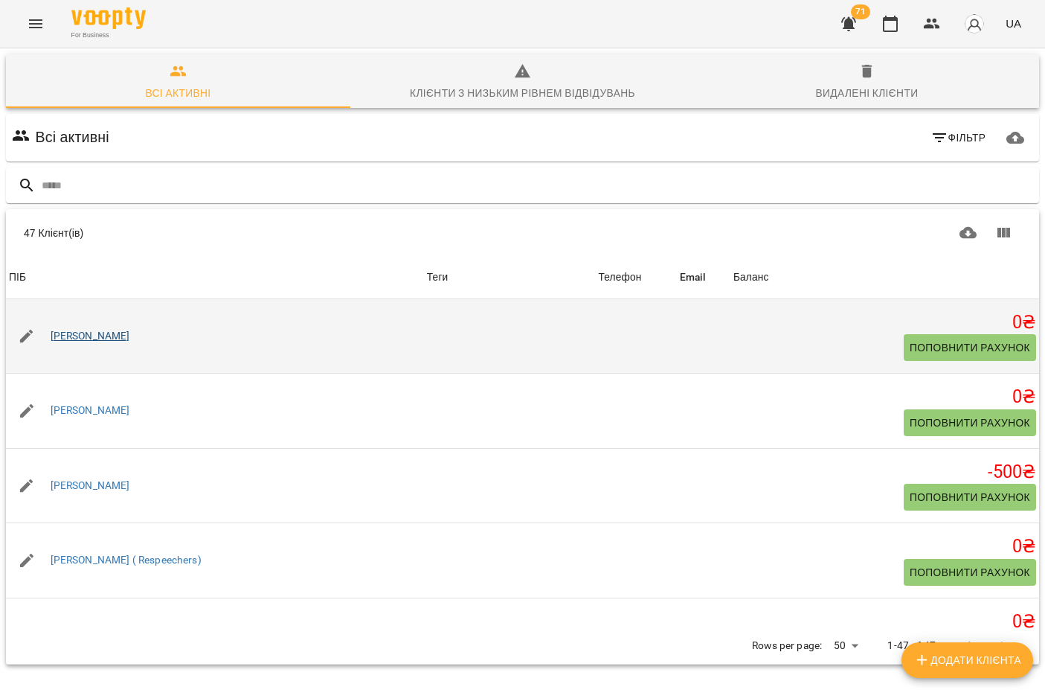
click at [101, 338] on link "[PERSON_NAME]" at bounding box center [91, 336] width 80 height 15
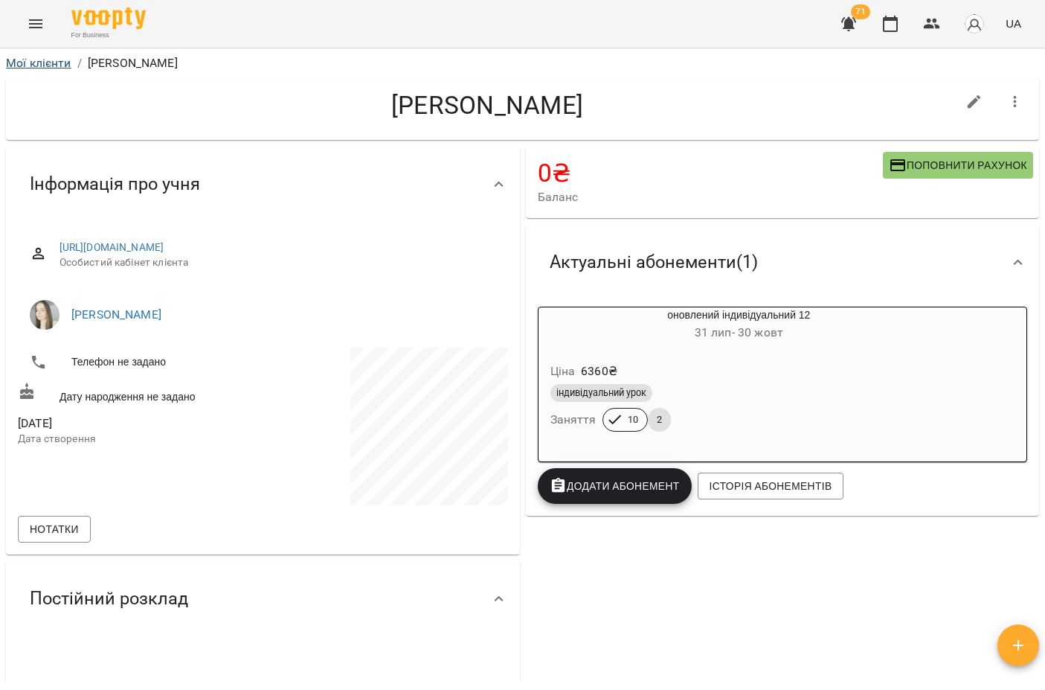
click at [54, 60] on link "Мої клієнти" at bounding box center [38, 63] width 65 height 14
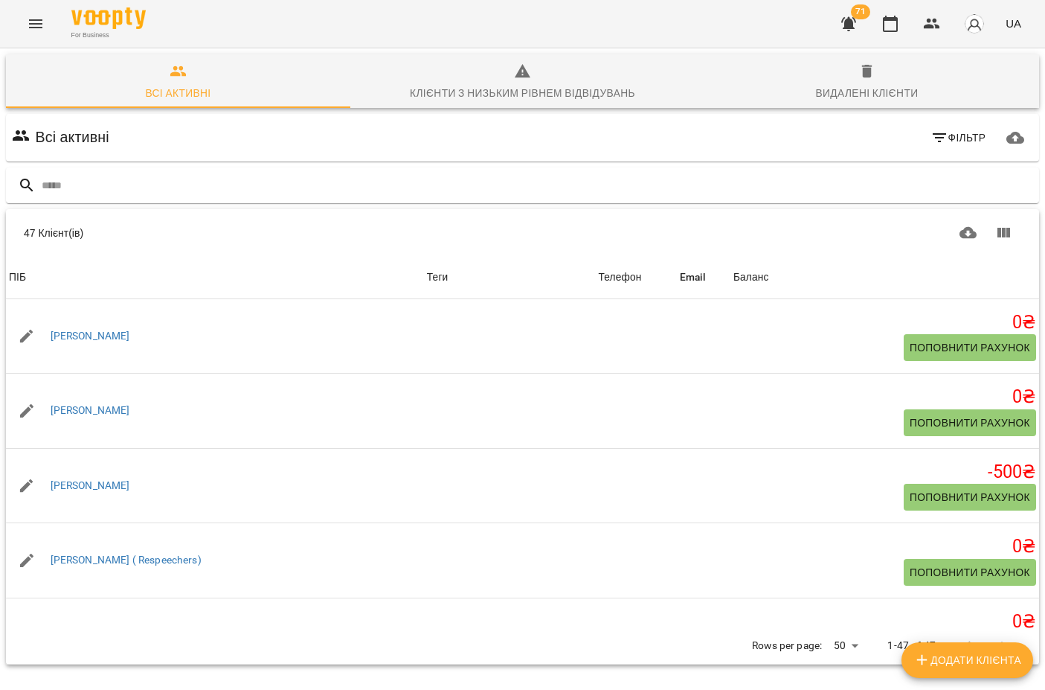
click at [32, 19] on icon "Menu" at bounding box center [36, 24] width 18 height 18
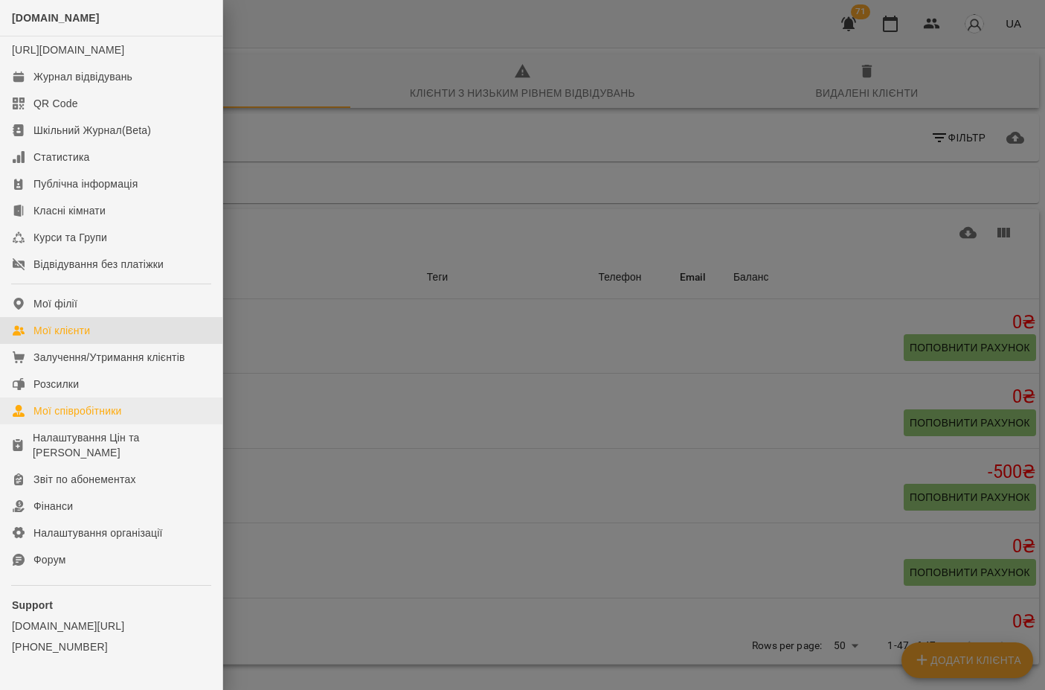
click at [91, 418] on div "Мої співробітники" at bounding box center [77, 410] width 89 height 15
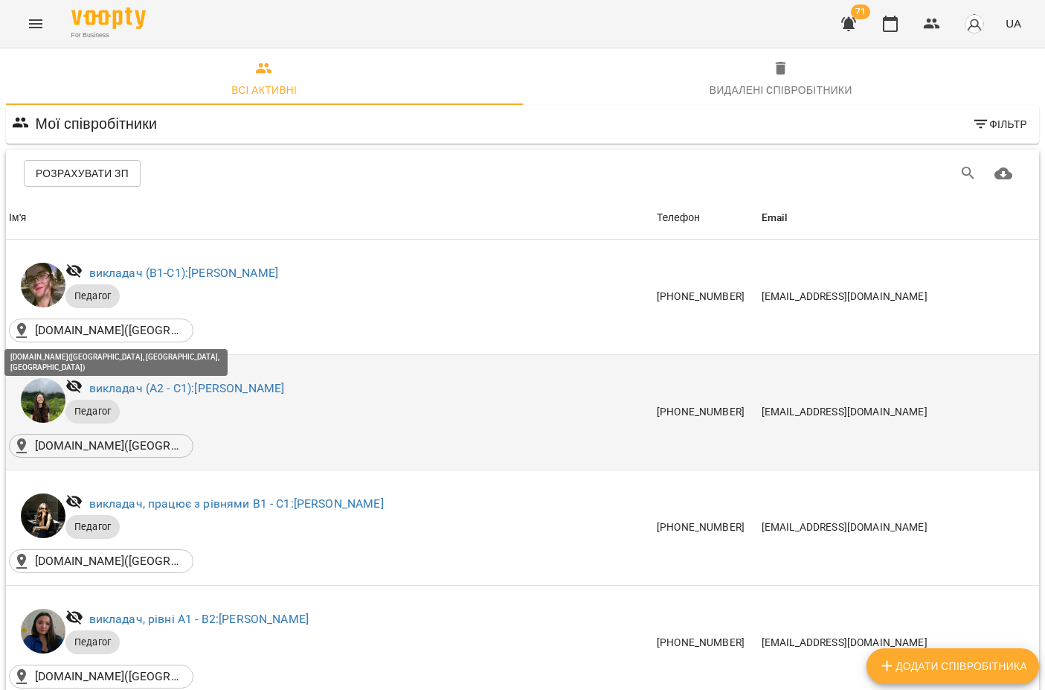
scroll to position [150, 0]
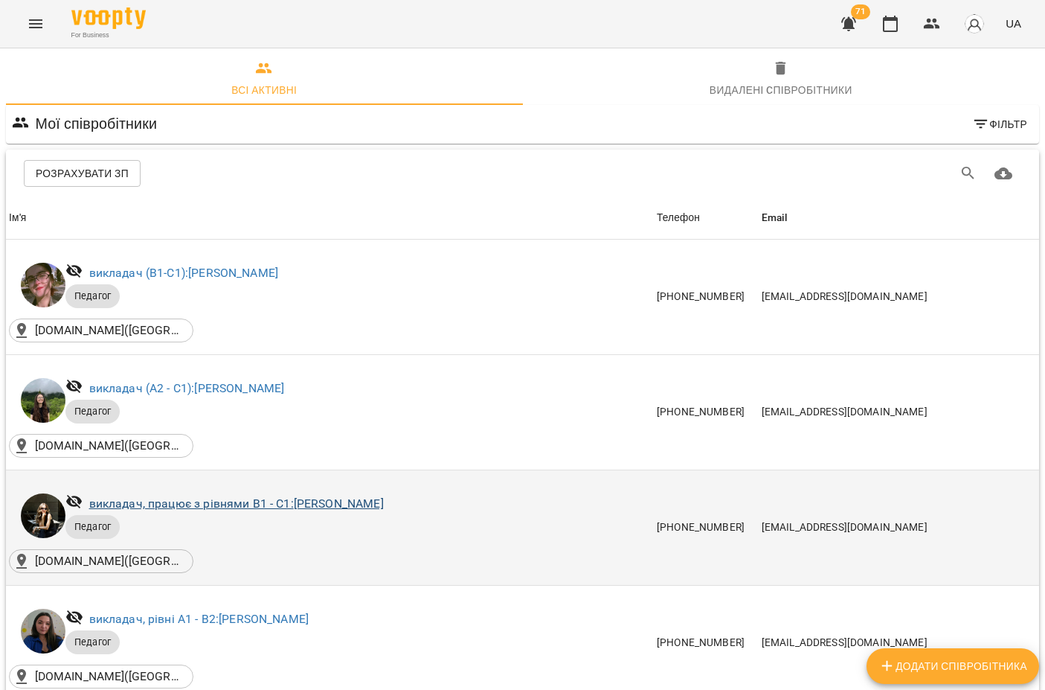
click at [251, 496] on link "викладач, працює з рівнями В1 - С1: [PERSON_NAME]" at bounding box center [236, 503] width 295 height 14
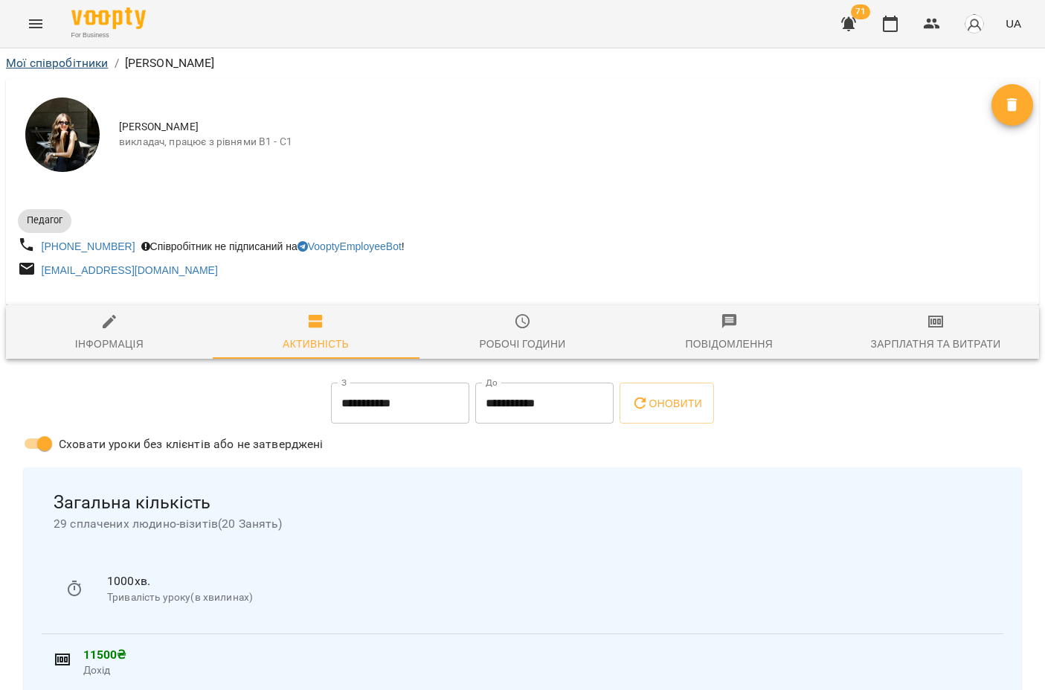
click at [56, 62] on link "Мої співробітники" at bounding box center [57, 63] width 103 height 14
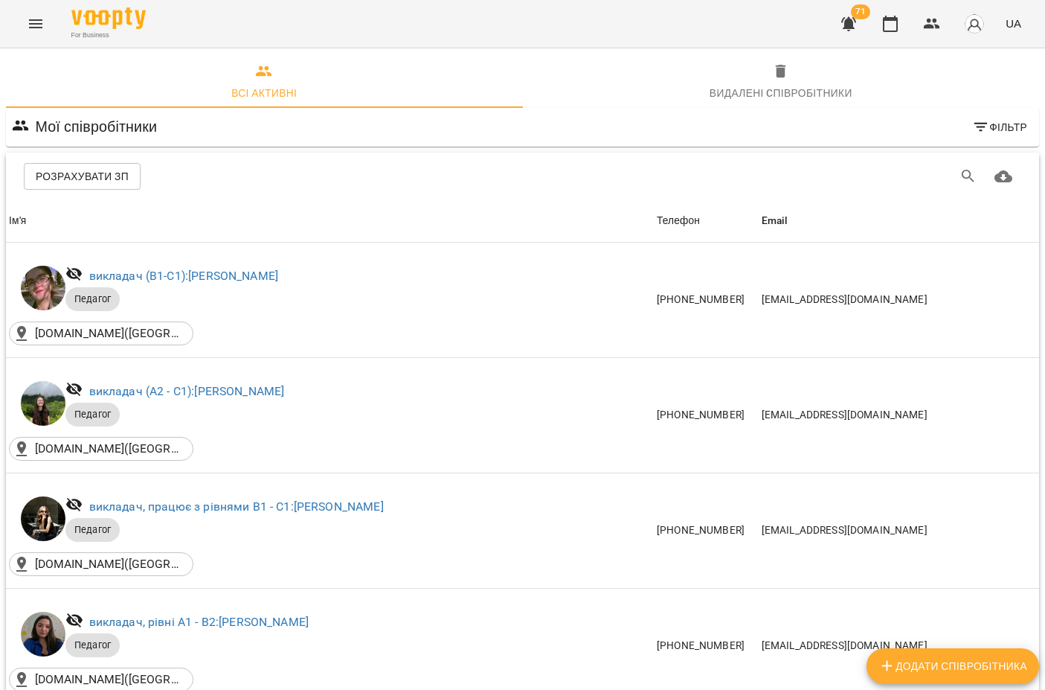
click at [39, 22] on icon "Menu" at bounding box center [36, 24] width 18 height 18
click at [36, 25] on icon "Menu" at bounding box center [36, 24] width 18 height 18
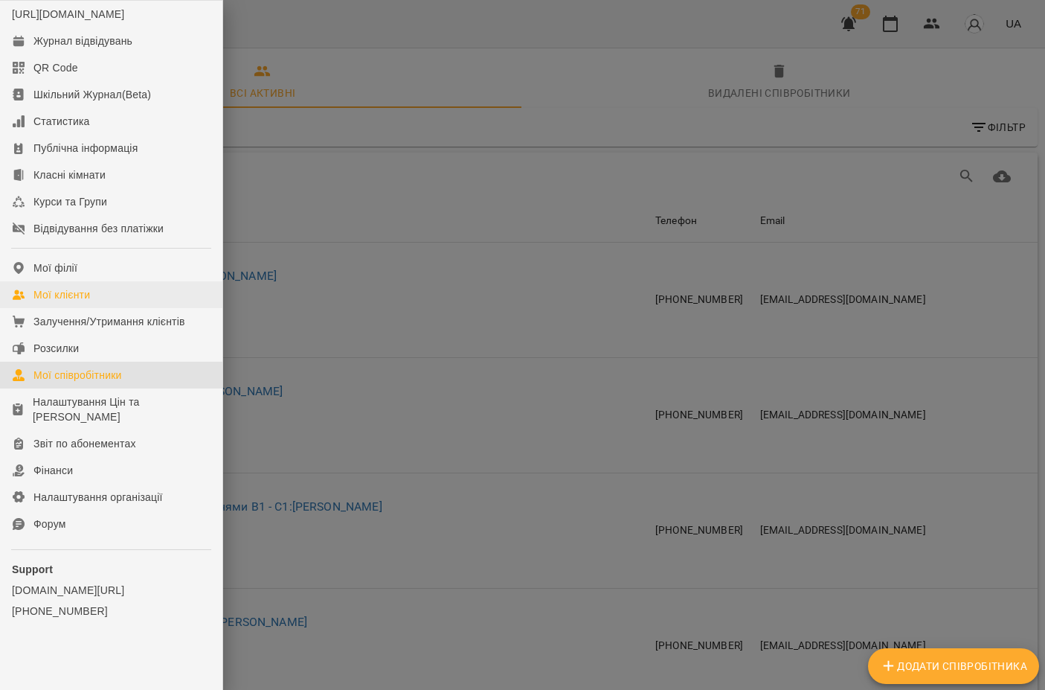
scroll to position [51, 0]
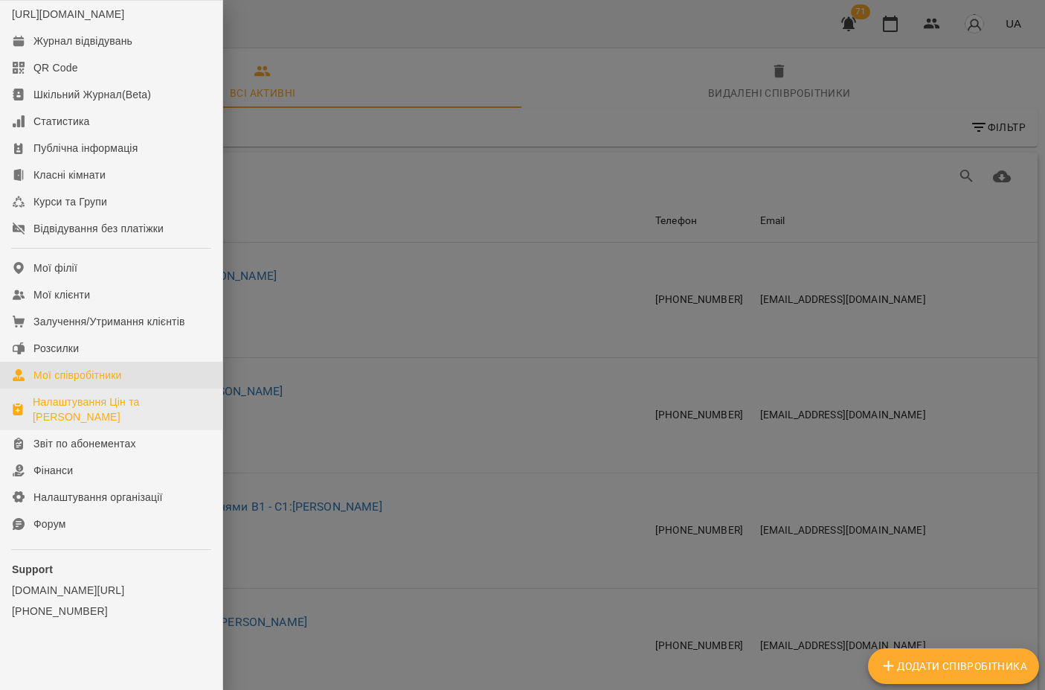
click at [97, 403] on div "Налаштування Цін та Абонементів" at bounding box center [122, 409] width 178 height 30
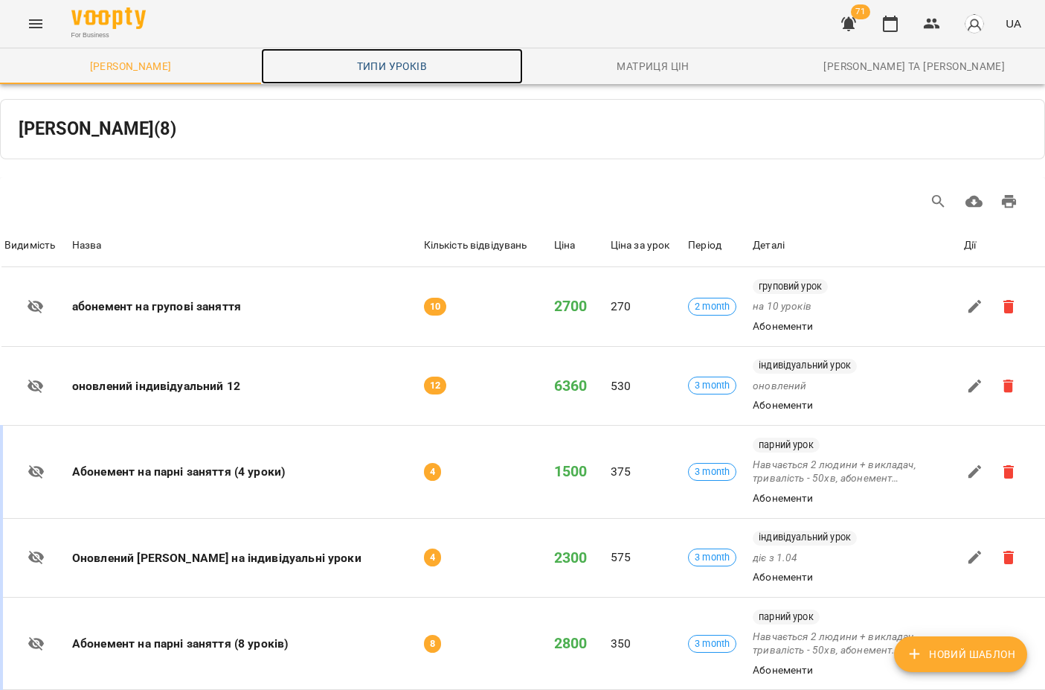
click at [376, 71] on span "Типи уроків" at bounding box center [391, 66] width 243 height 18
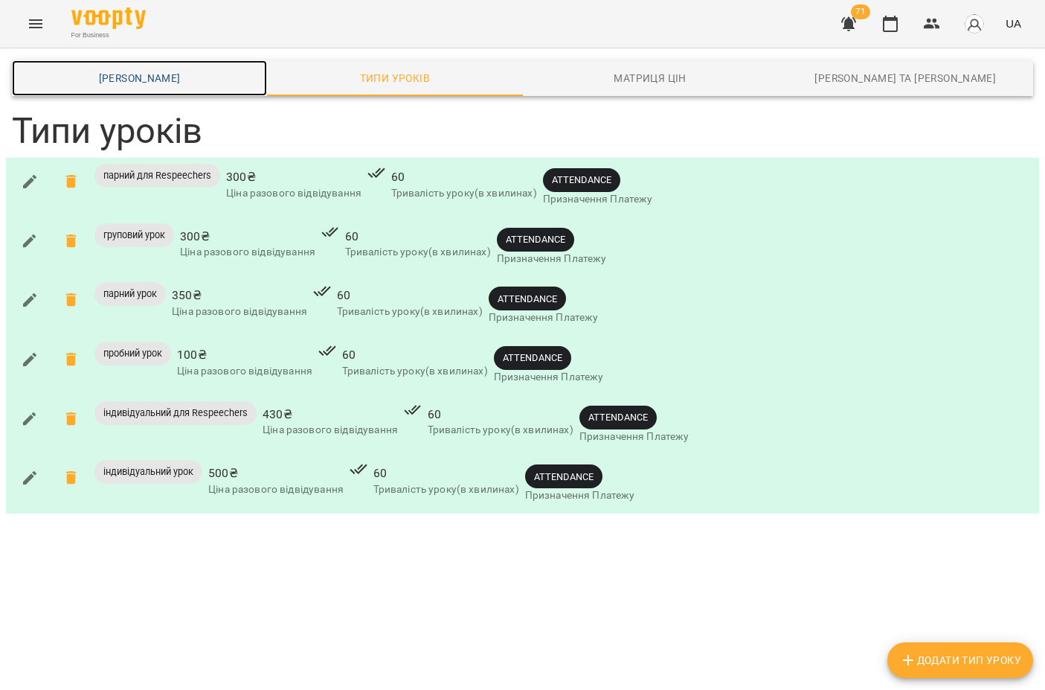
click at [161, 85] on span "Шаблони Абонементів" at bounding box center [139, 78] width 237 height 18
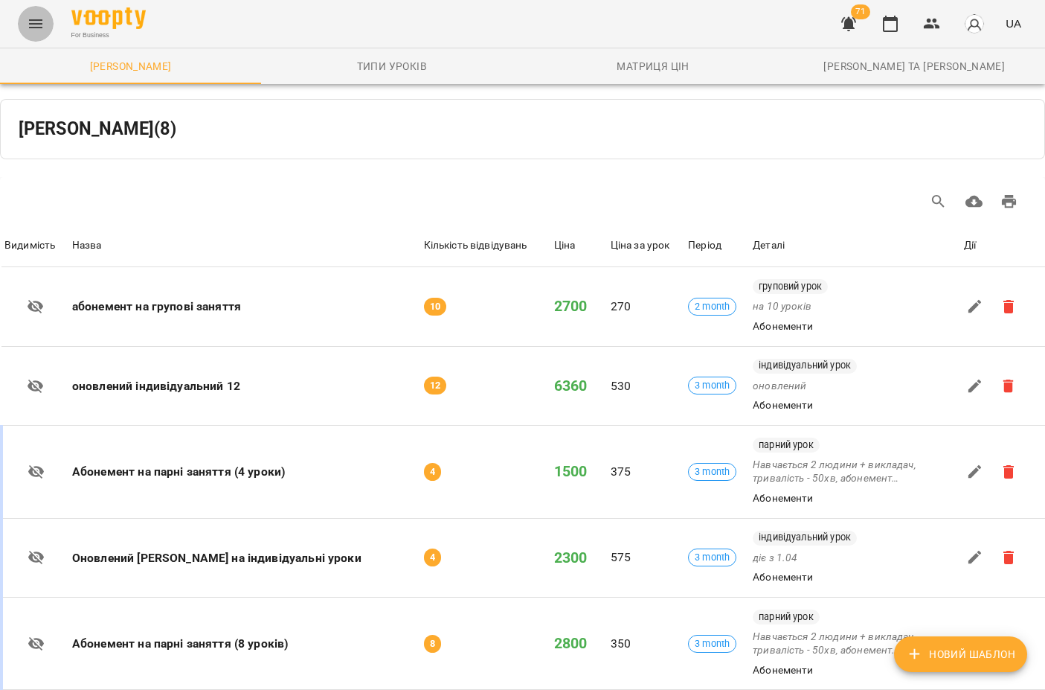
click at [28, 25] on icon "Menu" at bounding box center [36, 24] width 18 height 18
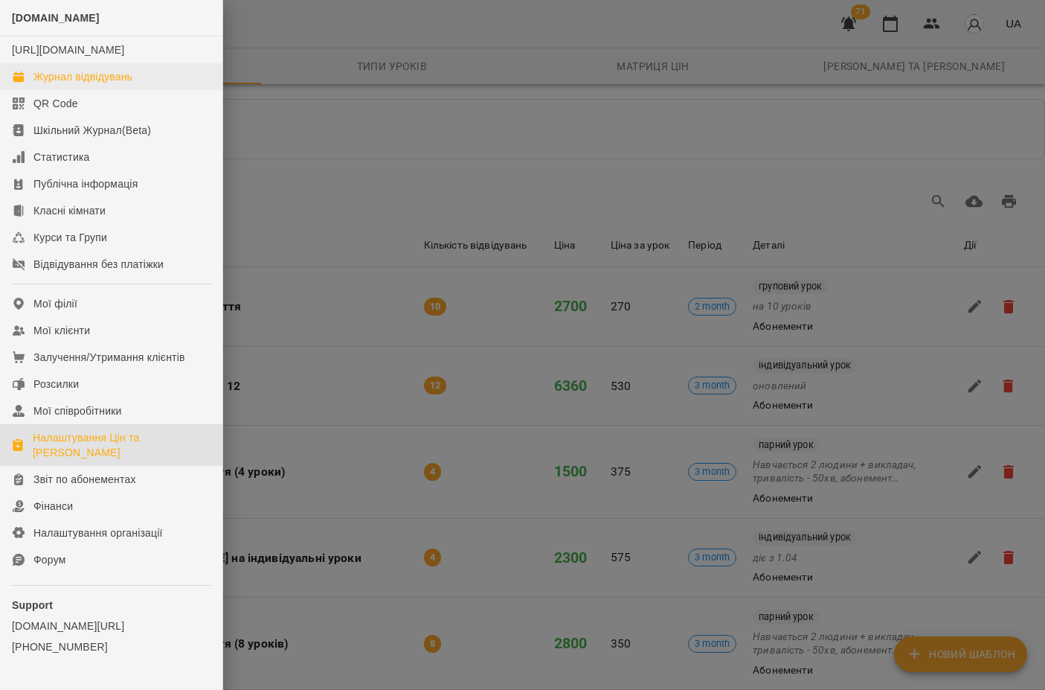
click at [112, 84] on div "Журнал відвідувань" at bounding box center [82, 76] width 99 height 15
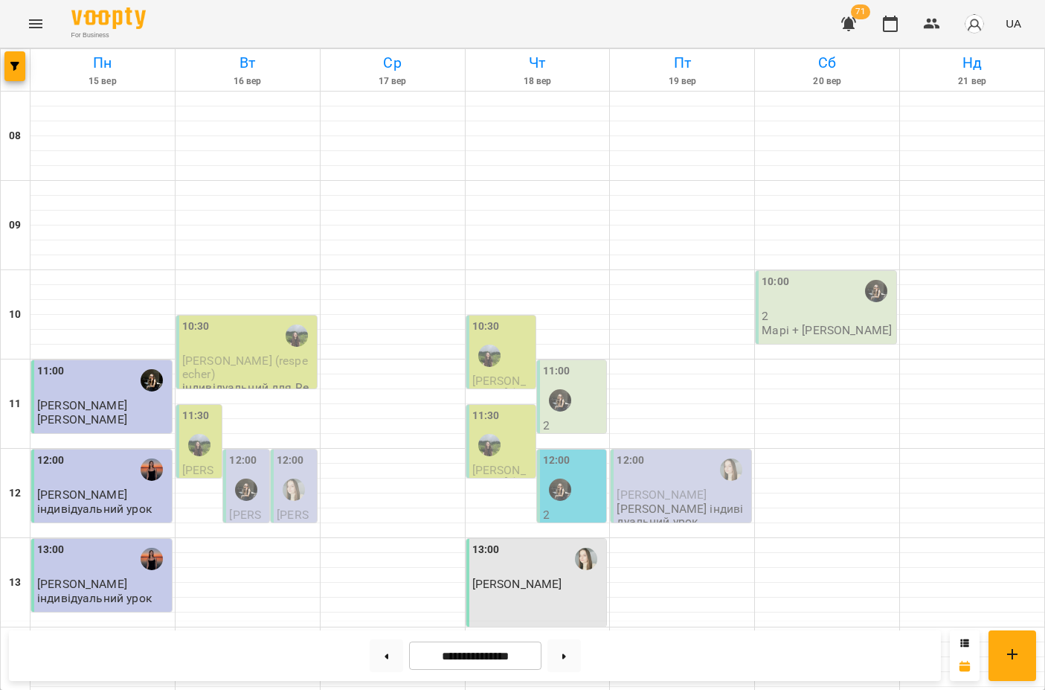
click at [98, 459] on div "12:00" at bounding box center [103, 469] width 132 height 34
